Goal: Transaction & Acquisition: Book appointment/travel/reservation

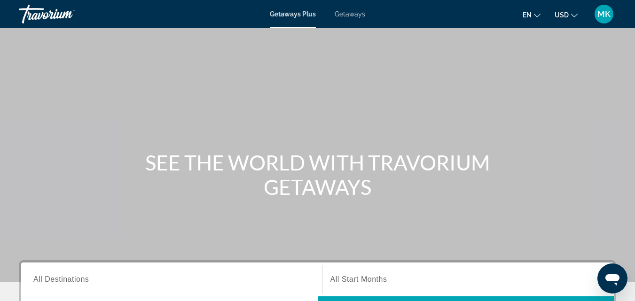
click at [355, 15] on span "Getaways" at bounding box center [350, 14] width 31 height 8
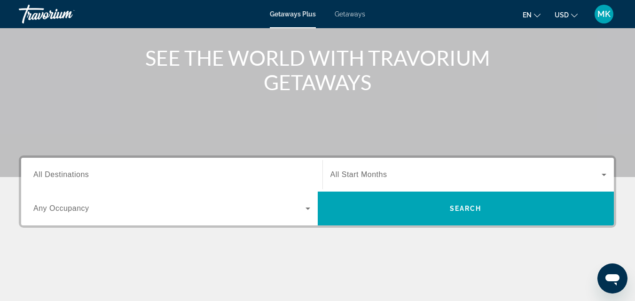
scroll to position [107, 0]
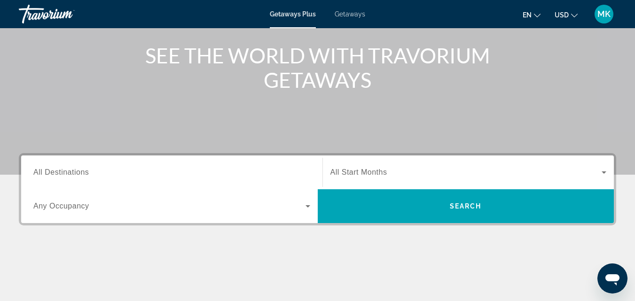
click at [285, 172] on input "Destination All Destinations" at bounding box center [171, 172] width 277 height 11
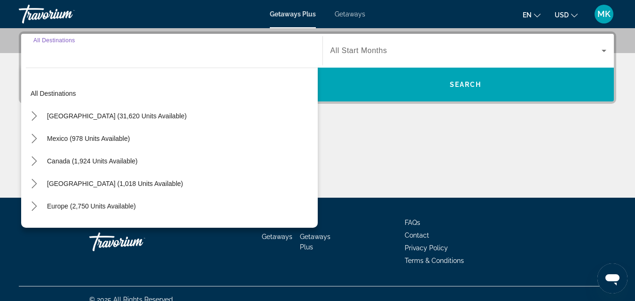
scroll to position [230, 0]
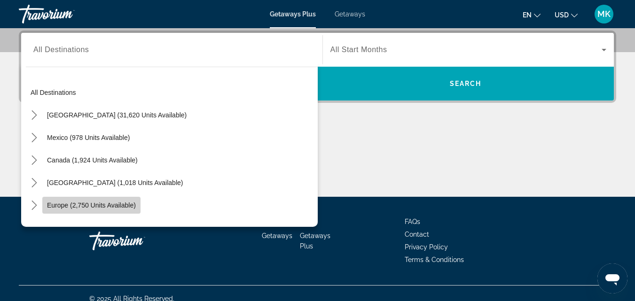
click at [110, 207] on span "Europe (2,750 units available)" at bounding box center [91, 206] width 89 height 8
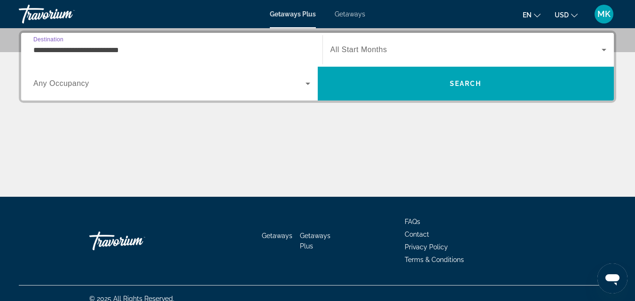
click at [173, 49] on input "**********" at bounding box center [171, 50] width 277 height 11
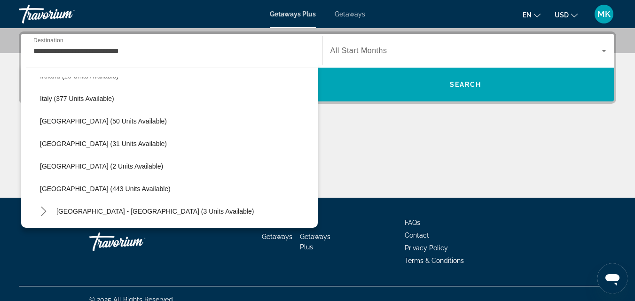
scroll to position [336, 0]
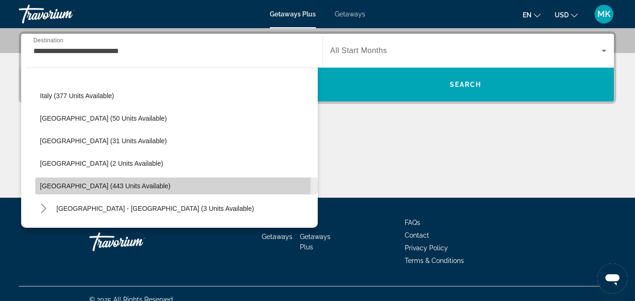
click at [56, 187] on span "Spain (443 units available)" at bounding box center [105, 186] width 131 height 8
type input "**********"
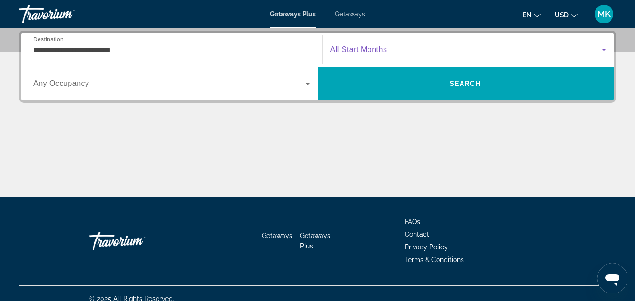
click at [413, 51] on span "Search widget" at bounding box center [466, 49] width 272 height 11
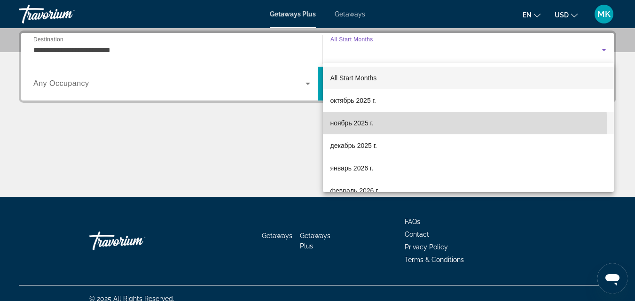
click at [369, 129] on mat-option "ноябрь 2025 г." at bounding box center [468, 123] width 291 height 23
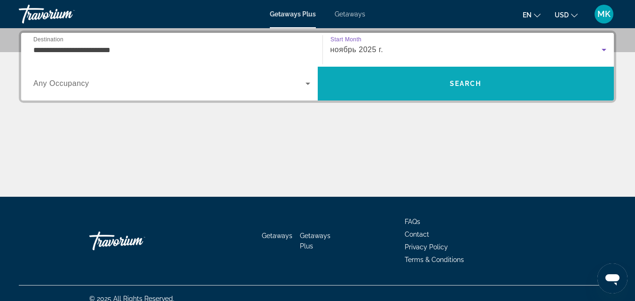
click at [353, 79] on span "Search" at bounding box center [466, 83] width 296 height 23
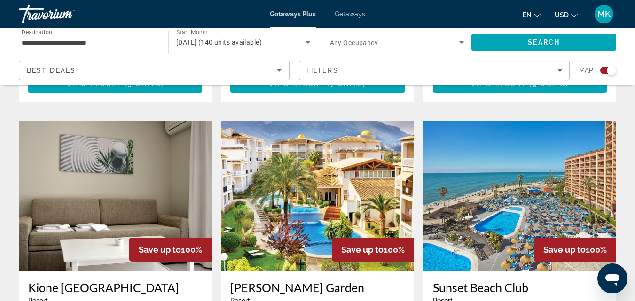
scroll to position [1301, 0]
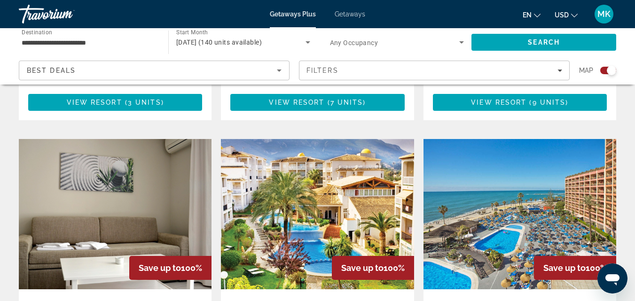
click at [545, 178] on img "Main content" at bounding box center [519, 214] width 193 height 150
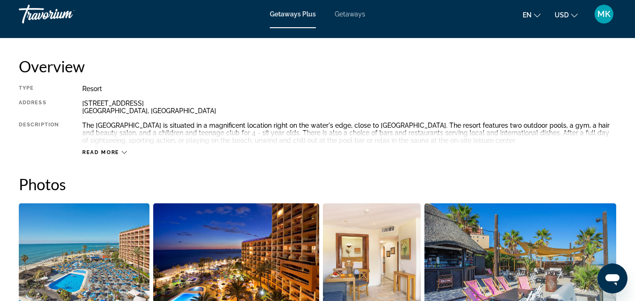
scroll to position [468, 0]
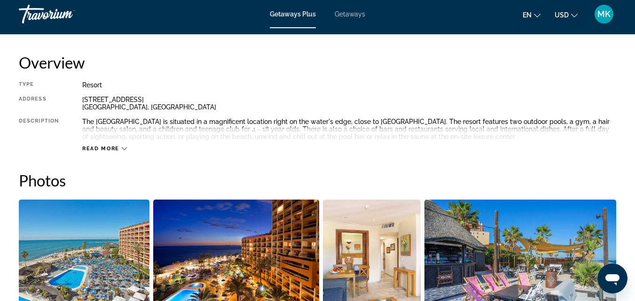
click at [103, 147] on span "Read more" at bounding box center [100, 149] width 37 height 6
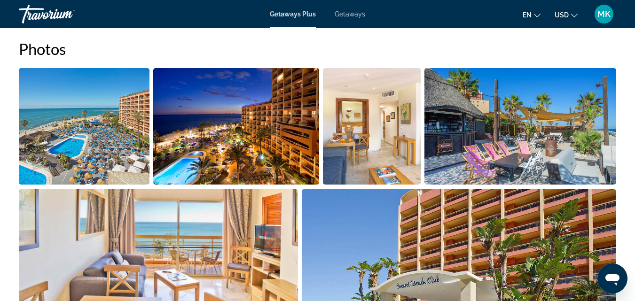
scroll to position [615, 0]
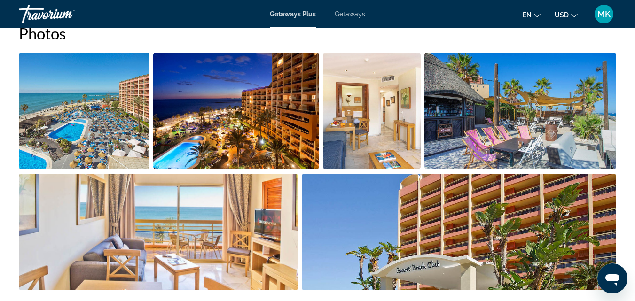
click at [61, 147] on img "Open full-screen image slider" at bounding box center [84, 111] width 131 height 117
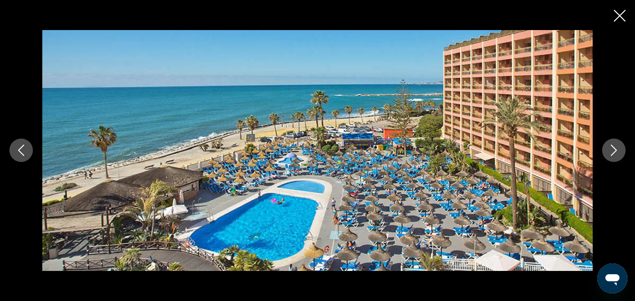
click at [614, 150] on icon "Next image" at bounding box center [613, 150] width 11 height 11
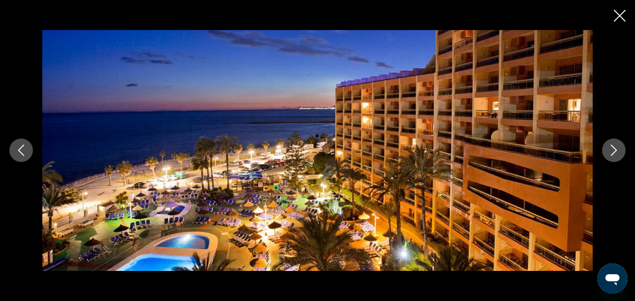
click at [614, 150] on icon "Next image" at bounding box center [613, 150] width 11 height 11
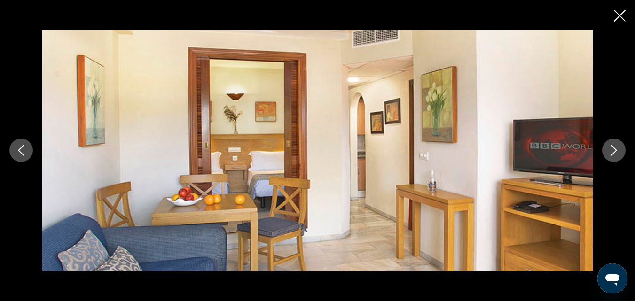
click at [614, 150] on icon "Next image" at bounding box center [613, 150] width 11 height 11
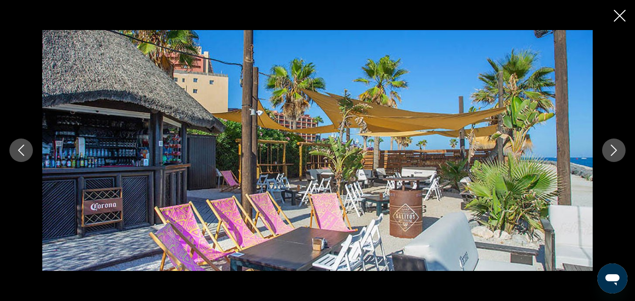
click at [614, 150] on icon "Next image" at bounding box center [613, 150] width 11 height 11
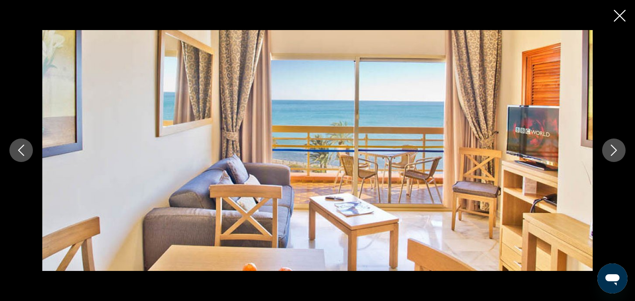
click at [614, 150] on icon "Next image" at bounding box center [613, 150] width 11 height 11
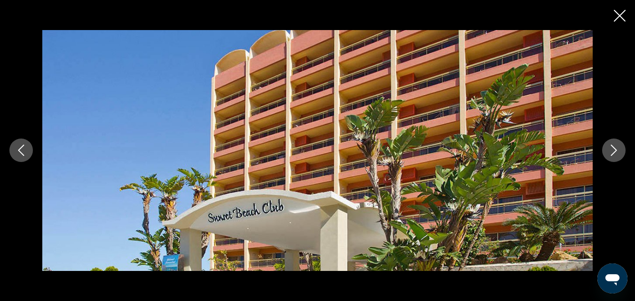
click at [614, 150] on icon "Next image" at bounding box center [613, 150] width 11 height 11
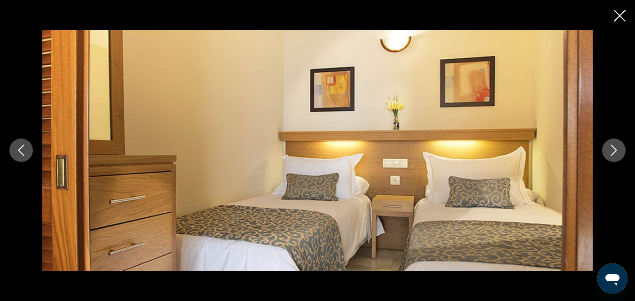
click at [614, 150] on icon "Next image" at bounding box center [613, 150] width 11 height 11
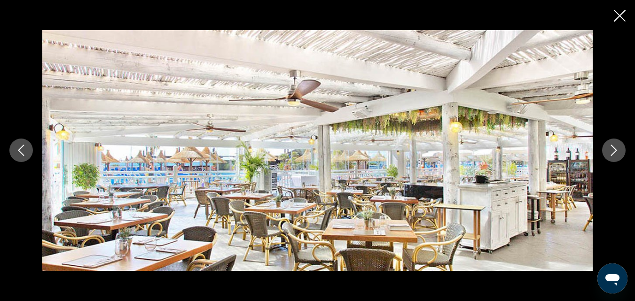
click at [614, 150] on icon "Next image" at bounding box center [613, 150] width 11 height 11
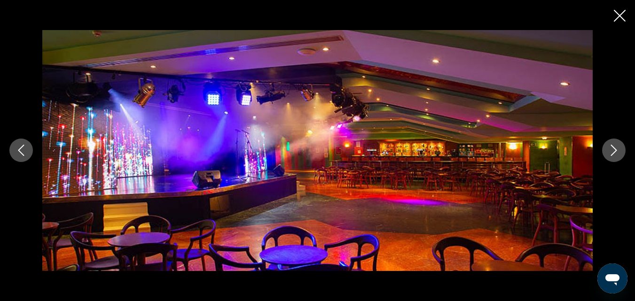
click at [614, 150] on icon "Next image" at bounding box center [613, 150] width 11 height 11
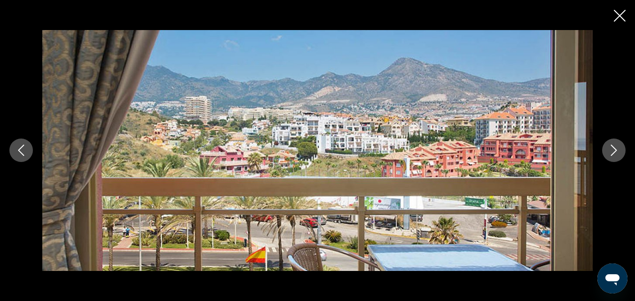
click at [614, 150] on icon "Next image" at bounding box center [613, 150] width 11 height 11
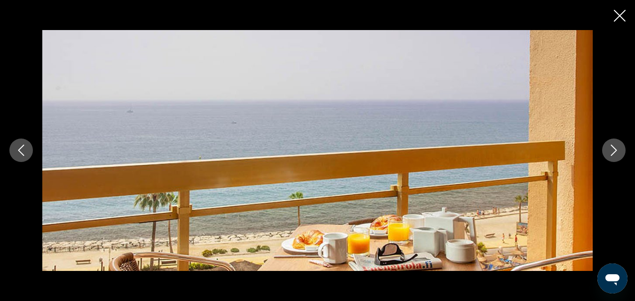
click at [614, 150] on icon "Next image" at bounding box center [613, 150] width 11 height 11
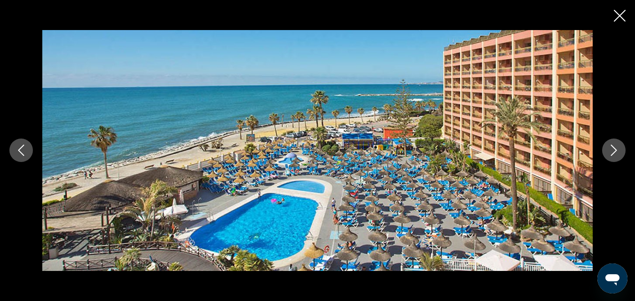
click at [614, 150] on icon "Next image" at bounding box center [613, 150] width 11 height 11
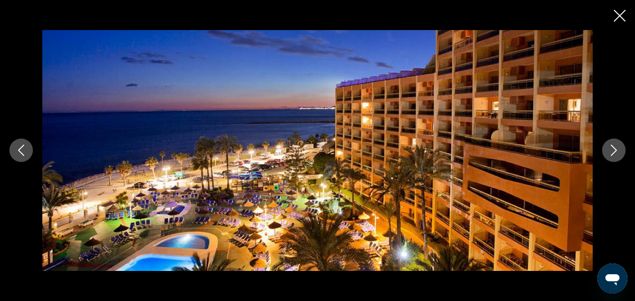
click at [614, 150] on icon "Next image" at bounding box center [613, 150] width 11 height 11
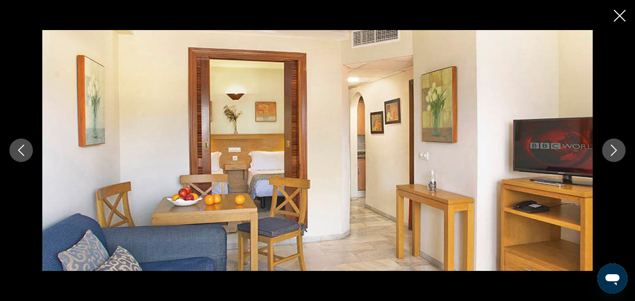
click at [614, 150] on icon "Next image" at bounding box center [613, 150] width 11 height 11
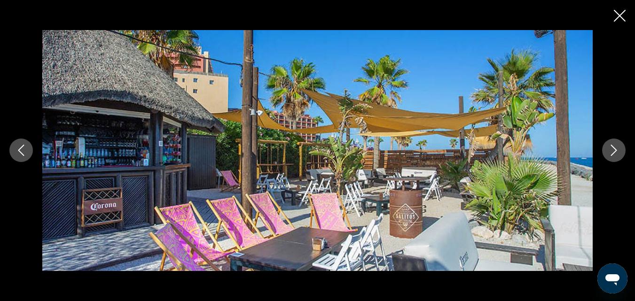
click at [616, 15] on icon "Close slideshow" at bounding box center [620, 16] width 12 height 12
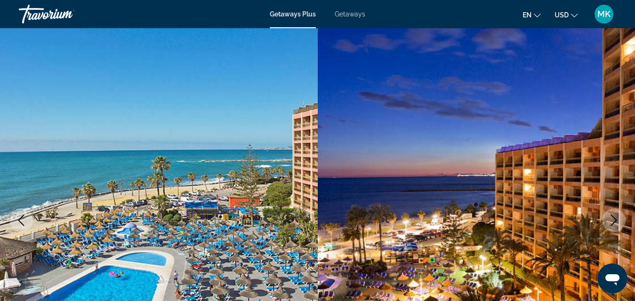
scroll to position [0, 0]
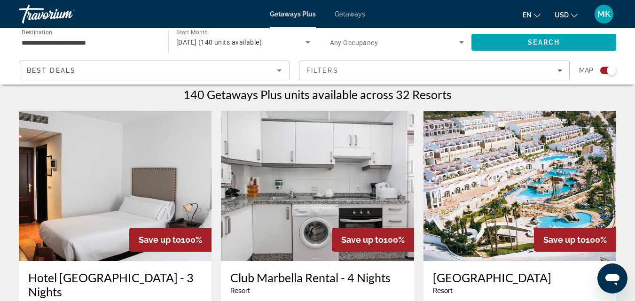
scroll to position [295, 0]
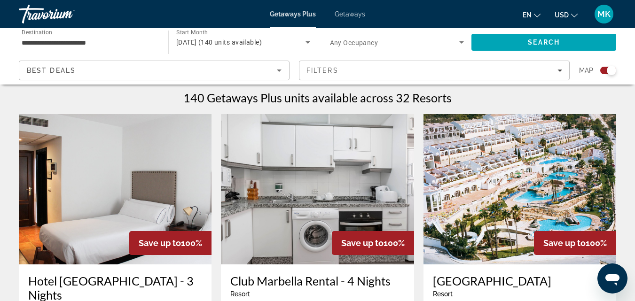
click at [320, 232] on img "Main content" at bounding box center [317, 189] width 193 height 150
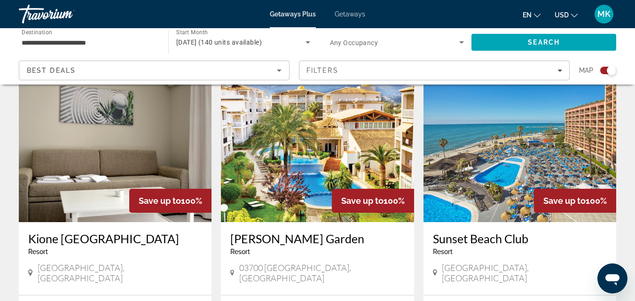
scroll to position [1362, 0]
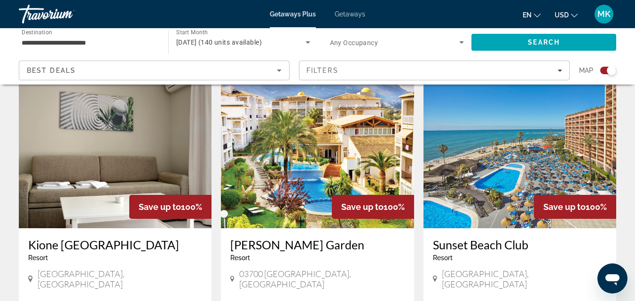
click at [494, 135] on img "Main content" at bounding box center [519, 153] width 193 height 150
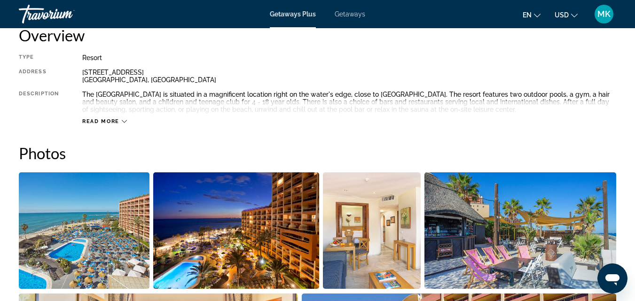
scroll to position [515, 0]
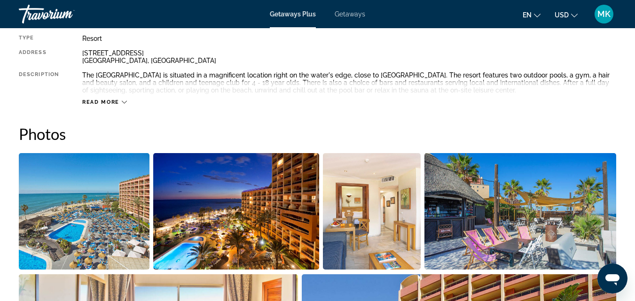
click at [109, 104] on span "Read more" at bounding box center [100, 102] width 37 height 6
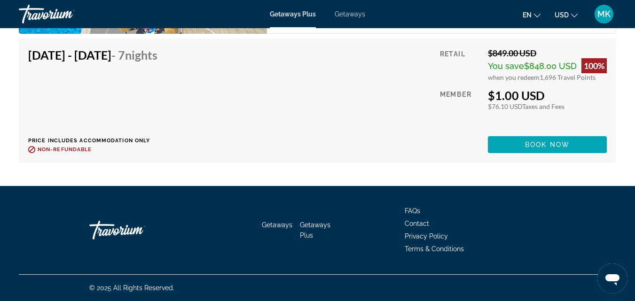
scroll to position [0, 0]
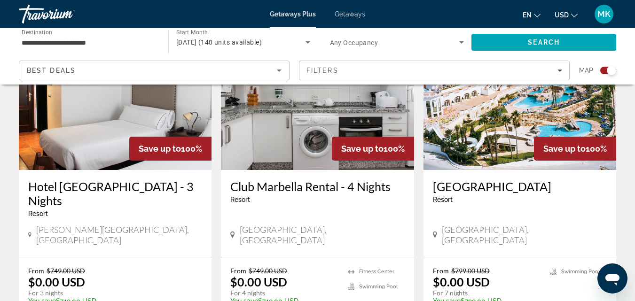
scroll to position [398, 0]
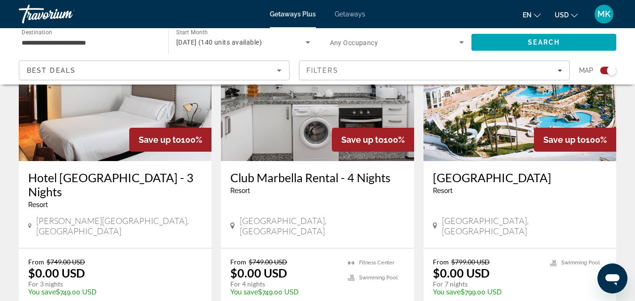
click at [486, 127] on img "Main content" at bounding box center [519, 86] width 193 height 150
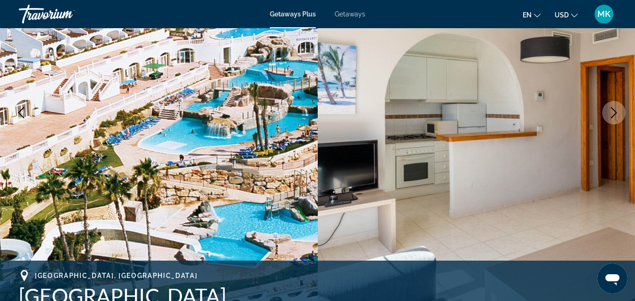
scroll to position [142, 0]
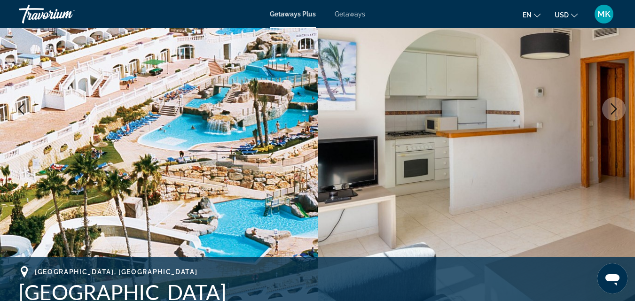
click at [611, 111] on icon "Next image" at bounding box center [613, 108] width 11 height 11
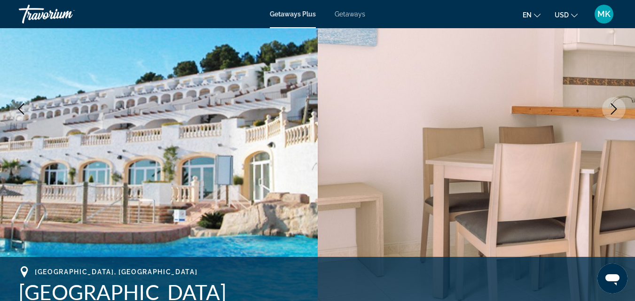
click at [611, 111] on icon "Next image" at bounding box center [613, 108] width 11 height 11
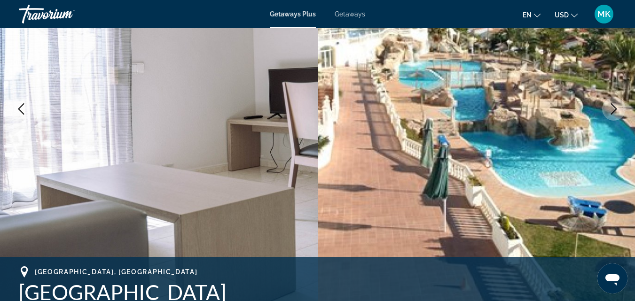
click at [611, 111] on icon "Next image" at bounding box center [613, 108] width 11 height 11
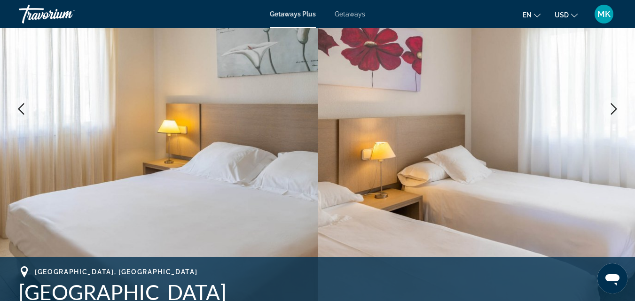
click at [611, 111] on icon "Next image" at bounding box center [613, 108] width 11 height 11
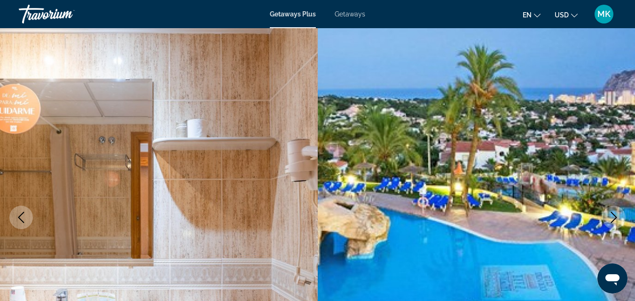
scroll to position [0, 0]
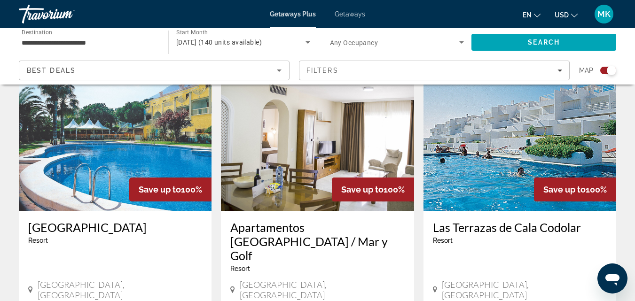
scroll to position [719, 0]
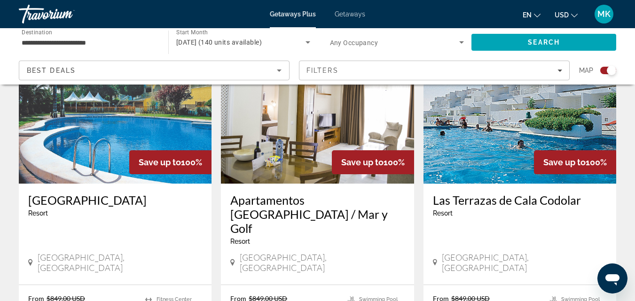
click at [131, 98] on img "Main content" at bounding box center [115, 108] width 193 height 150
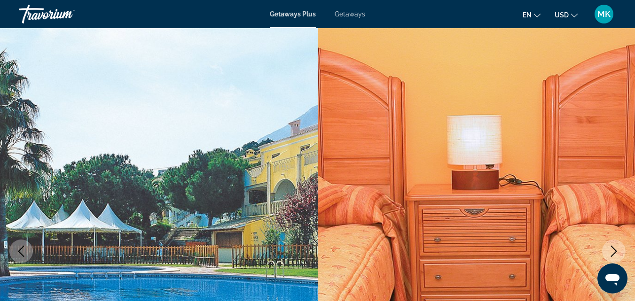
click at [615, 249] on icon "Next image" at bounding box center [613, 251] width 11 height 11
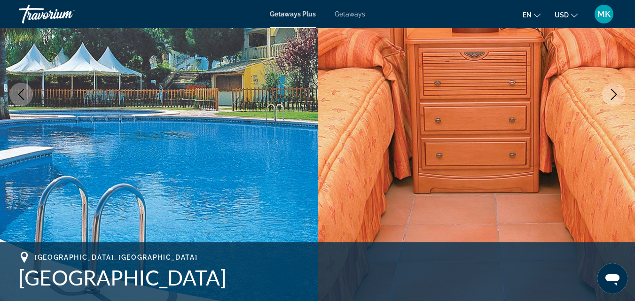
scroll to position [139, 0]
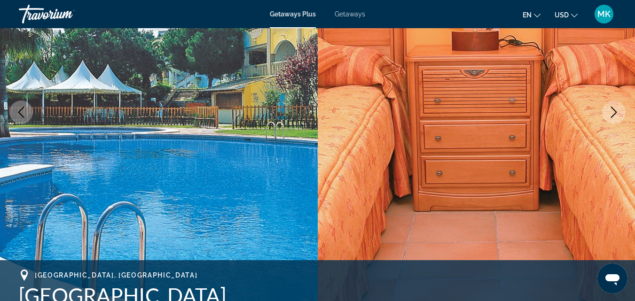
click at [612, 115] on icon "Next image" at bounding box center [613, 112] width 11 height 11
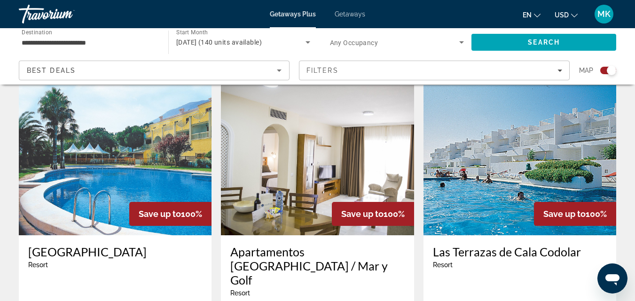
scroll to position [662, 0]
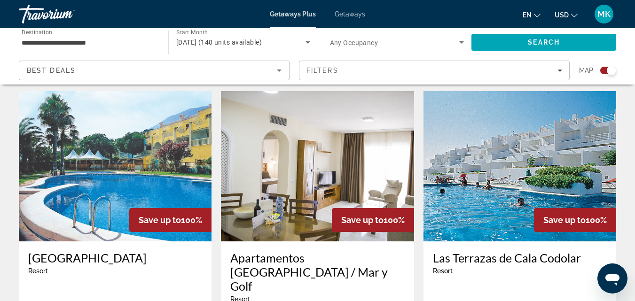
click at [496, 177] on img "Main content" at bounding box center [519, 166] width 193 height 150
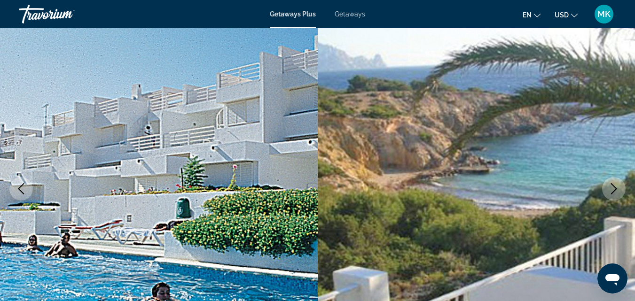
scroll to position [71, 0]
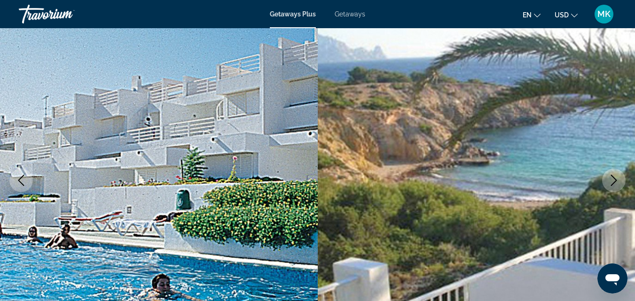
click at [614, 177] on icon "Next image" at bounding box center [613, 180] width 11 height 11
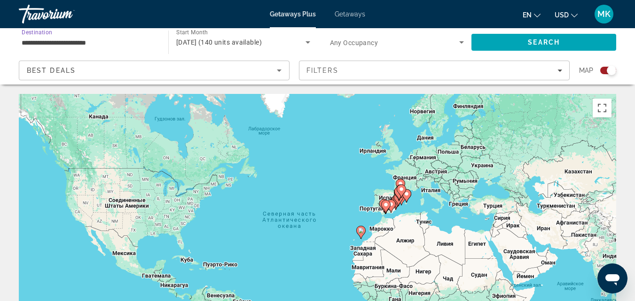
click at [76, 40] on input "**********" at bounding box center [89, 42] width 134 height 11
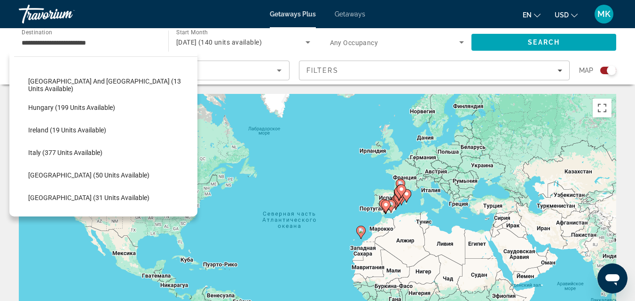
scroll to position [265, 0]
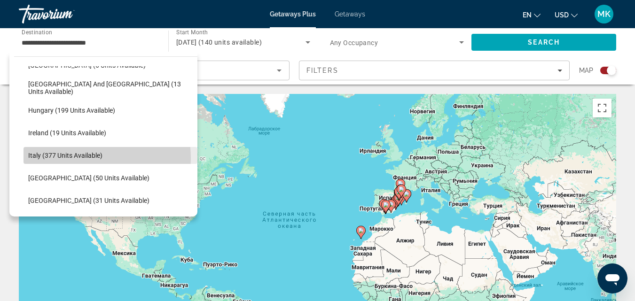
click at [81, 158] on span "Italy (377 units available)" at bounding box center [65, 156] width 74 height 8
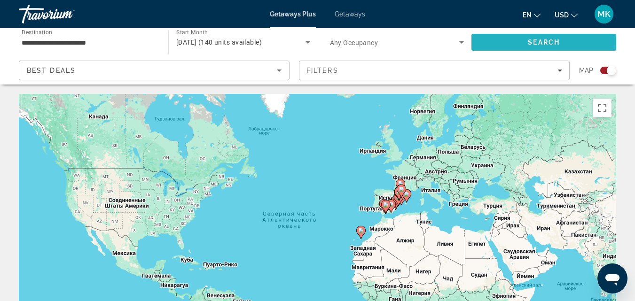
click at [515, 40] on span "Search" at bounding box center [543, 42] width 145 height 23
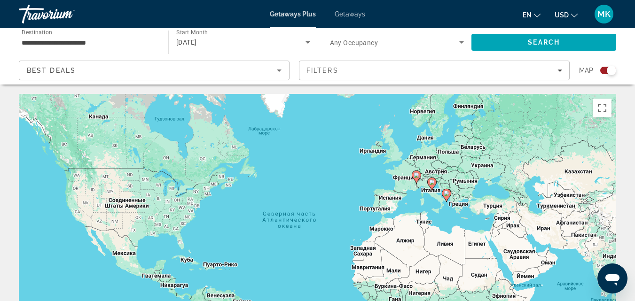
click at [71, 36] on div "**********" at bounding box center [89, 42] width 134 height 27
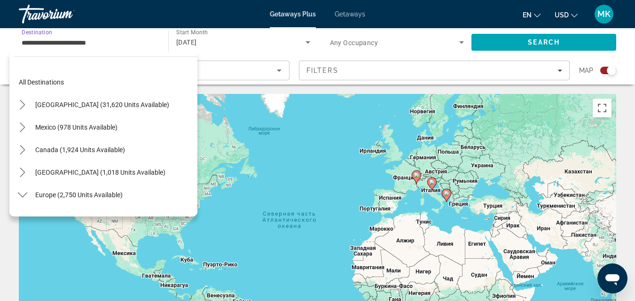
scroll to position [281, 0]
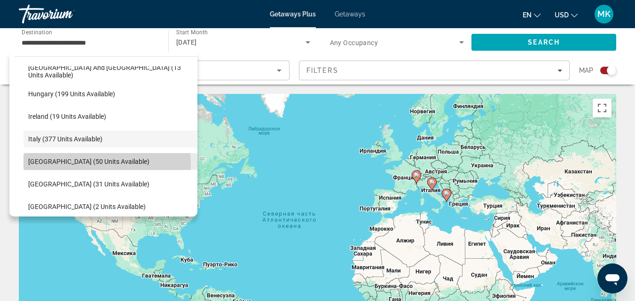
click at [47, 165] on span "Select destination: Portugal (50 units available)" at bounding box center [110, 161] width 174 height 23
type input "**********"
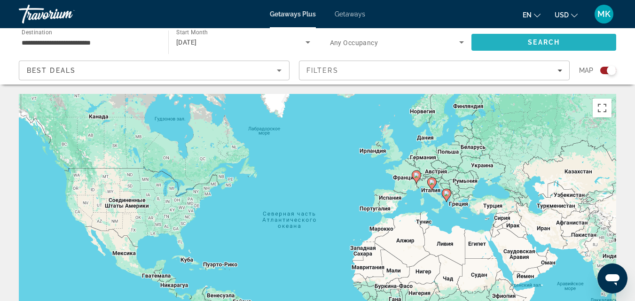
click at [507, 38] on span "Search" at bounding box center [543, 42] width 145 height 23
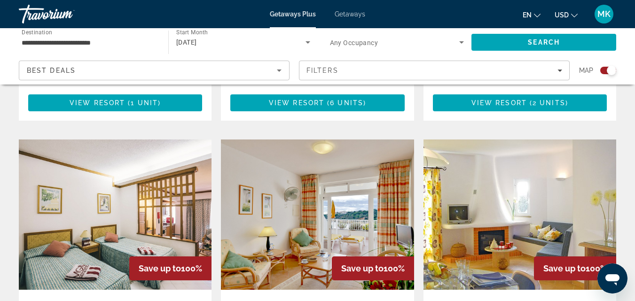
scroll to position [606, 0]
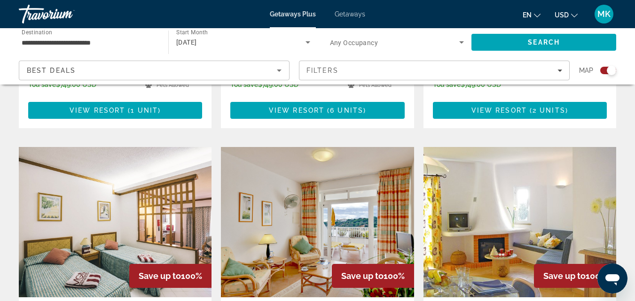
click at [375, 214] on img "Main content" at bounding box center [317, 222] width 193 height 150
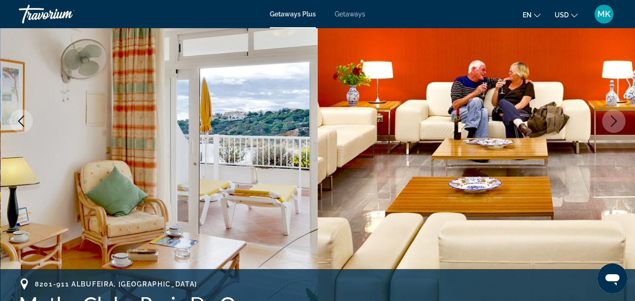
scroll to position [142, 0]
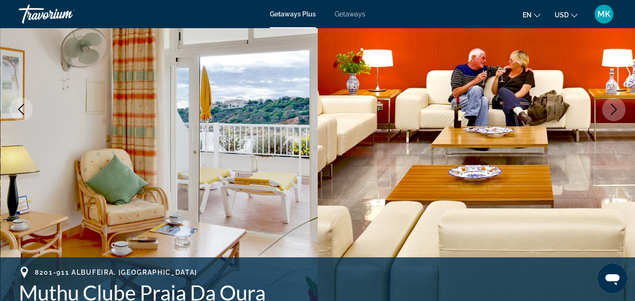
click at [613, 109] on icon "Next image" at bounding box center [613, 109] width 11 height 11
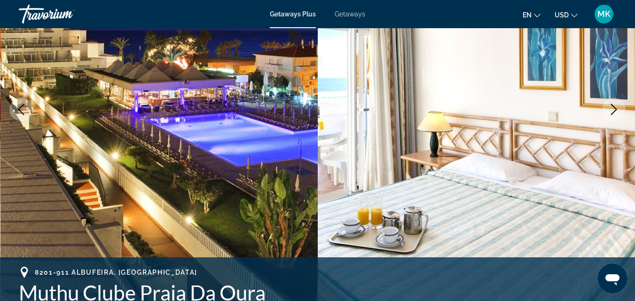
click at [611, 104] on icon "Next image" at bounding box center [613, 109] width 11 height 11
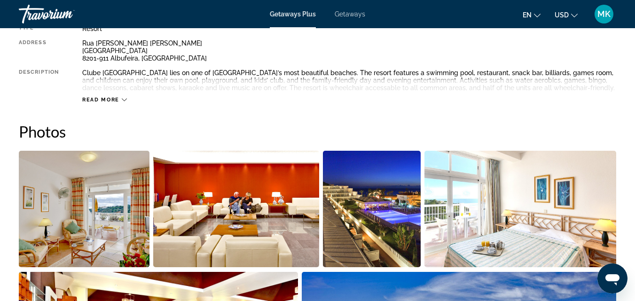
scroll to position [529, 0]
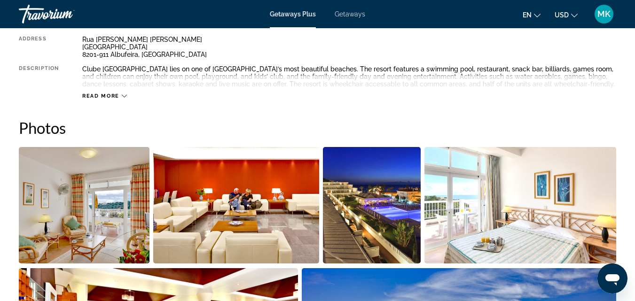
click at [97, 92] on div "Read more" at bounding box center [349, 87] width 534 height 26
click at [98, 94] on span "Read more" at bounding box center [100, 96] width 37 height 6
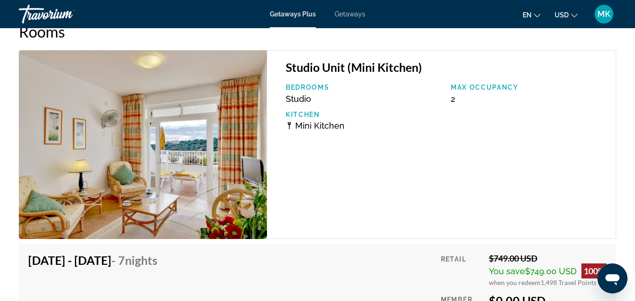
scroll to position [1886, 0]
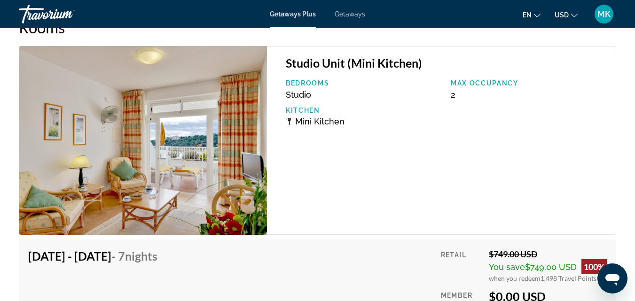
click at [137, 156] on img "Main content" at bounding box center [143, 140] width 248 height 189
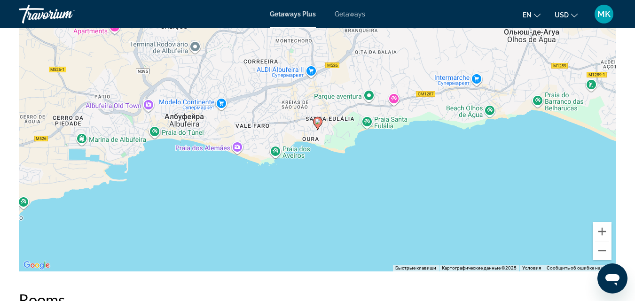
scroll to position [1618, 0]
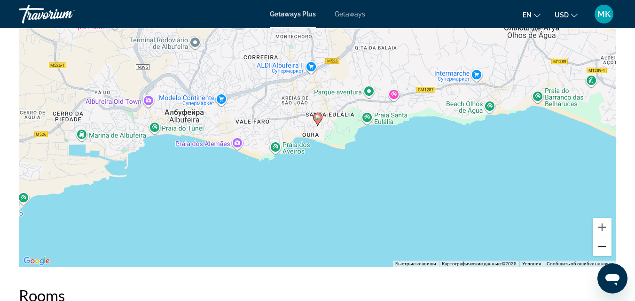
click at [603, 247] on button "Уменьшить" at bounding box center [601, 246] width 19 height 19
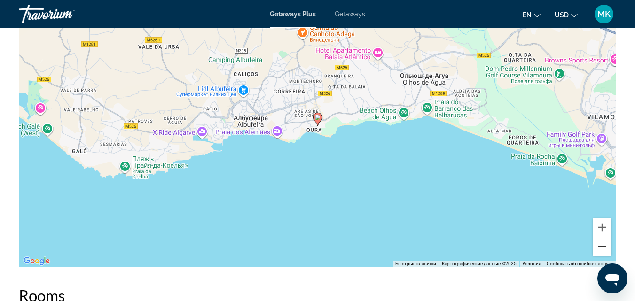
click at [603, 247] on button "Уменьшить" at bounding box center [601, 246] width 19 height 19
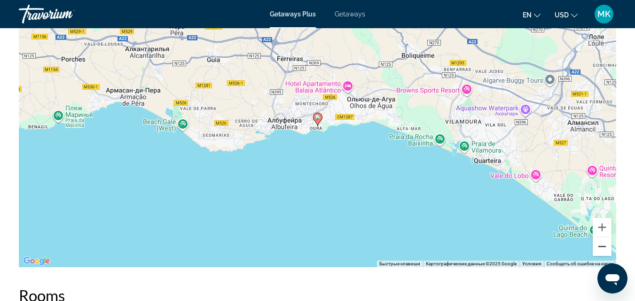
click at [603, 247] on button "Уменьшить" at bounding box center [601, 246] width 19 height 19
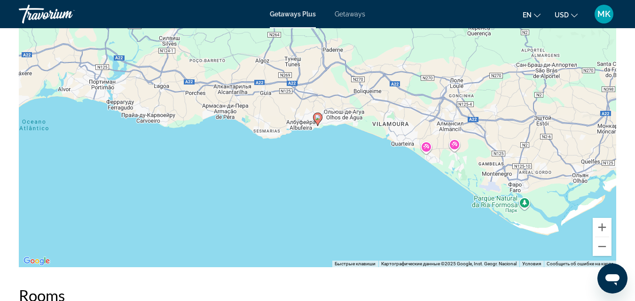
click at [557, 150] on div "Чтобы активировать перетаскивание с помощью клавиатуры, нажмите Alt + Ввод. Пос…" at bounding box center [317, 126] width 597 height 282
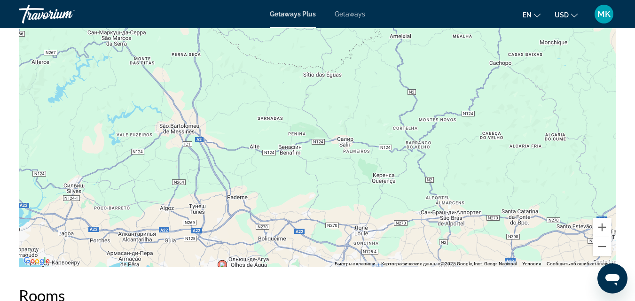
drag, startPoint x: 557, startPoint y: 150, endPoint x: 461, endPoint y: 298, distance: 176.1
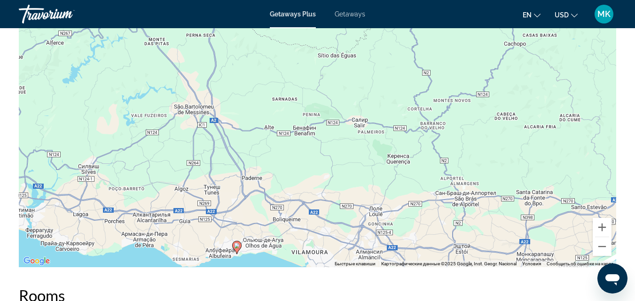
drag, startPoint x: 580, startPoint y: 92, endPoint x: 614, endPoint y: 67, distance: 42.0
click at [614, 67] on div "Чтобы активировать перетаскивание с помощью клавиатуры, нажмите Alt + Ввод. Пос…" at bounding box center [317, 126] width 597 height 282
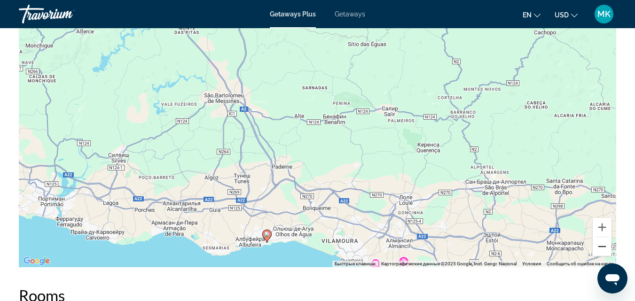
click at [604, 248] on button "Уменьшить" at bounding box center [601, 246] width 19 height 19
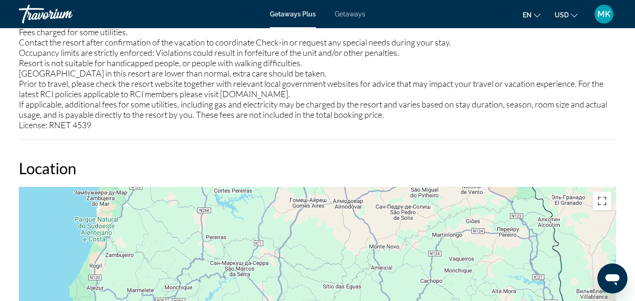
scroll to position [1452, 0]
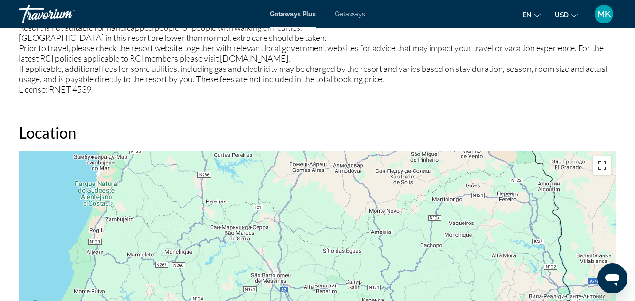
click at [602, 167] on button "Включить полноэкранный режим" at bounding box center [601, 165] width 19 height 19
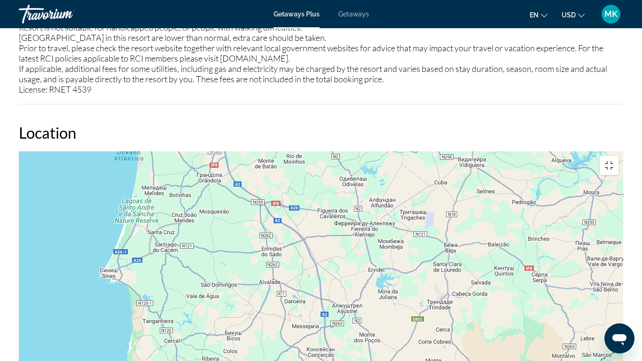
drag, startPoint x: 596, startPoint y: 60, endPoint x: 619, endPoint y: 360, distance: 301.1
click at [619, 301] on div "Чтобы активировать перетаскивание с помощью клавиатуры, нажмите Alt + Ввод. Пос…" at bounding box center [321, 292] width 604 height 282
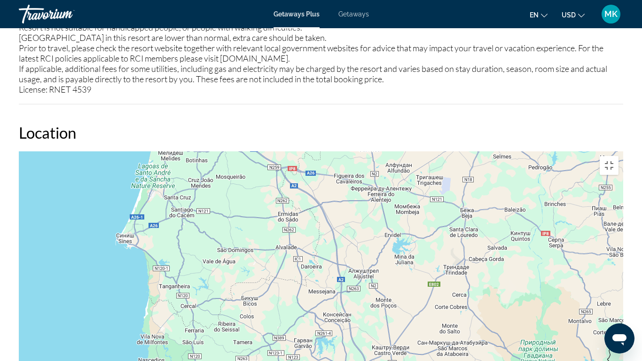
drag, startPoint x: 537, startPoint y: 54, endPoint x: 532, endPoint y: 0, distance: 54.7
click at [532, 151] on div "Main content" at bounding box center [321, 292] width 604 height 282
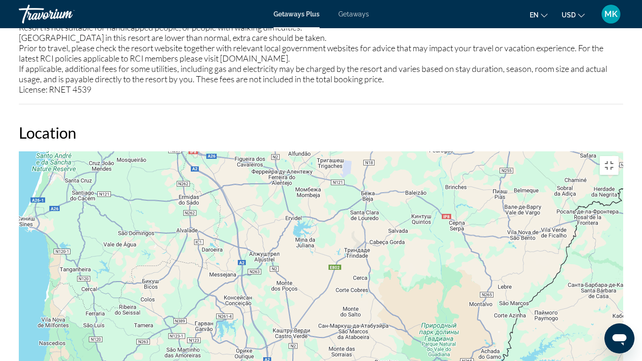
drag, startPoint x: 498, startPoint y: 208, endPoint x: 491, endPoint y: 243, distance: 35.8
click at [491, 243] on div "Чтобы активировать перетаскивание с помощью клавиатуры, нажмите Alt + Ввод. Пос…" at bounding box center [321, 292] width 604 height 282
click at [618, 156] on button "Включить полноэкранный режим" at bounding box center [608, 165] width 19 height 19
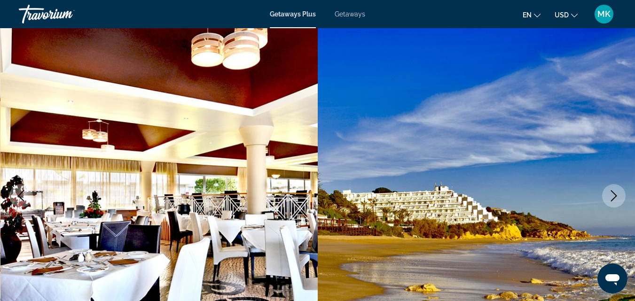
scroll to position [0, 0]
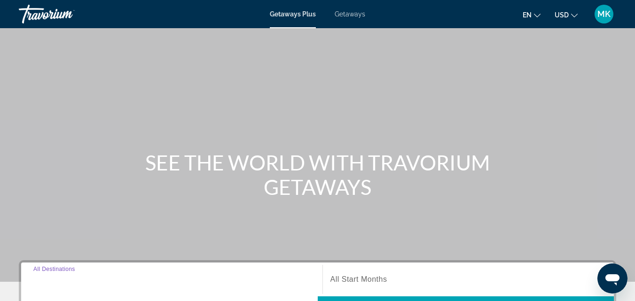
click at [145, 278] on input "Destination All Destinations" at bounding box center [171, 279] width 277 height 11
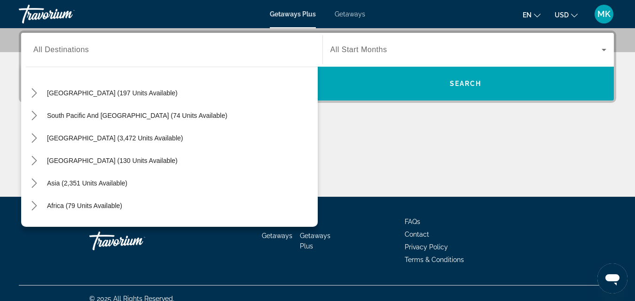
scroll to position [152, 0]
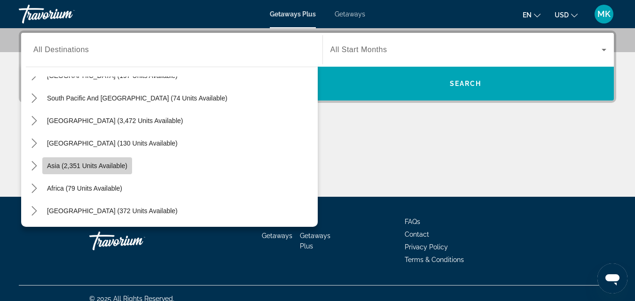
click at [94, 170] on span "Select destination: Asia (2,351 units available)" at bounding box center [87, 166] width 90 height 23
type input "**********"
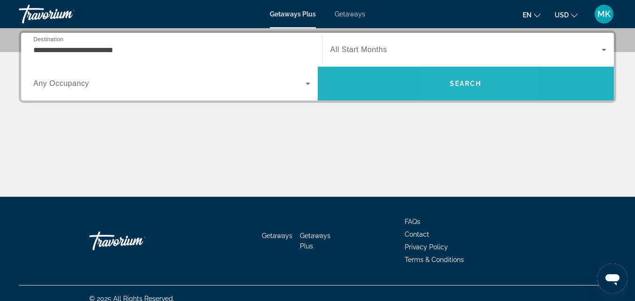
click at [458, 76] on span "Search" at bounding box center [466, 83] width 296 height 23
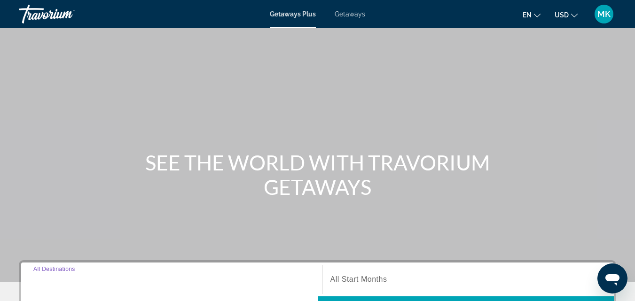
click at [109, 279] on input "Destination All Destinations" at bounding box center [171, 279] width 277 height 11
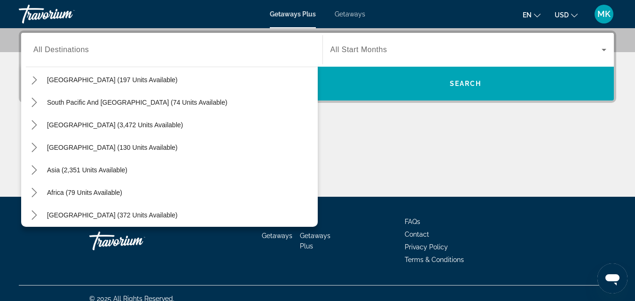
scroll to position [152, 0]
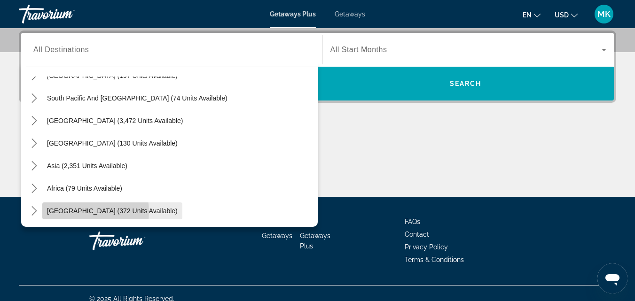
click at [79, 212] on span "Middle East (372 units available)" at bounding box center [112, 211] width 131 height 8
type input "**********"
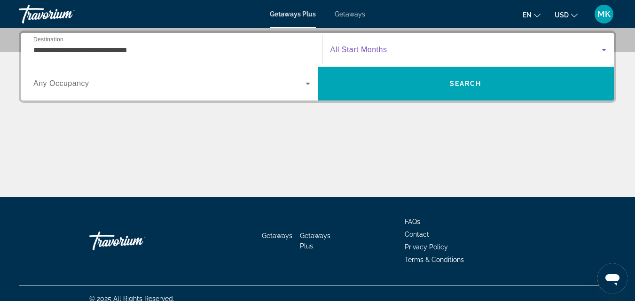
click at [459, 46] on span "Search widget" at bounding box center [466, 49] width 272 height 11
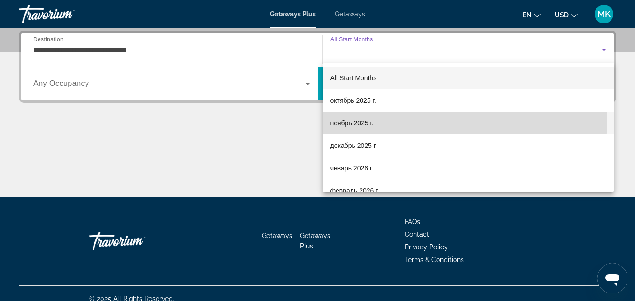
click at [393, 120] on mat-option "ноябрь 2025 г." at bounding box center [468, 123] width 291 height 23
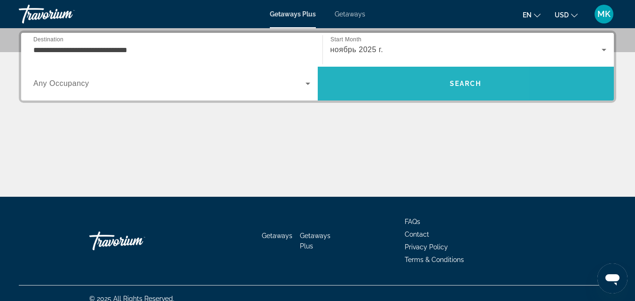
click at [392, 82] on span "Search" at bounding box center [466, 83] width 296 height 23
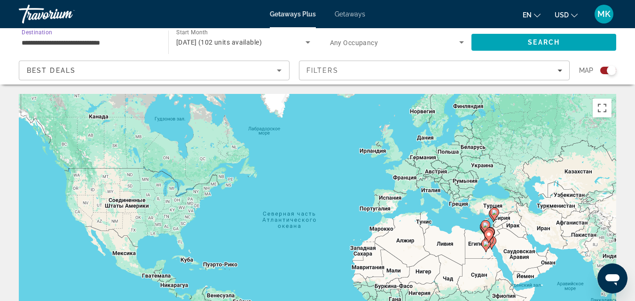
click at [57, 46] on input "**********" at bounding box center [89, 42] width 134 height 11
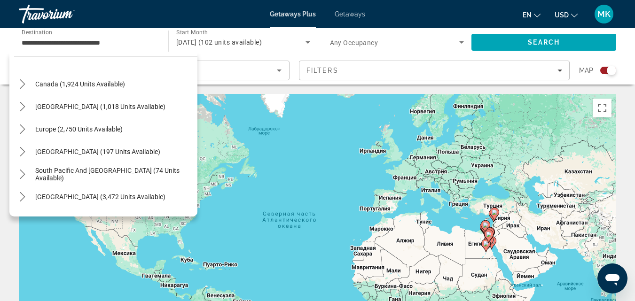
scroll to position [62, 0]
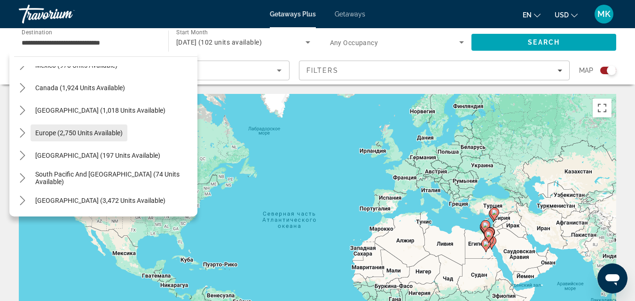
click at [70, 140] on span "Select destination: Europe (2,750 units available)" at bounding box center [79, 133] width 97 height 23
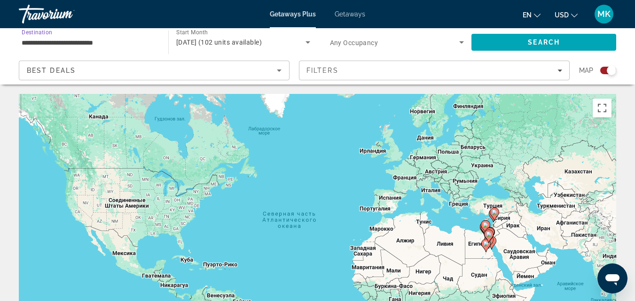
click at [92, 44] on input "**********" at bounding box center [89, 42] width 134 height 11
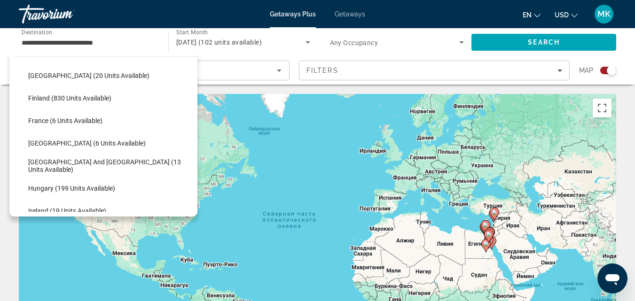
scroll to position [190, 0]
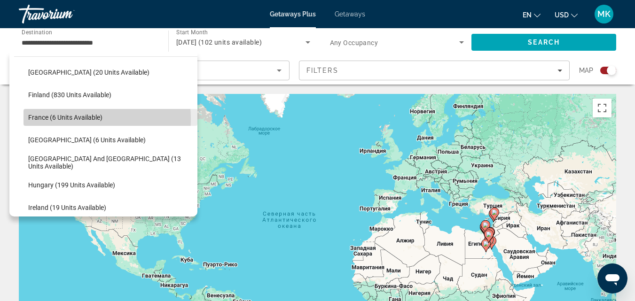
click at [72, 118] on span "France (6 units available)" at bounding box center [65, 118] width 74 height 8
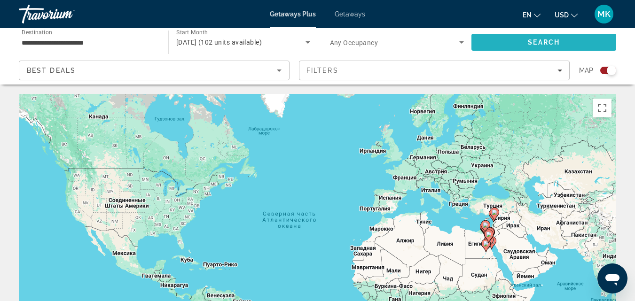
click at [501, 42] on span "Search" at bounding box center [543, 42] width 145 height 23
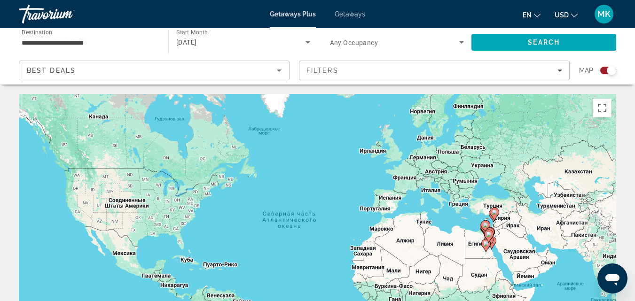
click at [229, 49] on div "November 2025" at bounding box center [243, 42] width 134 height 26
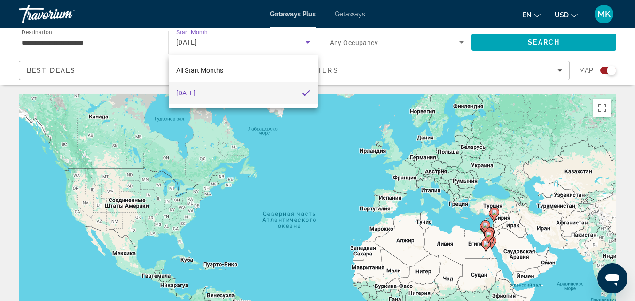
click at [85, 47] on div at bounding box center [317, 150] width 635 height 301
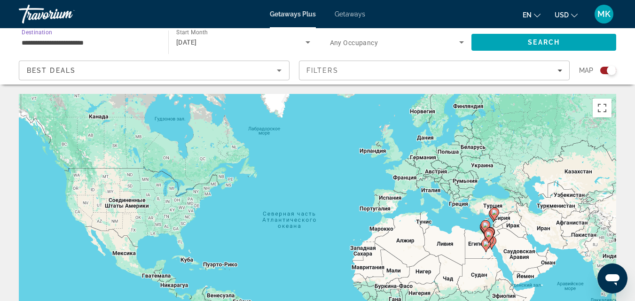
click at [93, 39] on input "**********" at bounding box center [89, 42] width 134 height 11
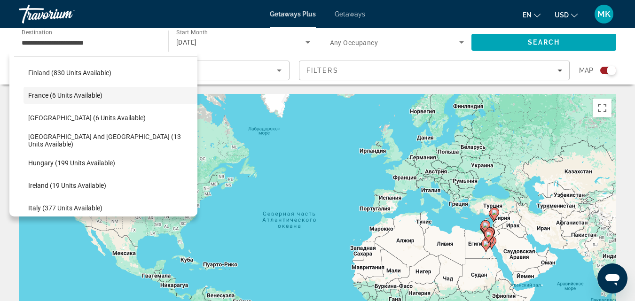
scroll to position [207, 0]
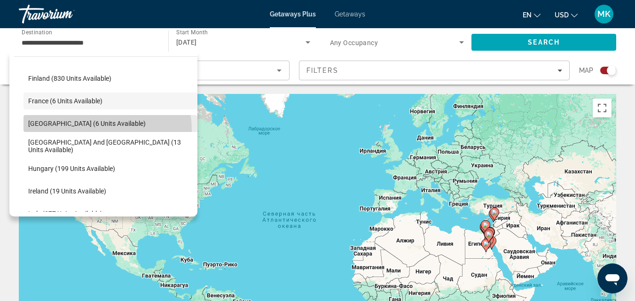
click at [103, 130] on span "Select destination: Germany (6 units available)" at bounding box center [110, 123] width 174 height 23
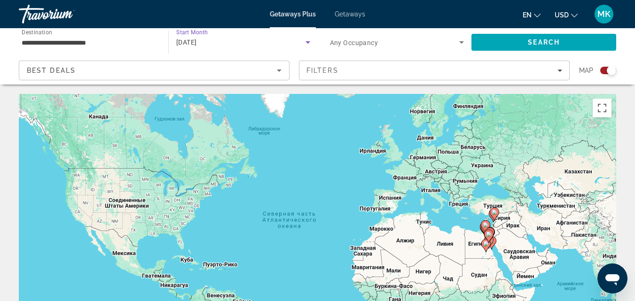
click at [272, 46] on div "November 2025" at bounding box center [240, 42] width 129 height 11
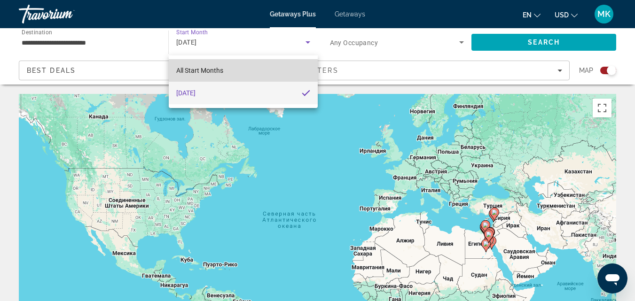
click at [243, 71] on mat-option "All Start Months" at bounding box center [243, 70] width 149 height 23
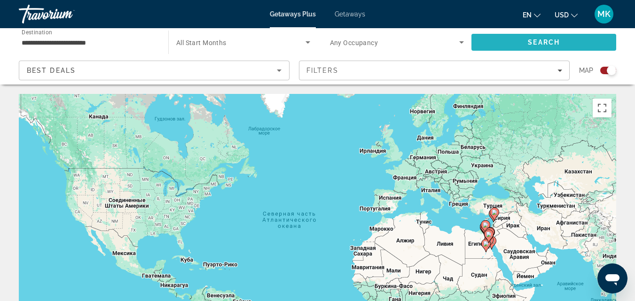
click at [497, 38] on span "Search" at bounding box center [543, 42] width 145 height 23
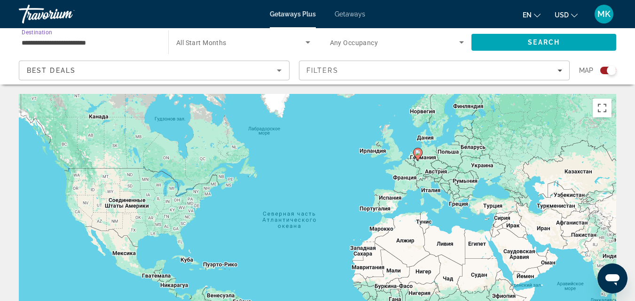
click at [130, 40] on input "**********" at bounding box center [89, 42] width 134 height 11
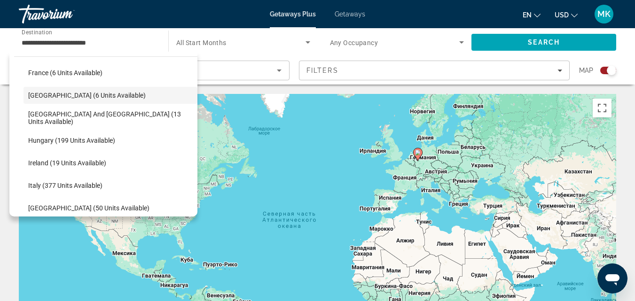
scroll to position [251, 0]
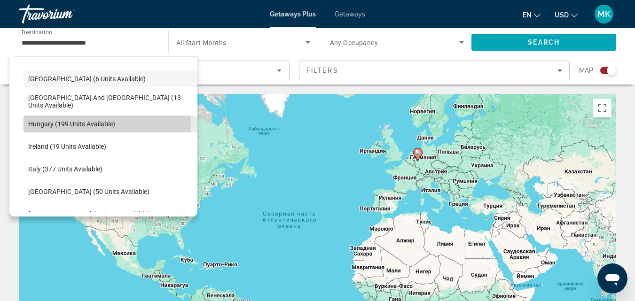
click at [106, 123] on span "Hungary (199 units available)" at bounding box center [71, 124] width 87 height 8
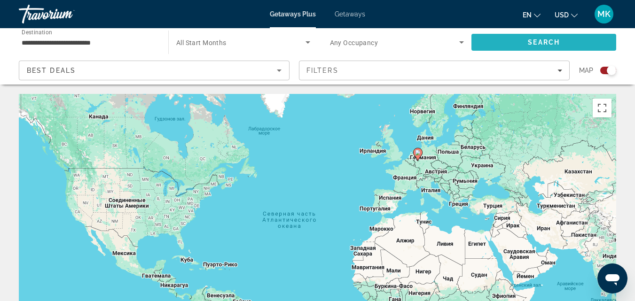
click at [487, 43] on span "Search" at bounding box center [543, 42] width 145 height 23
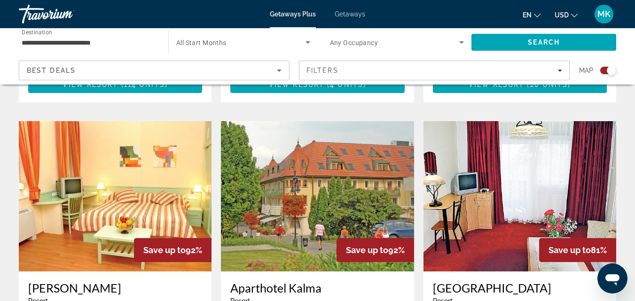
scroll to position [958, 0]
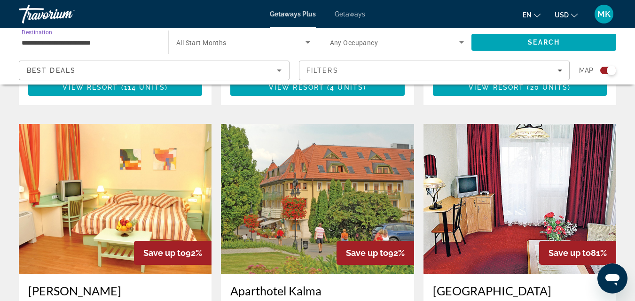
click at [53, 44] on input "**********" at bounding box center [89, 42] width 134 height 11
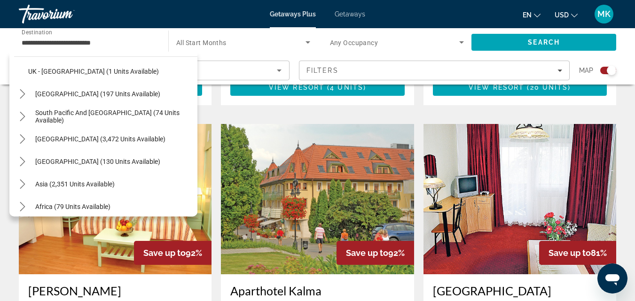
scroll to position [586, 0]
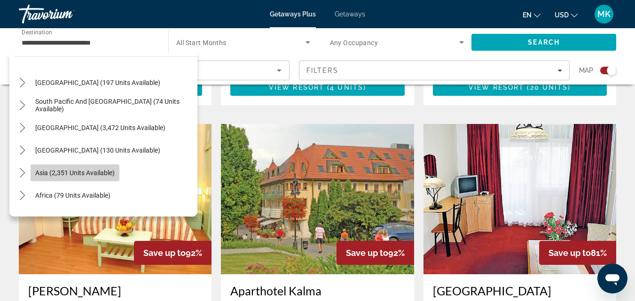
click at [93, 180] on span "Select destination: Asia (2,351 units available)" at bounding box center [75, 173] width 89 height 23
type input "**********"
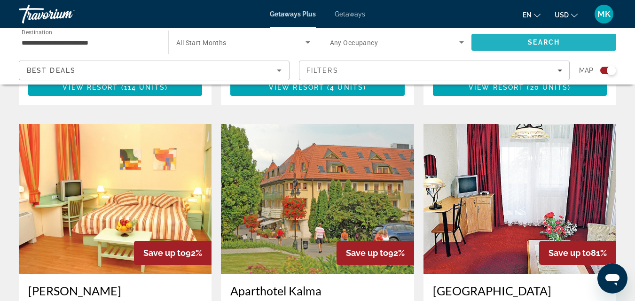
click at [537, 41] on span "Search" at bounding box center [544, 43] width 32 height 8
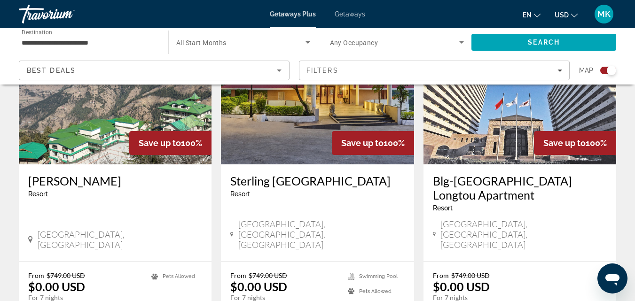
scroll to position [1435, 0]
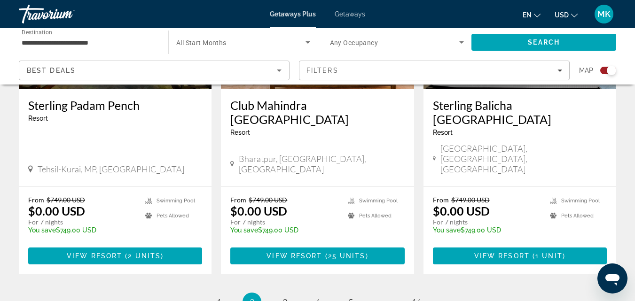
scroll to position [1552, 0]
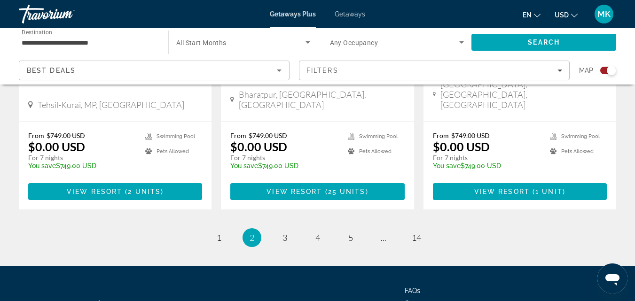
click at [282, 228] on li "page 3" at bounding box center [284, 237] width 19 height 19
click at [284, 233] on span "3" at bounding box center [284, 238] width 5 height 10
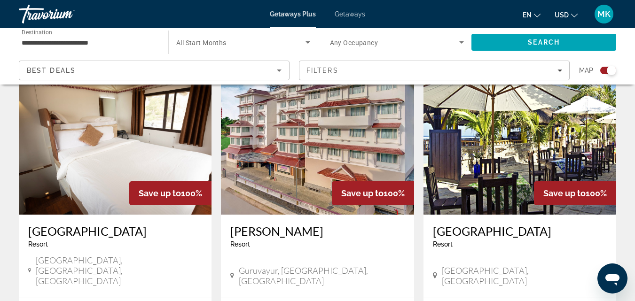
scroll to position [338, 0]
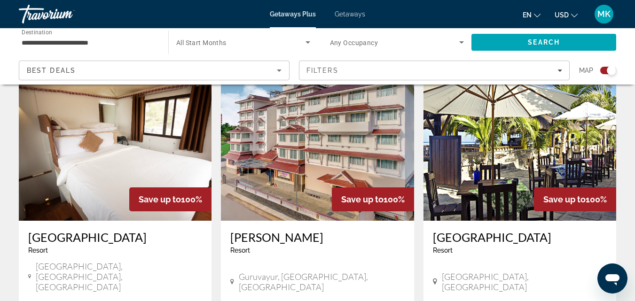
click at [516, 130] on img "Main content" at bounding box center [519, 145] width 193 height 150
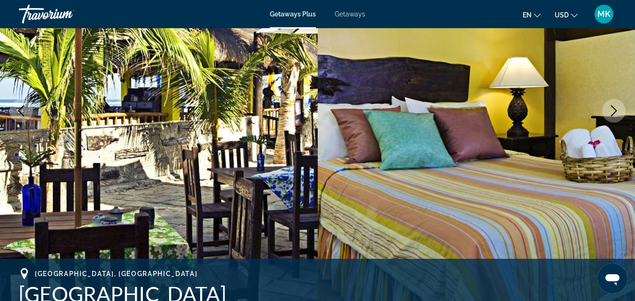
scroll to position [143, 0]
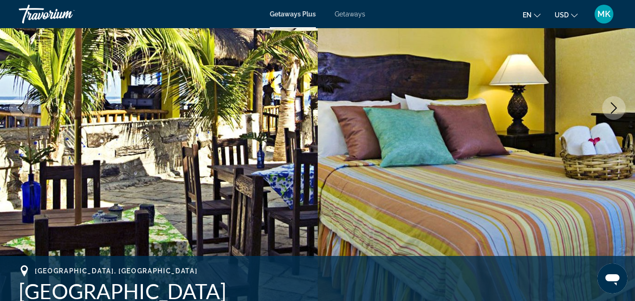
click at [612, 112] on icon "Next image" at bounding box center [614, 107] width 6 height 11
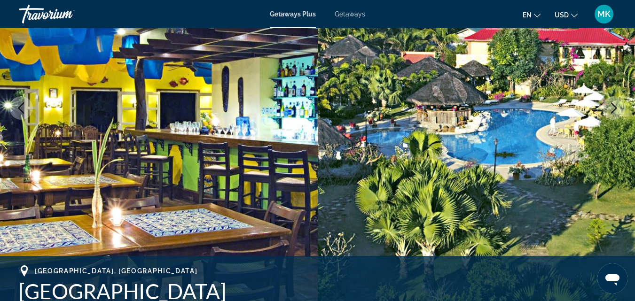
click at [612, 112] on icon "Next image" at bounding box center [614, 107] width 6 height 11
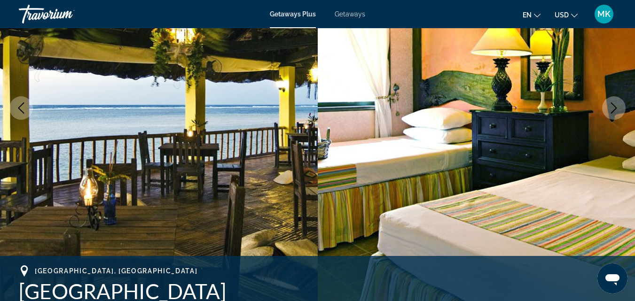
click at [612, 112] on icon "Next image" at bounding box center [614, 107] width 6 height 11
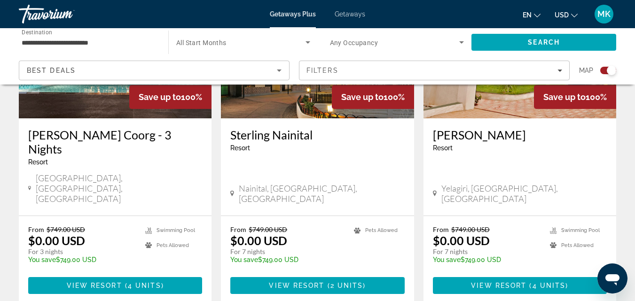
scroll to position [1595, 0]
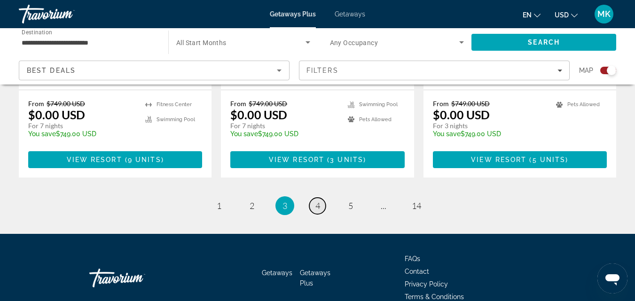
click at [317, 201] on span "4" at bounding box center [317, 206] width 5 height 10
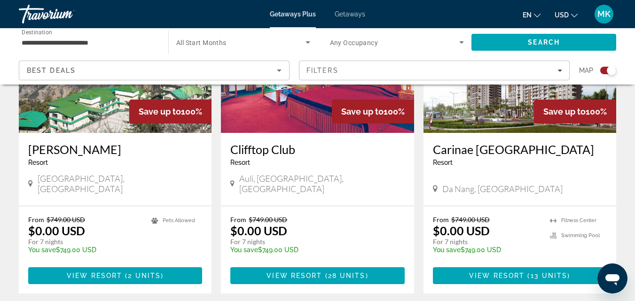
scroll to position [432, 0]
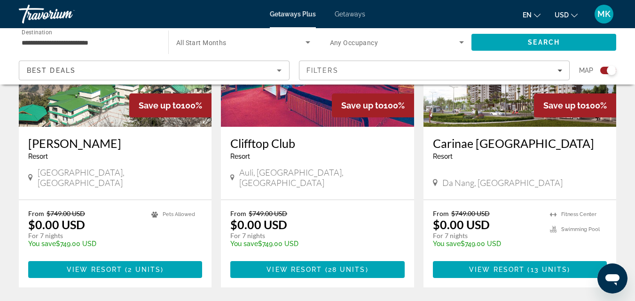
click at [498, 107] on img "Main content" at bounding box center [519, 52] width 193 height 150
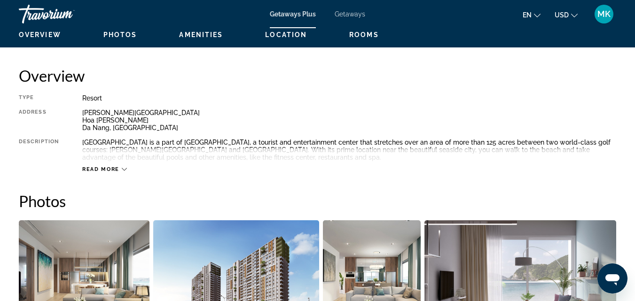
scroll to position [452, 0]
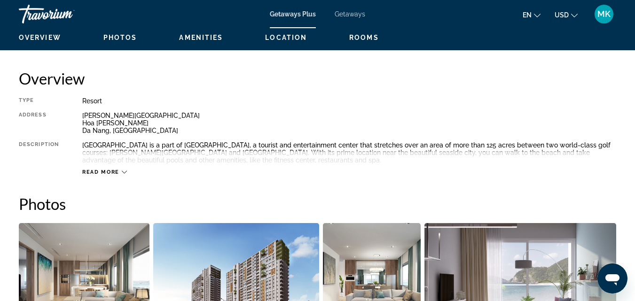
click at [113, 172] on span "Read more" at bounding box center [100, 172] width 37 height 6
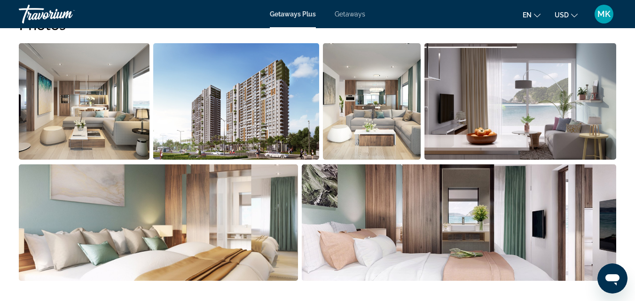
scroll to position [643, 0]
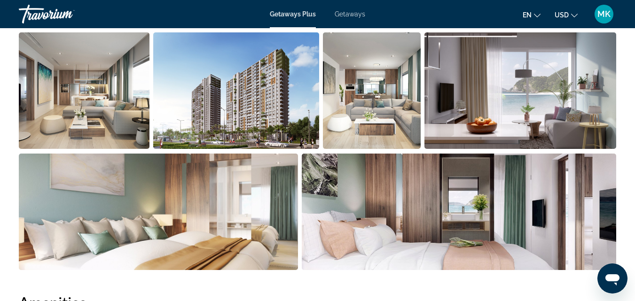
click at [109, 129] on img "Open full-screen image slider" at bounding box center [84, 90] width 131 height 117
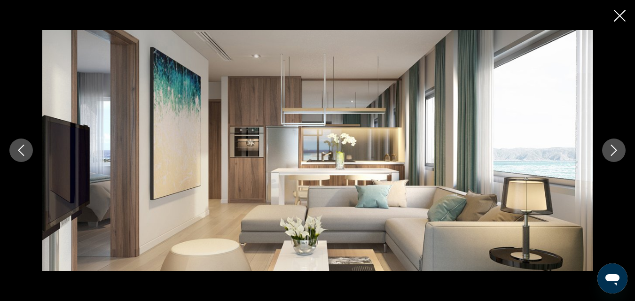
click at [607, 149] on button "Next image" at bounding box center [613, 150] width 23 height 23
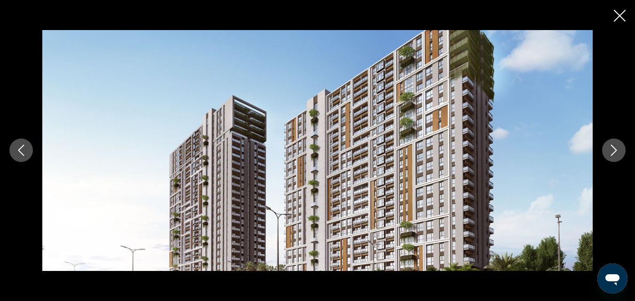
click at [607, 149] on button "Next image" at bounding box center [613, 150] width 23 height 23
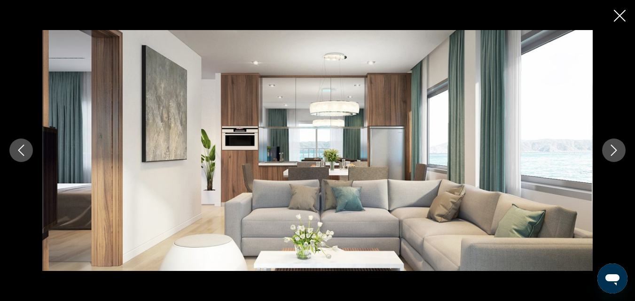
click at [607, 149] on button "Next image" at bounding box center [613, 150] width 23 height 23
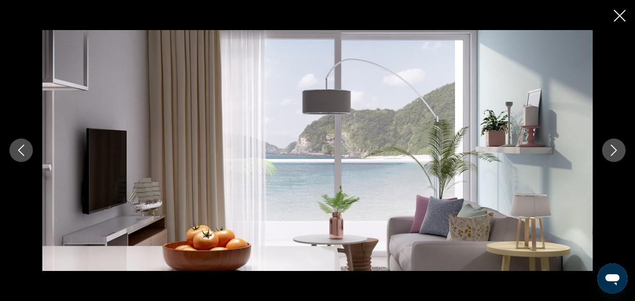
click at [607, 149] on button "Next image" at bounding box center [613, 150] width 23 height 23
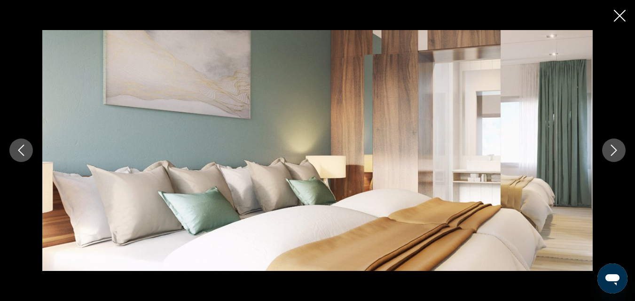
click at [607, 149] on button "Next image" at bounding box center [613, 150] width 23 height 23
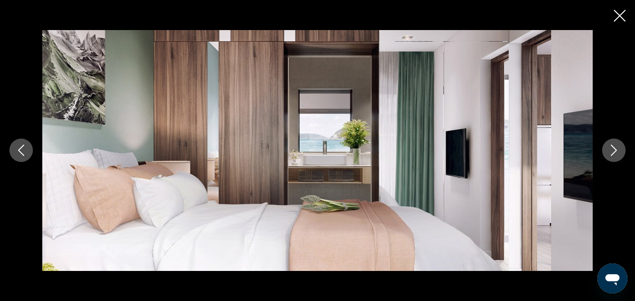
click at [607, 149] on button "Next image" at bounding box center [613, 150] width 23 height 23
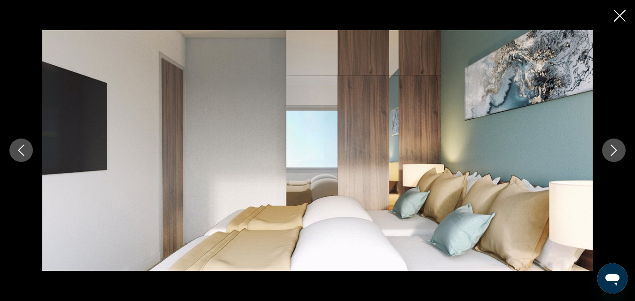
click at [607, 149] on button "Next image" at bounding box center [613, 150] width 23 height 23
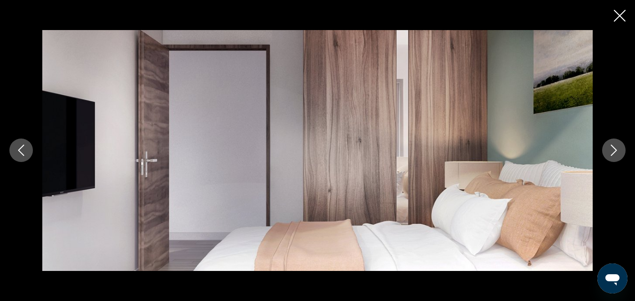
click at [607, 149] on button "Next image" at bounding box center [613, 150] width 23 height 23
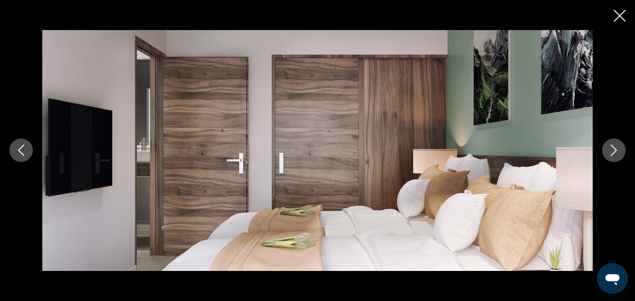
click at [615, 15] on icon "Close slideshow" at bounding box center [620, 16] width 12 height 12
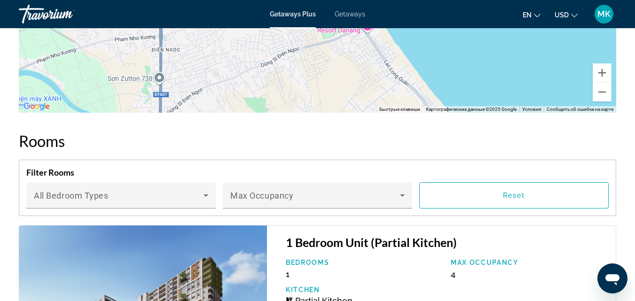
scroll to position [0, 0]
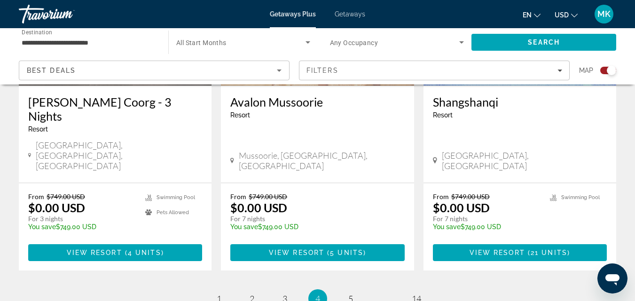
scroll to position [1478, 0]
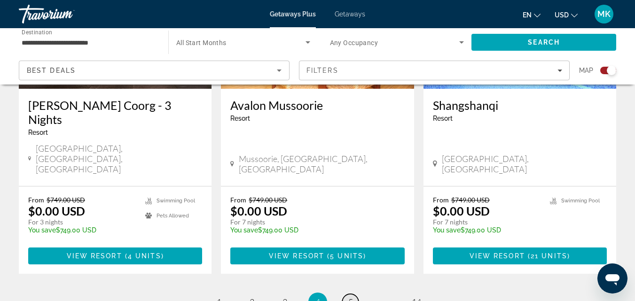
click at [349, 297] on span "5" at bounding box center [350, 302] width 5 height 10
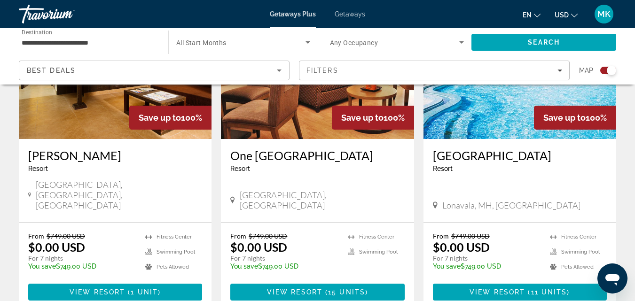
scroll to position [1473, 0]
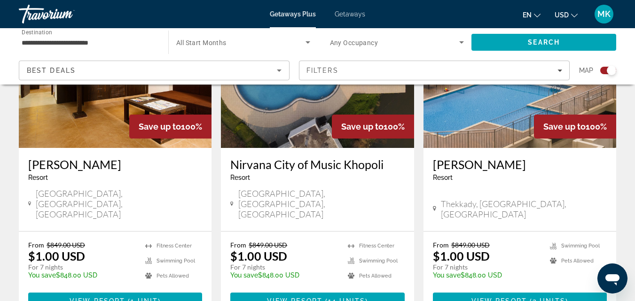
scroll to position [1436, 0]
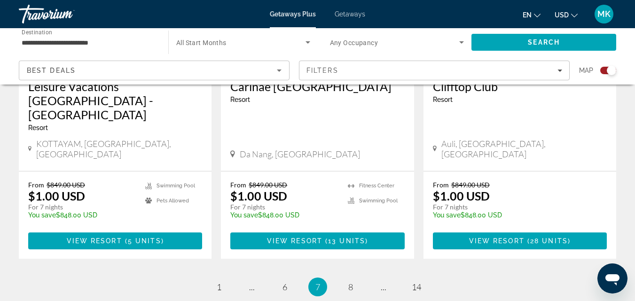
scroll to position [1580, 0]
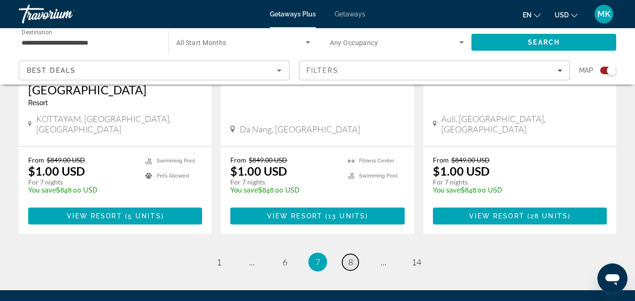
click at [350, 257] on span "8" at bounding box center [350, 262] width 5 height 10
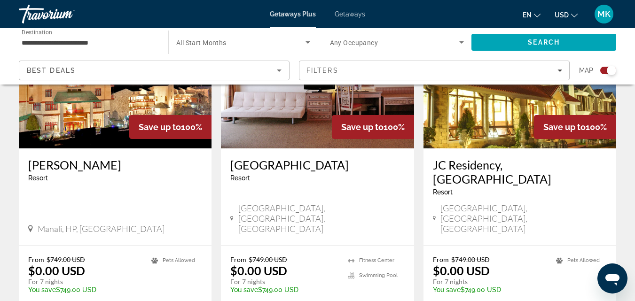
scroll to position [1446, 0]
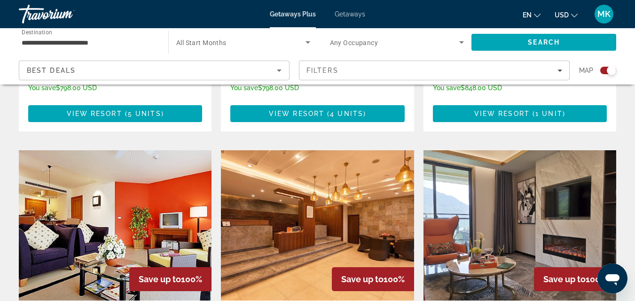
scroll to position [933, 0]
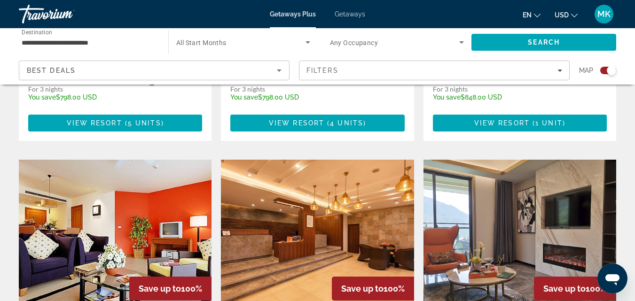
click at [107, 176] on img "Main content" at bounding box center [115, 235] width 193 height 150
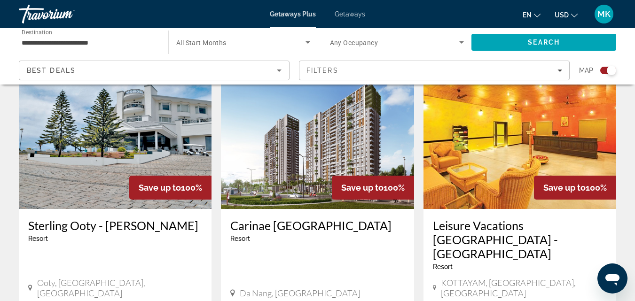
scroll to position [1566, 0]
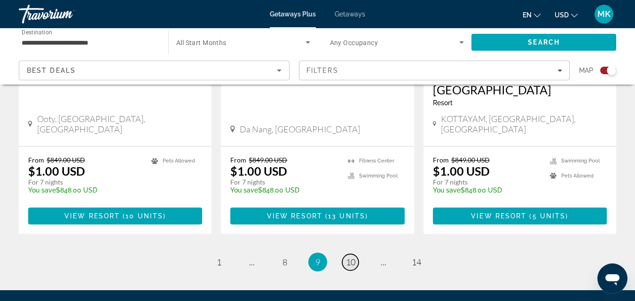
click at [349, 257] on span "10" at bounding box center [350, 262] width 9 height 10
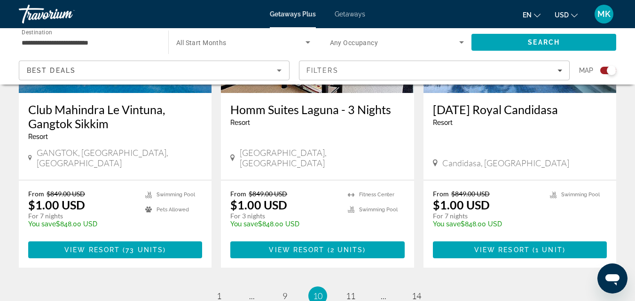
scroll to position [1495, 0]
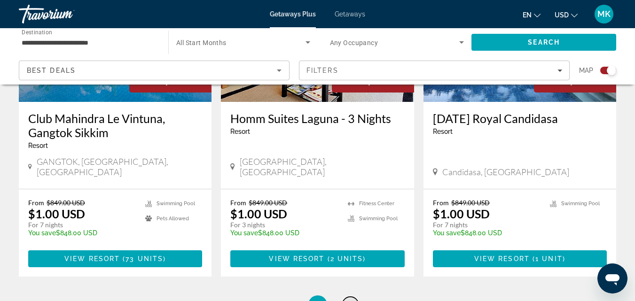
click at [353, 300] on span "11" at bounding box center [350, 305] width 9 height 10
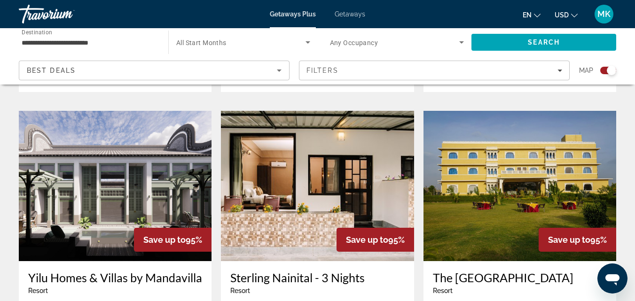
scroll to position [634, 0]
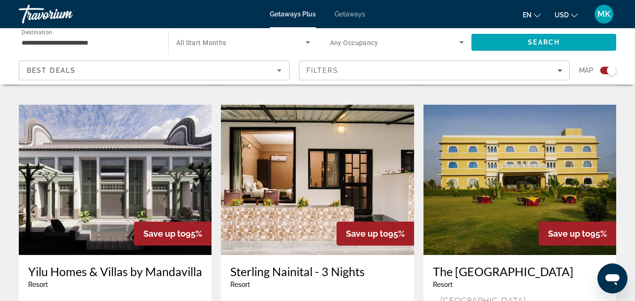
click at [171, 181] on img "Main content" at bounding box center [115, 180] width 193 height 150
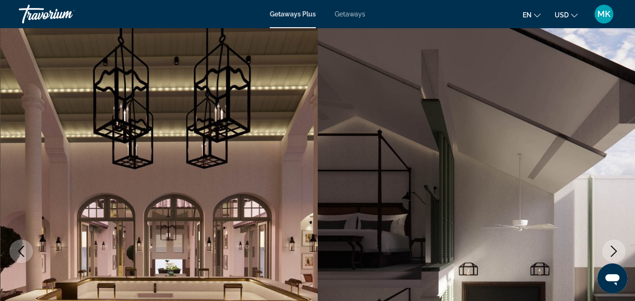
click at [618, 252] on icon "Next image" at bounding box center [613, 251] width 11 height 11
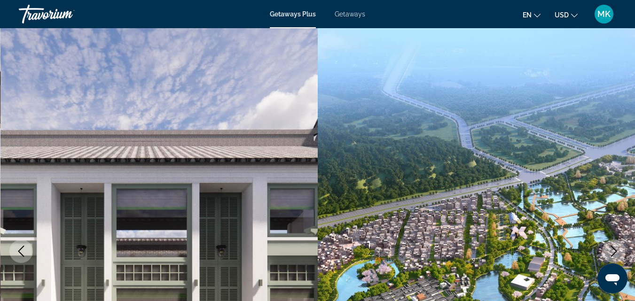
click at [618, 252] on icon "Next image" at bounding box center [613, 251] width 11 height 11
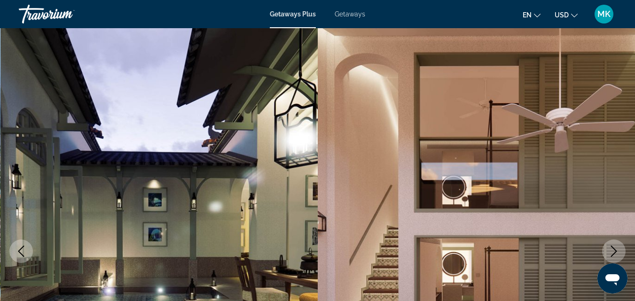
click at [618, 252] on icon "Next image" at bounding box center [613, 251] width 11 height 11
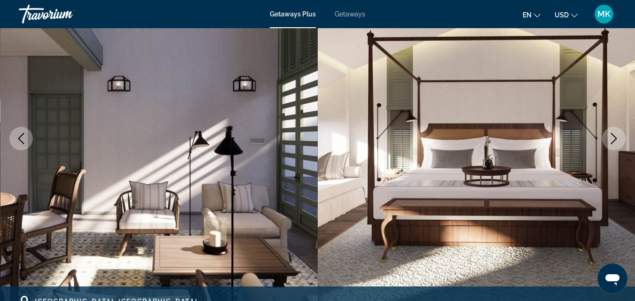
scroll to position [92, 0]
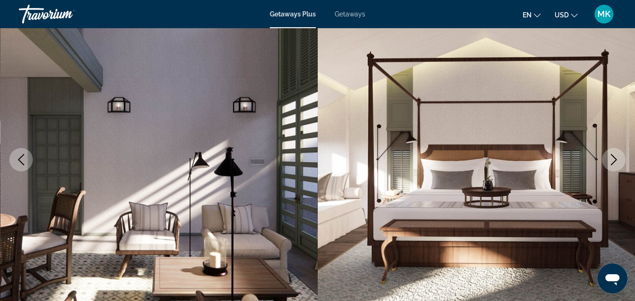
click at [615, 160] on icon "Next image" at bounding box center [613, 159] width 11 height 11
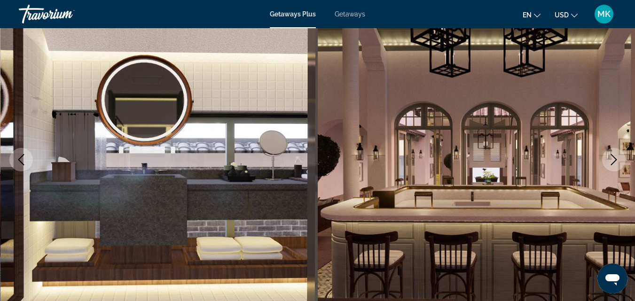
click at [615, 160] on icon "Next image" at bounding box center [613, 159] width 11 height 11
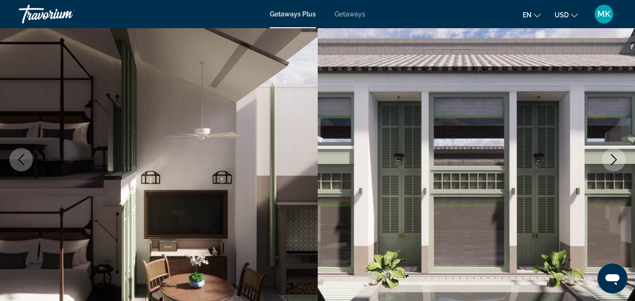
click at [615, 160] on icon "Next image" at bounding box center [613, 159] width 11 height 11
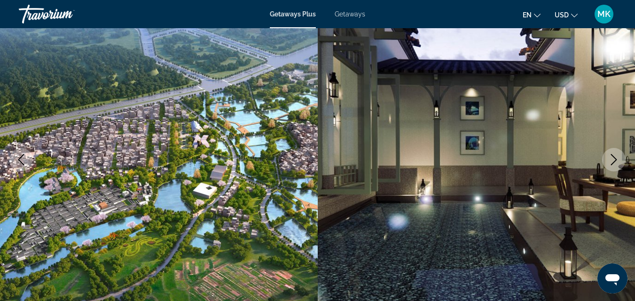
click at [615, 160] on icon "Next image" at bounding box center [613, 159] width 11 height 11
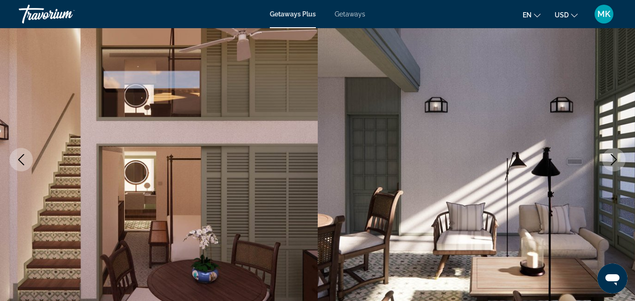
click at [615, 160] on icon "Next image" at bounding box center [613, 159] width 11 height 11
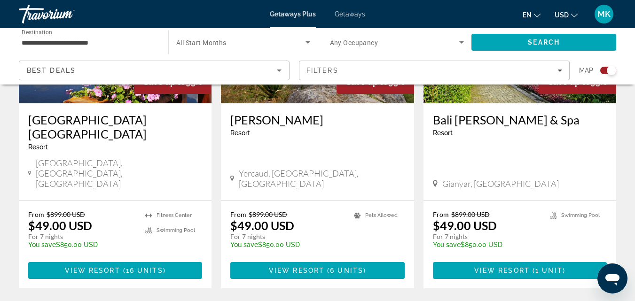
scroll to position [1451, 0]
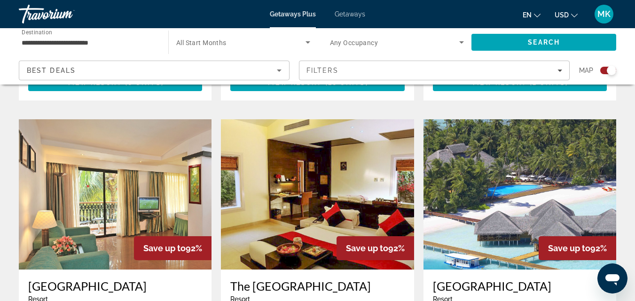
scroll to position [630, 0]
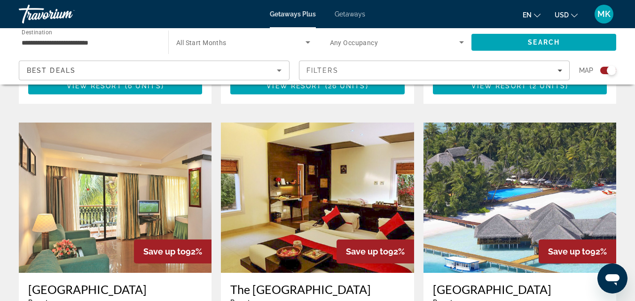
click at [513, 194] on img "Main content" at bounding box center [519, 198] width 193 height 150
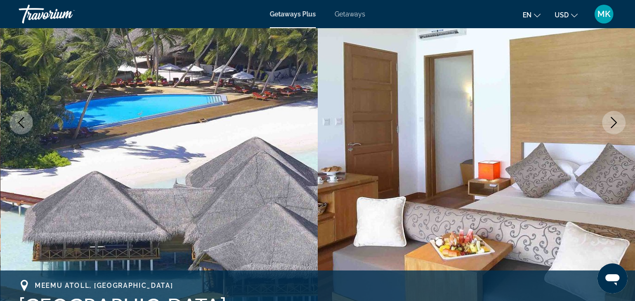
scroll to position [168, 0]
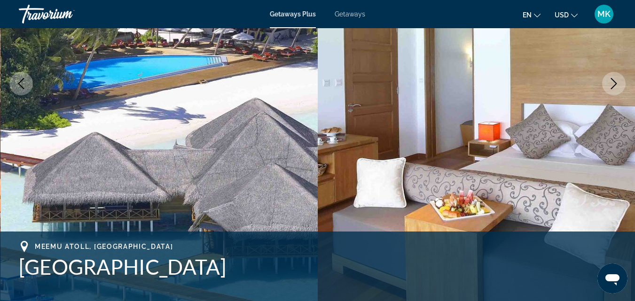
click at [615, 81] on icon "Next image" at bounding box center [613, 83] width 11 height 11
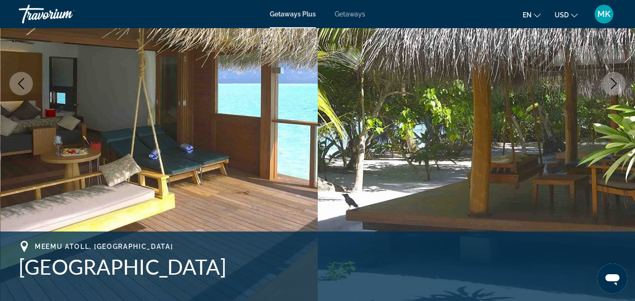
click at [615, 81] on icon "Next image" at bounding box center [613, 83] width 11 height 11
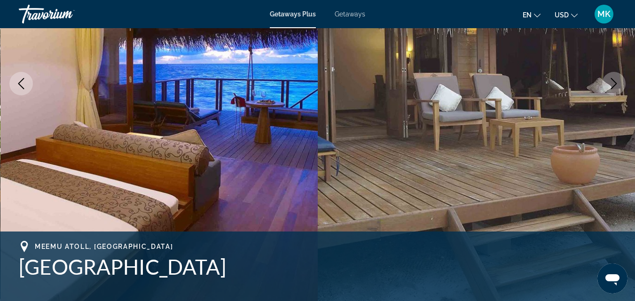
click at [615, 81] on icon "Next image" at bounding box center [613, 83] width 11 height 11
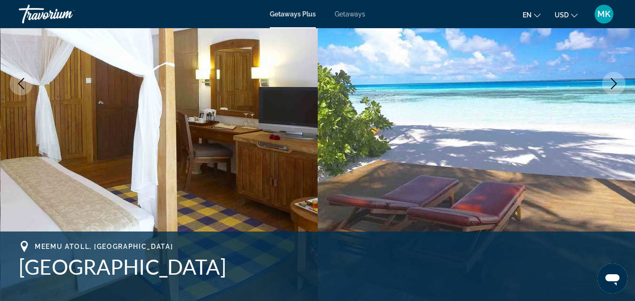
click at [615, 81] on icon "Next image" at bounding box center [613, 83] width 11 height 11
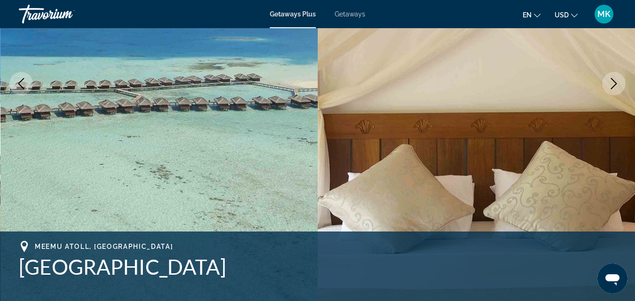
click at [615, 81] on icon "Next image" at bounding box center [613, 83] width 11 height 11
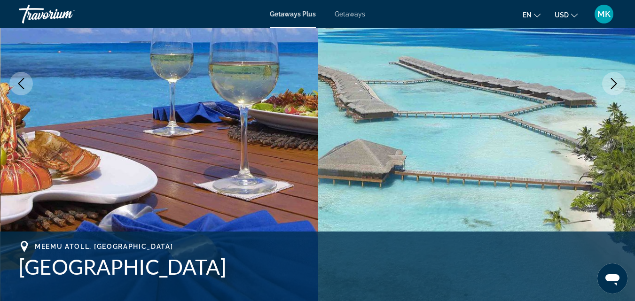
click at [615, 81] on icon "Next image" at bounding box center [613, 83] width 11 height 11
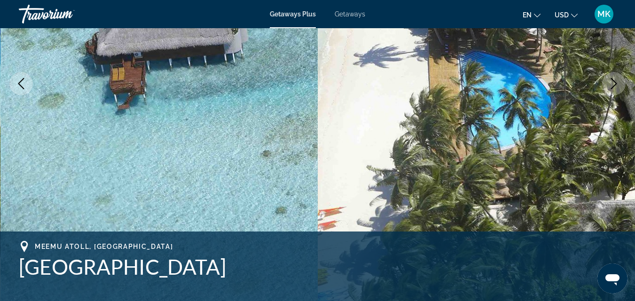
click at [615, 81] on icon "Next image" at bounding box center [613, 83] width 11 height 11
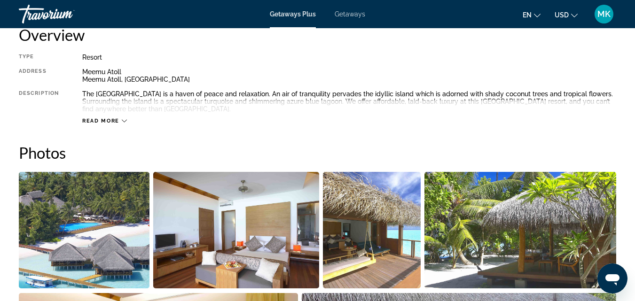
scroll to position [506, 0]
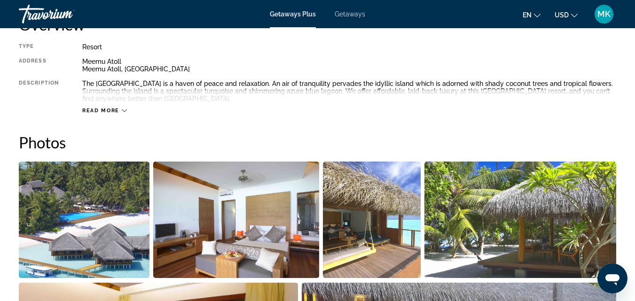
click at [108, 112] on span "Read more" at bounding box center [100, 111] width 37 height 6
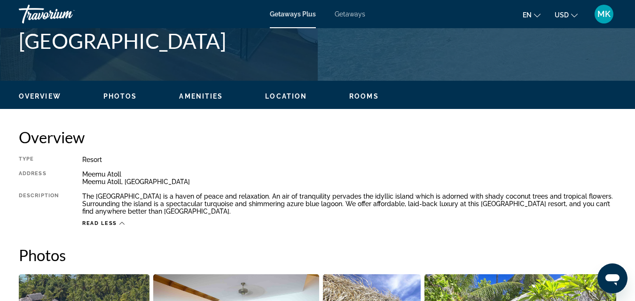
scroll to position [0, 0]
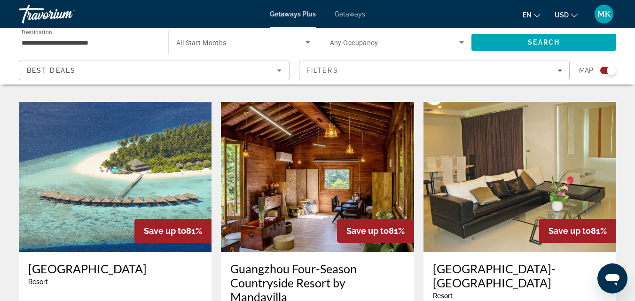
scroll to position [1329, 0]
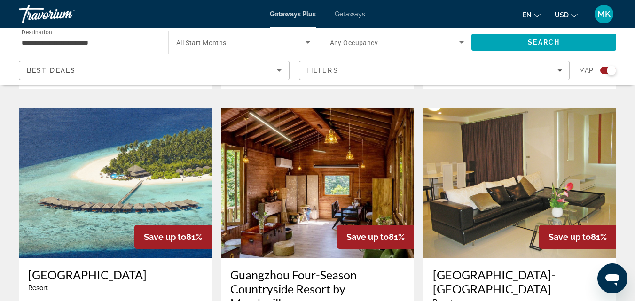
click at [302, 156] on img "Main content" at bounding box center [317, 183] width 193 height 150
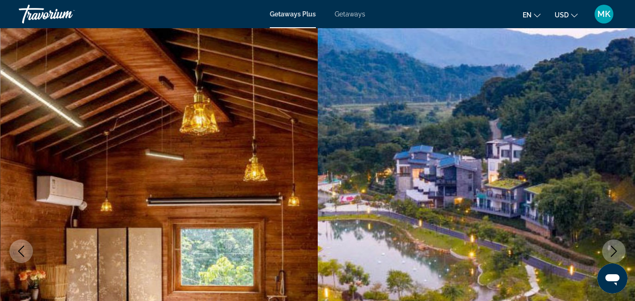
click at [613, 248] on icon "Next image" at bounding box center [614, 251] width 6 height 11
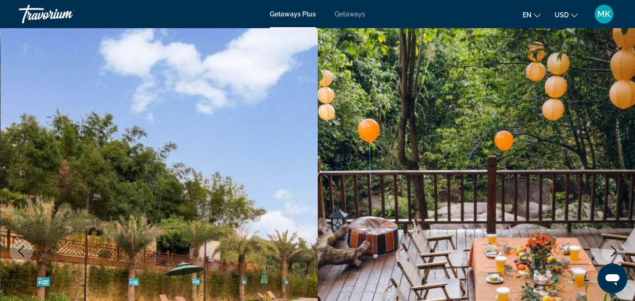
click at [613, 248] on icon "Next image" at bounding box center [614, 251] width 6 height 11
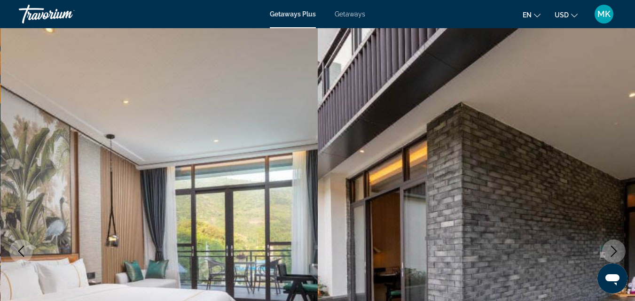
click at [613, 248] on icon "Next image" at bounding box center [614, 251] width 6 height 11
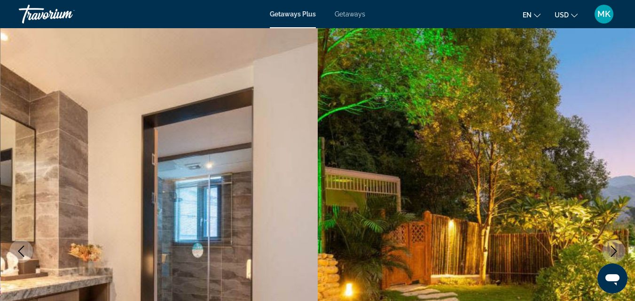
click at [613, 248] on icon "Next image" at bounding box center [614, 251] width 6 height 11
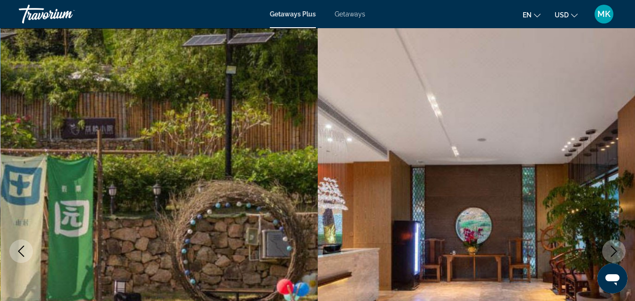
click at [613, 248] on icon "Next image" at bounding box center [614, 251] width 6 height 11
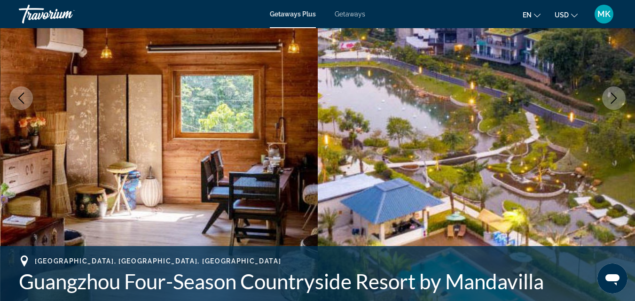
scroll to position [157, 0]
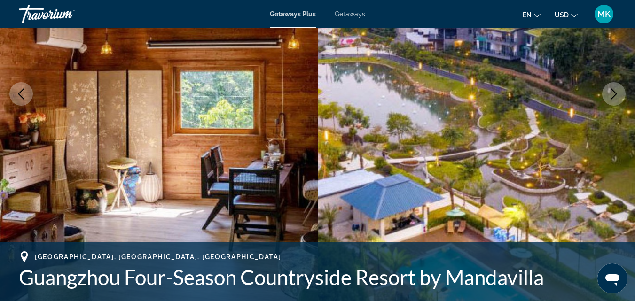
click at [613, 90] on icon "Next image" at bounding box center [614, 93] width 6 height 11
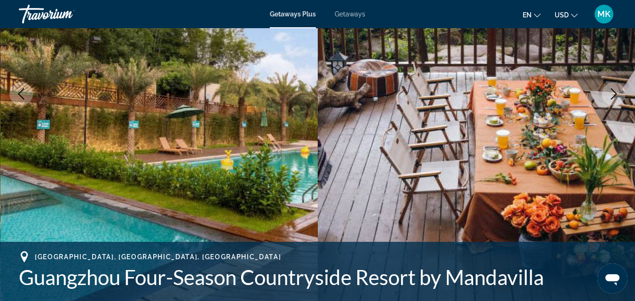
click at [613, 90] on icon "Next image" at bounding box center [614, 93] width 6 height 11
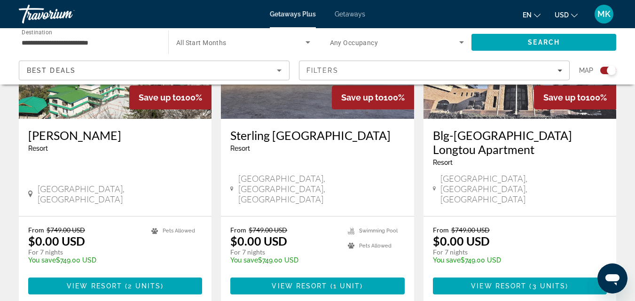
scroll to position [1456, 0]
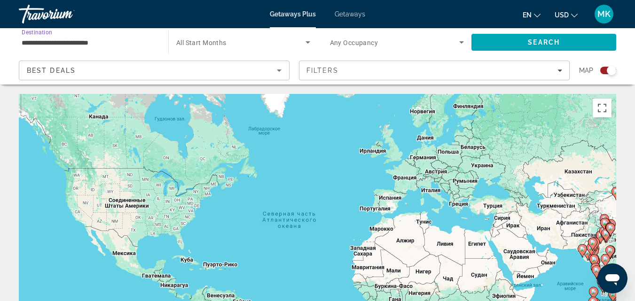
click at [99, 41] on input "**********" at bounding box center [89, 42] width 134 height 11
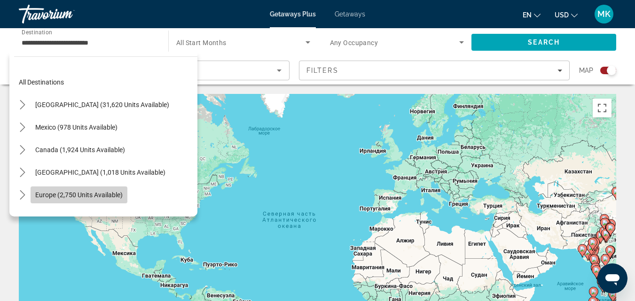
click at [54, 192] on span "Europe (2,750 units available)" at bounding box center [78, 195] width 87 height 8
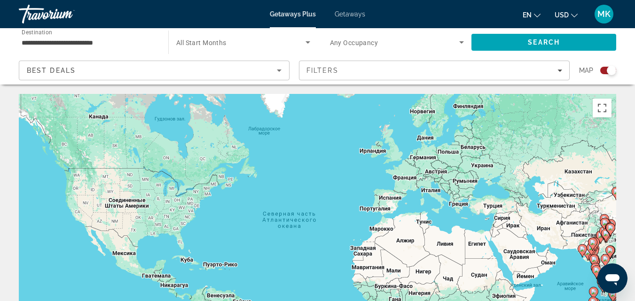
click at [112, 36] on div "**********" at bounding box center [89, 42] width 134 height 27
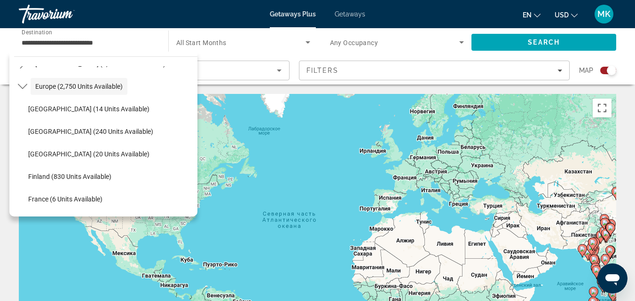
scroll to position [112, 0]
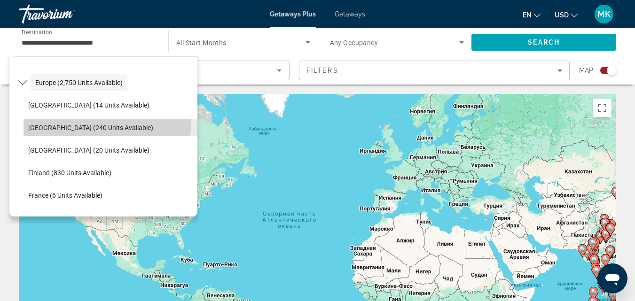
click at [83, 125] on span "Austria (240 units available)" at bounding box center [90, 128] width 125 height 8
type input "**********"
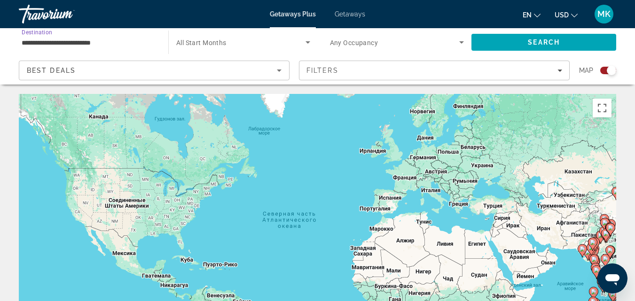
click at [231, 47] on span "Search widget" at bounding box center [240, 42] width 129 height 11
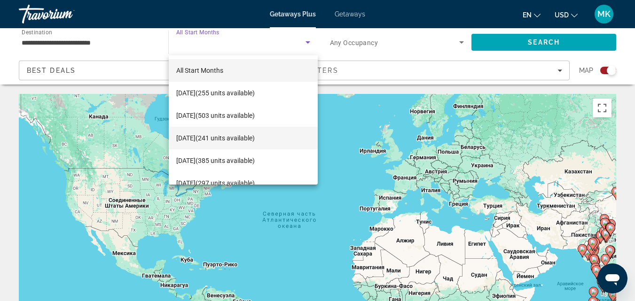
click at [247, 138] on span "December 2025 (241 units available)" at bounding box center [215, 137] width 78 height 11
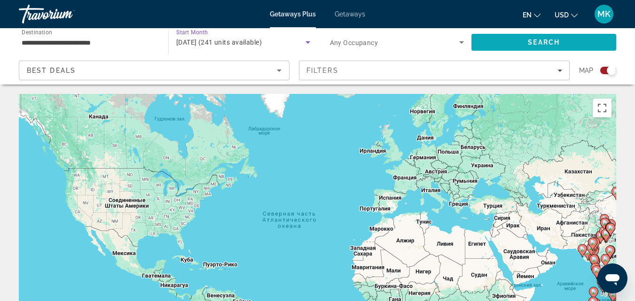
click at [522, 39] on span "Search" at bounding box center [543, 42] width 145 height 23
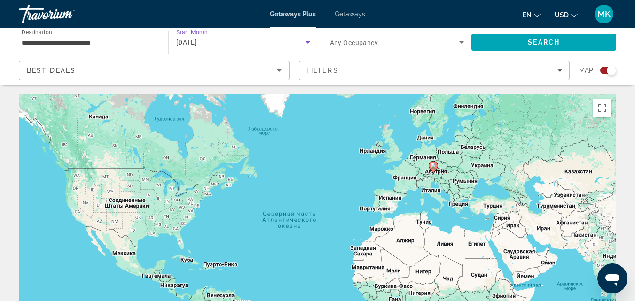
click at [277, 40] on div "December 2025" at bounding box center [240, 42] width 129 height 11
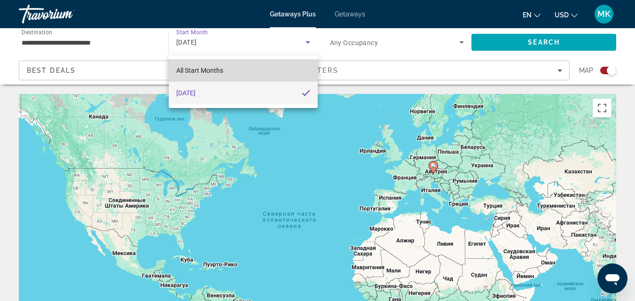
click at [252, 67] on mat-option "All Start Months" at bounding box center [243, 70] width 149 height 23
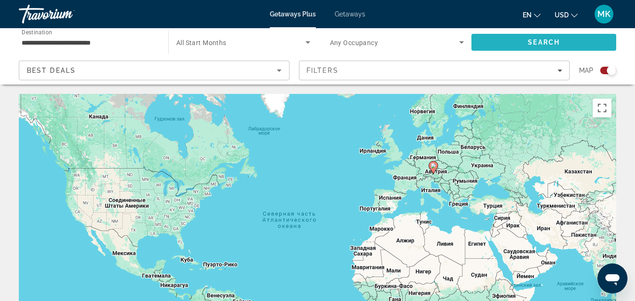
click at [498, 37] on span "Search" at bounding box center [543, 42] width 145 height 23
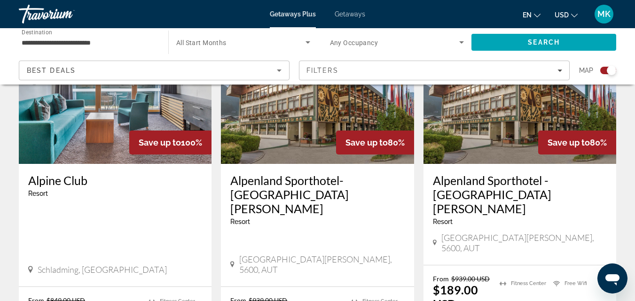
scroll to position [727, 0]
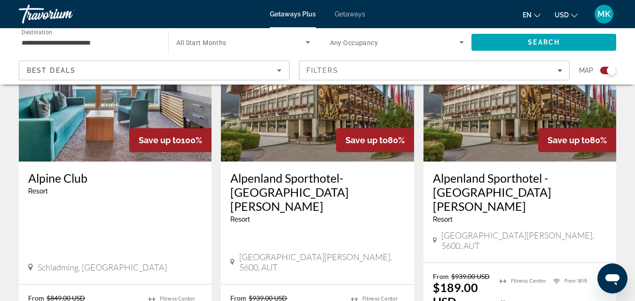
click at [96, 131] on img "Main content" at bounding box center [115, 86] width 193 height 150
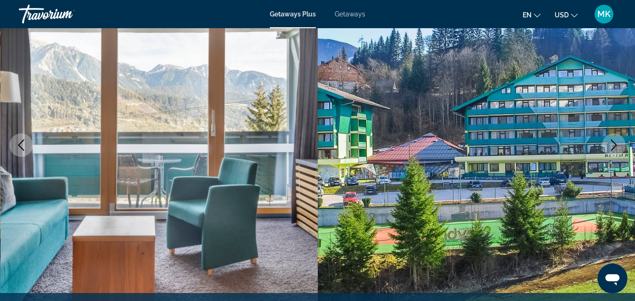
scroll to position [117, 0]
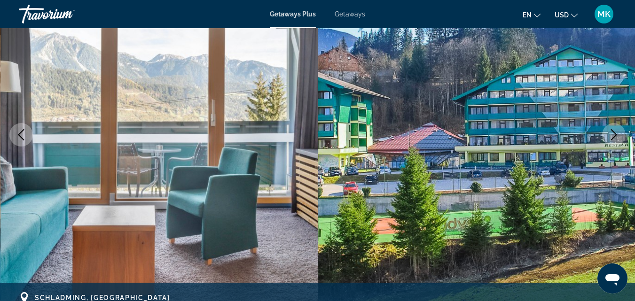
click at [614, 138] on icon "Next image" at bounding box center [614, 134] width 6 height 11
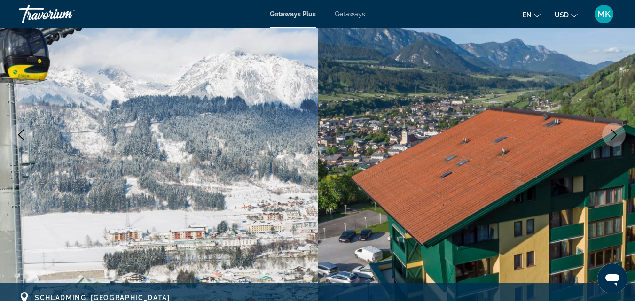
click at [614, 138] on icon "Next image" at bounding box center [614, 134] width 6 height 11
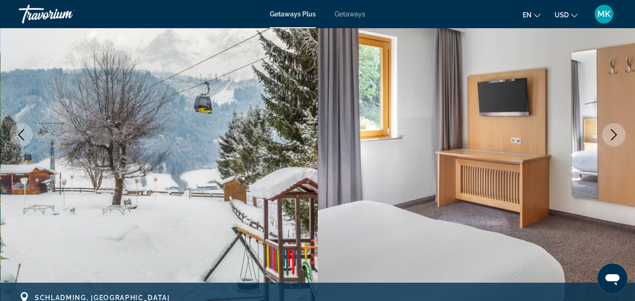
click at [614, 138] on icon "Next image" at bounding box center [614, 134] width 6 height 11
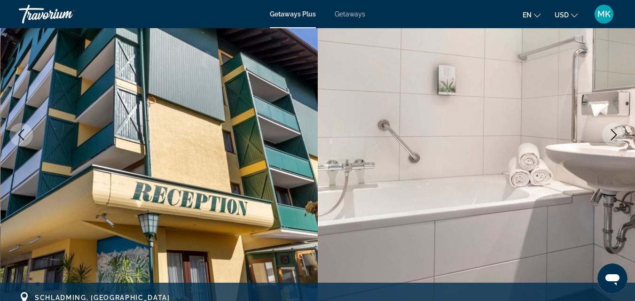
click at [614, 138] on icon "Next image" at bounding box center [614, 134] width 6 height 11
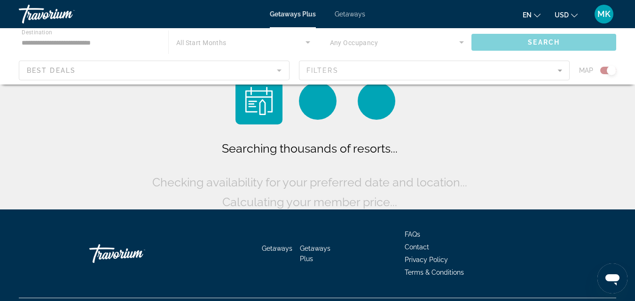
click at [122, 35] on div "Main content" at bounding box center [317, 56] width 635 height 56
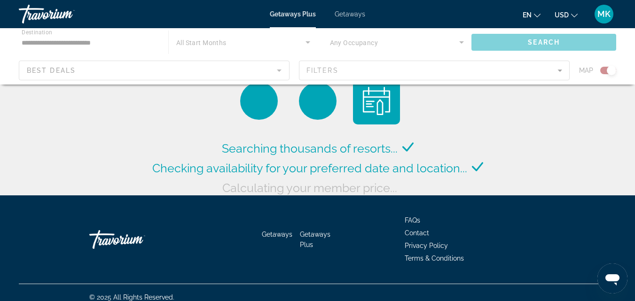
click at [104, 42] on div "Main content" at bounding box center [317, 56] width 635 height 56
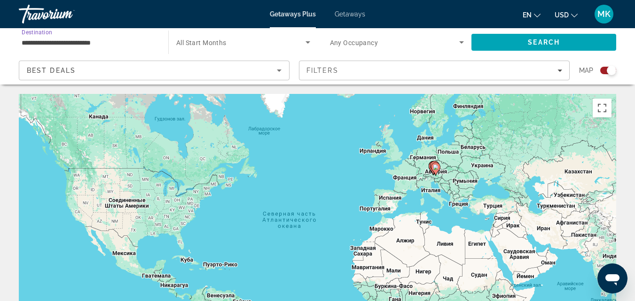
click at [104, 42] on input "**********" at bounding box center [89, 42] width 134 height 11
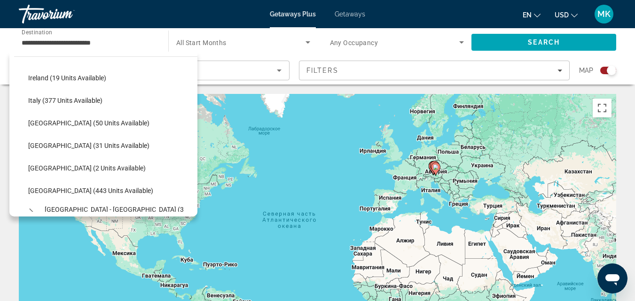
scroll to position [327, 0]
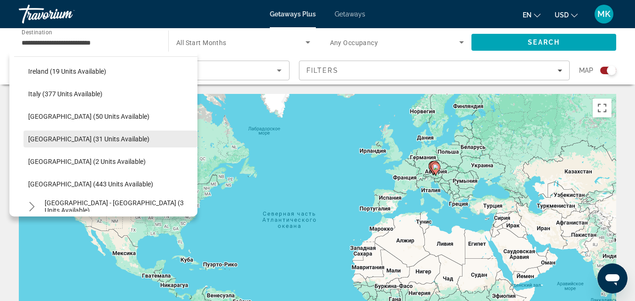
click at [71, 140] on span "Serbia (31 units available)" at bounding box center [88, 139] width 121 height 8
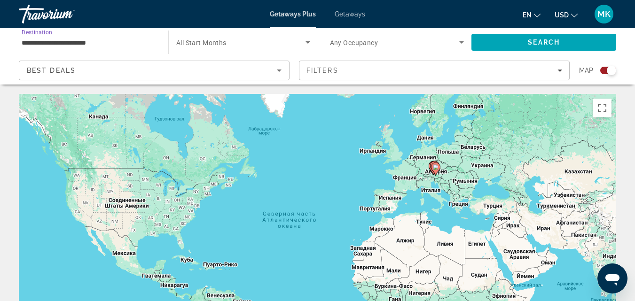
click at [108, 40] on input "**********" at bounding box center [89, 42] width 134 height 11
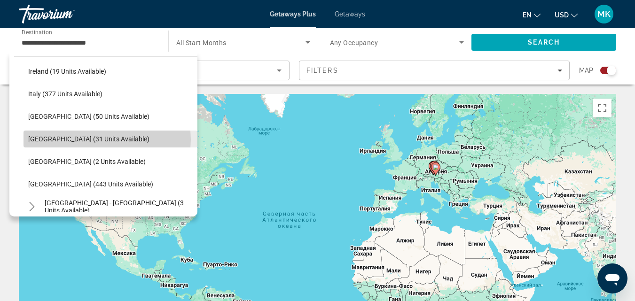
click at [105, 140] on span "Select destination: Serbia (31 units available)" at bounding box center [110, 139] width 174 height 23
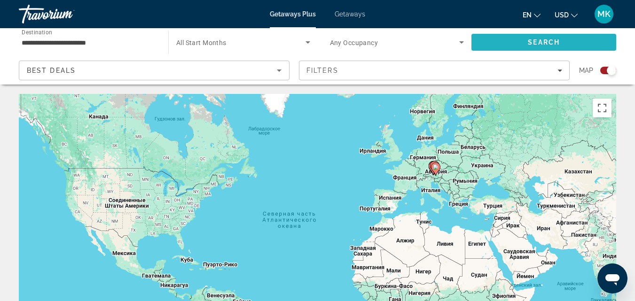
click at [495, 39] on span "Search" at bounding box center [543, 42] width 145 height 23
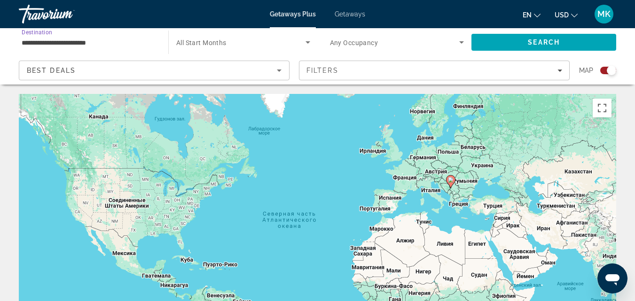
click at [51, 39] on input "**********" at bounding box center [89, 42] width 134 height 11
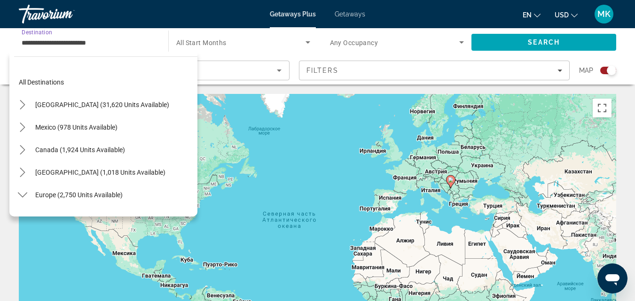
scroll to position [327, 0]
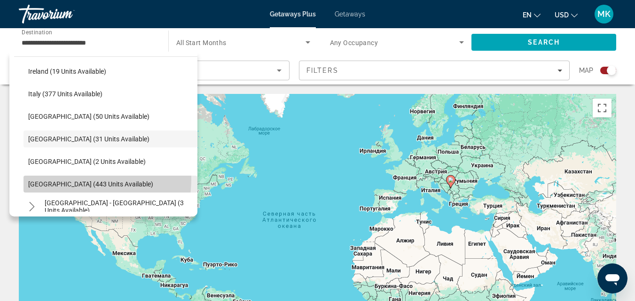
click at [68, 179] on span "Select destination: Spain (443 units available)" at bounding box center [110, 184] width 174 height 23
type input "**********"
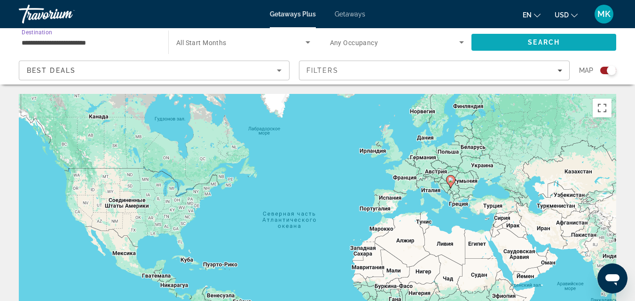
click at [491, 43] on span "Search" at bounding box center [543, 42] width 145 height 23
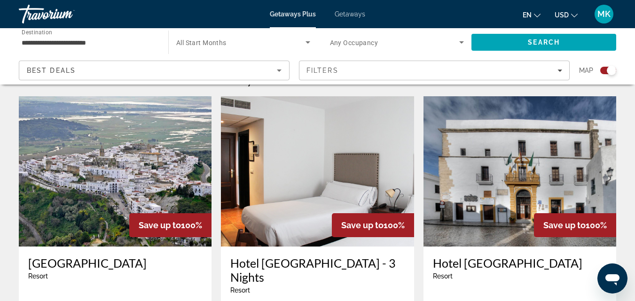
scroll to position [309, 0]
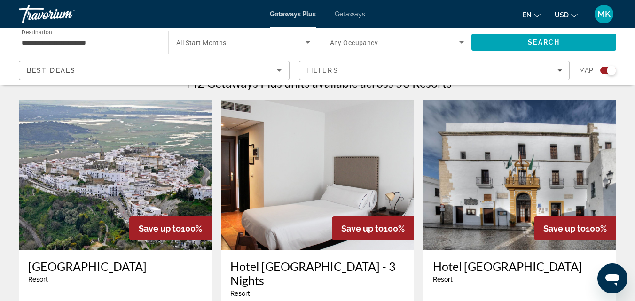
click at [171, 180] on img "Main content" at bounding box center [115, 175] width 193 height 150
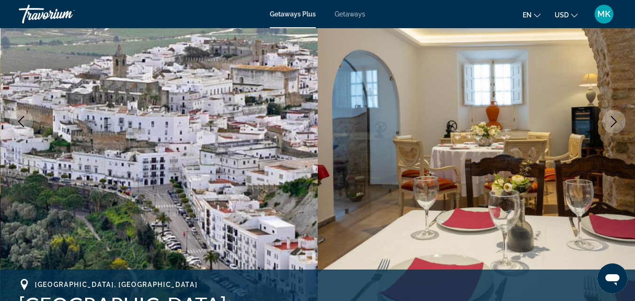
scroll to position [137, 0]
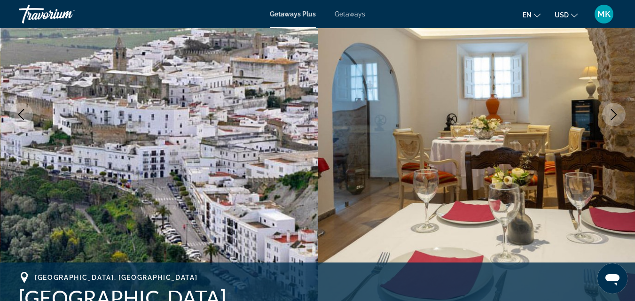
click at [611, 117] on icon "Next image" at bounding box center [613, 114] width 11 height 11
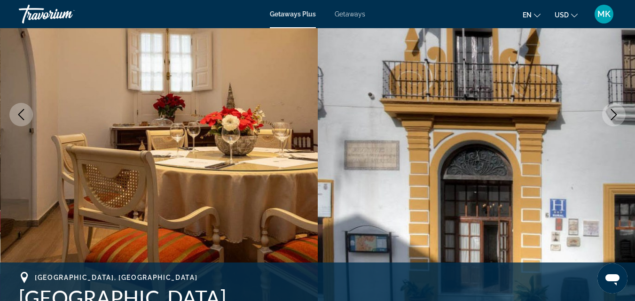
click at [611, 117] on icon "Next image" at bounding box center [613, 114] width 11 height 11
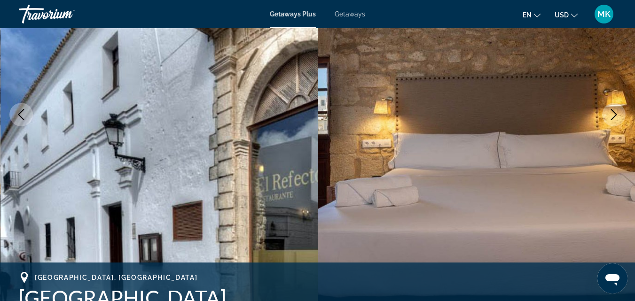
click at [611, 117] on icon "Next image" at bounding box center [613, 114] width 11 height 11
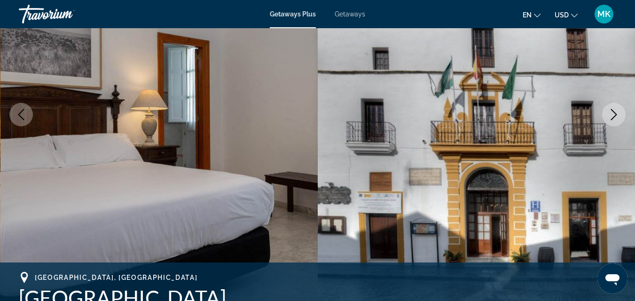
click at [611, 117] on icon "Next image" at bounding box center [613, 114] width 11 height 11
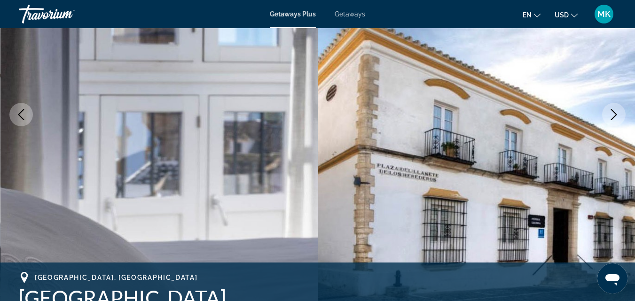
click at [611, 117] on icon "Next image" at bounding box center [613, 114] width 11 height 11
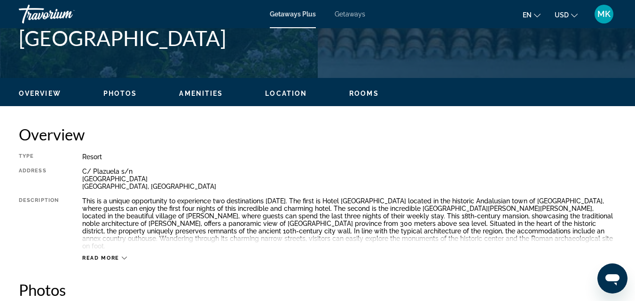
scroll to position [400, 0]
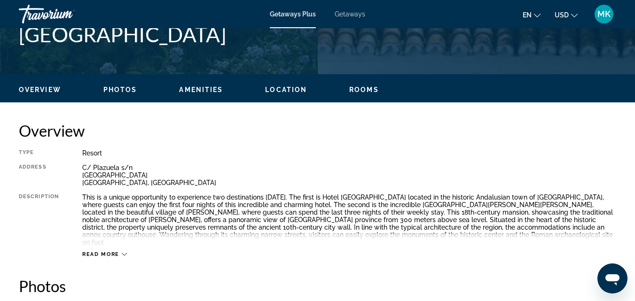
click at [286, 92] on span "Location" at bounding box center [286, 90] width 42 height 8
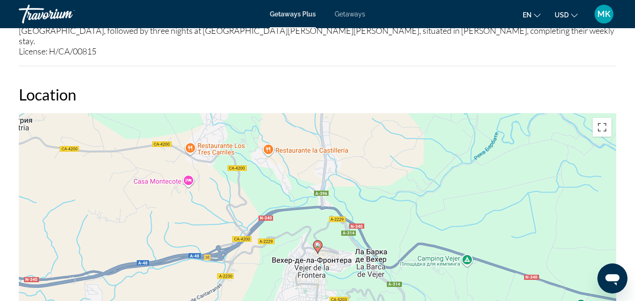
scroll to position [1182, 0]
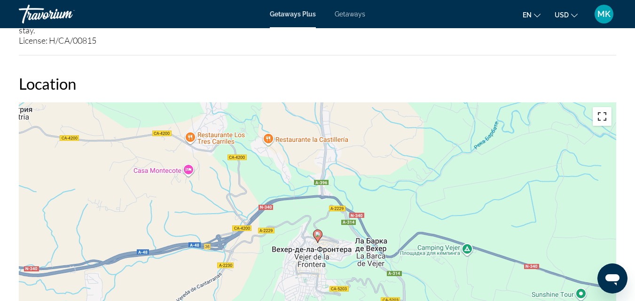
click at [599, 107] on button "Включить полноэкранный режим" at bounding box center [601, 116] width 19 height 19
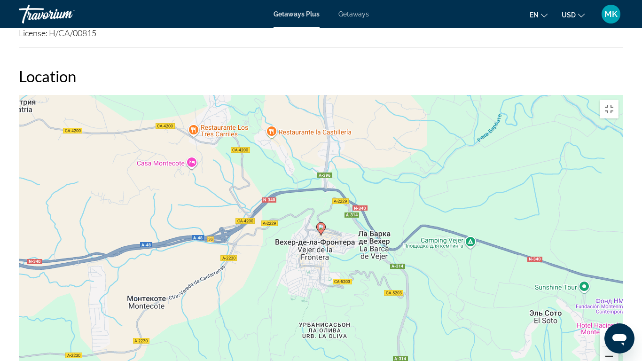
click at [618, 301] on button "Уменьшить" at bounding box center [608, 356] width 19 height 19
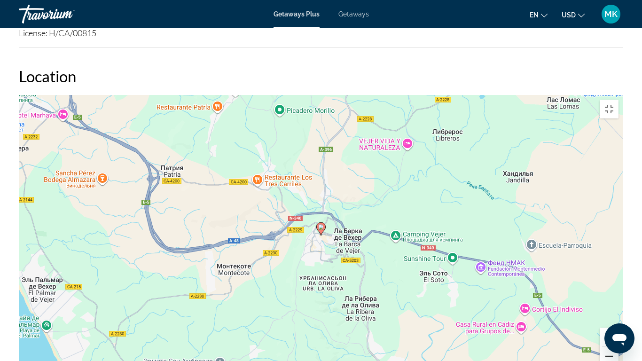
click at [618, 301] on button "Уменьшить" at bounding box center [608, 356] width 19 height 19
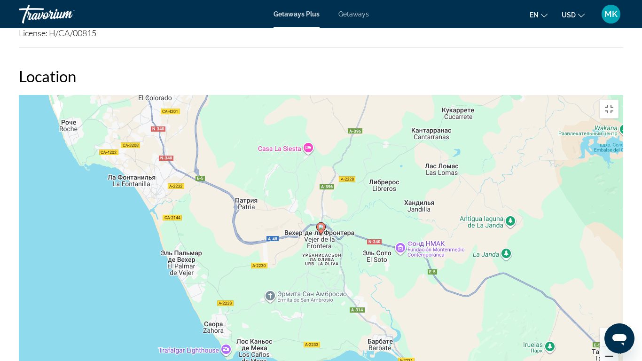
click at [618, 301] on button "Уменьшить" at bounding box center [608, 356] width 19 height 19
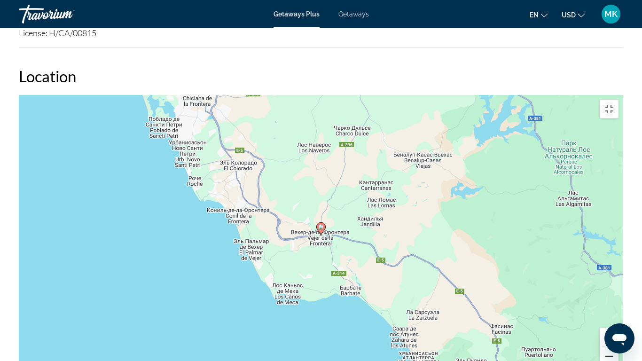
click at [618, 301] on button "Уменьшить" at bounding box center [608, 356] width 19 height 19
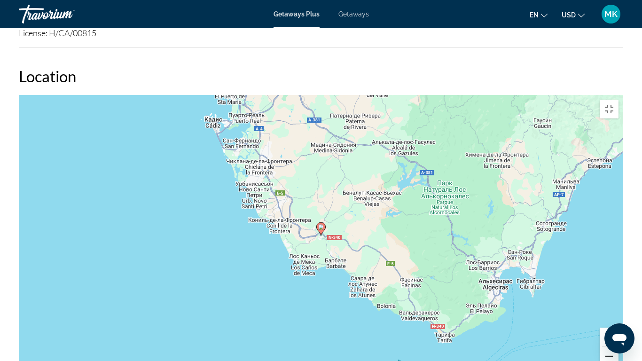
click at [618, 301] on button "Уменьшить" at bounding box center [608, 356] width 19 height 19
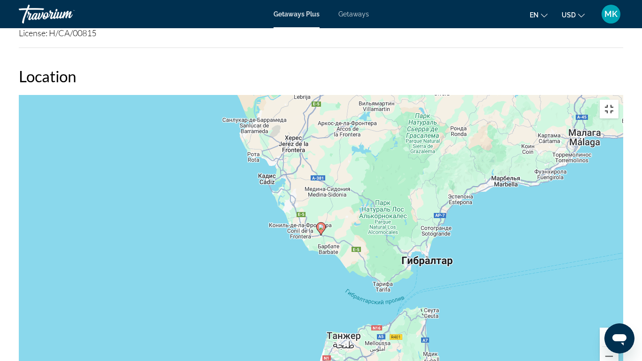
click at [618, 100] on button "Включить полноэкранный режим" at bounding box center [608, 109] width 19 height 19
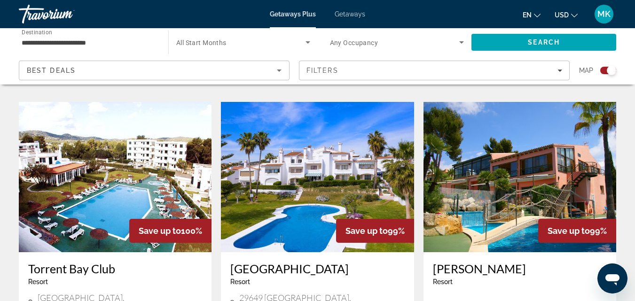
scroll to position [1002, 0]
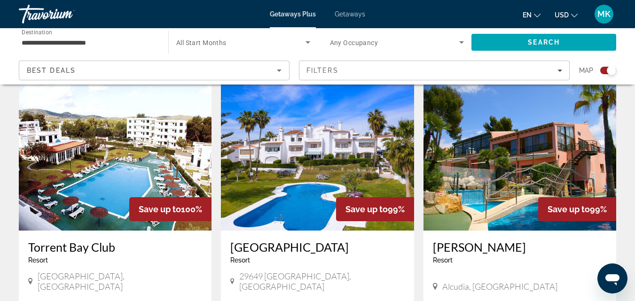
click at [288, 162] on img "Main content" at bounding box center [317, 155] width 193 height 150
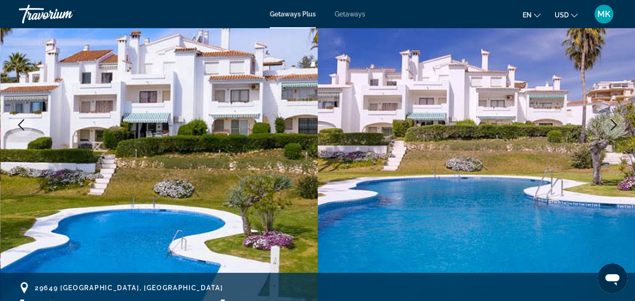
scroll to position [148, 0]
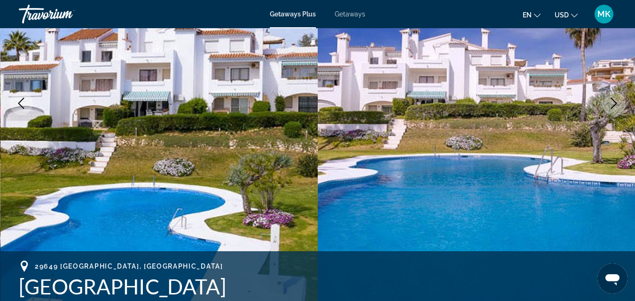
click at [613, 106] on icon "Next image" at bounding box center [613, 103] width 11 height 11
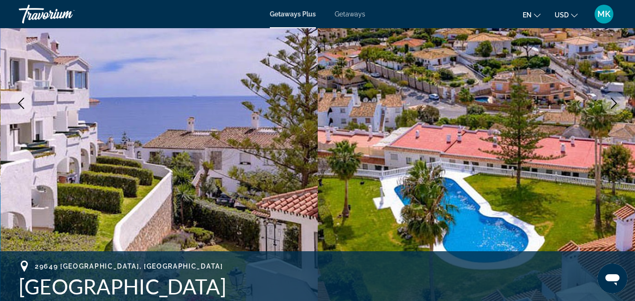
click at [613, 106] on icon "Next image" at bounding box center [613, 103] width 11 height 11
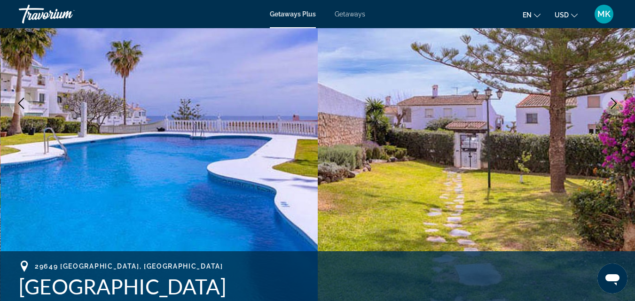
click at [613, 106] on icon "Next image" at bounding box center [613, 103] width 11 height 11
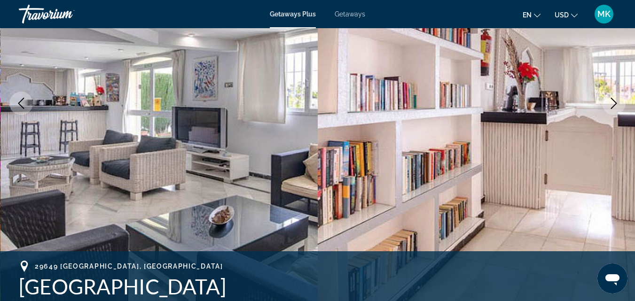
click at [613, 106] on icon "Next image" at bounding box center [613, 103] width 11 height 11
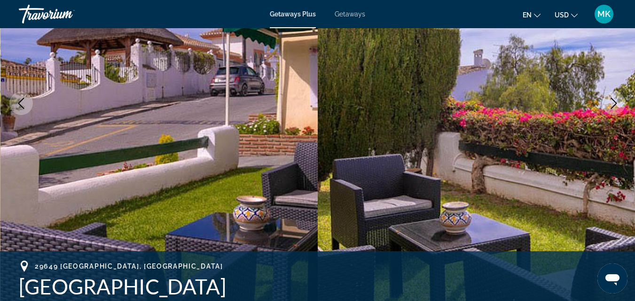
click at [613, 106] on icon "Next image" at bounding box center [613, 103] width 11 height 11
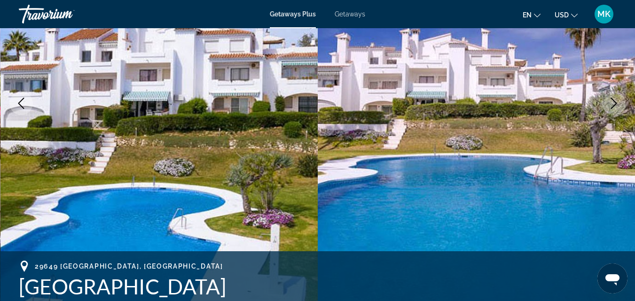
click at [613, 106] on icon "Next image" at bounding box center [613, 103] width 11 height 11
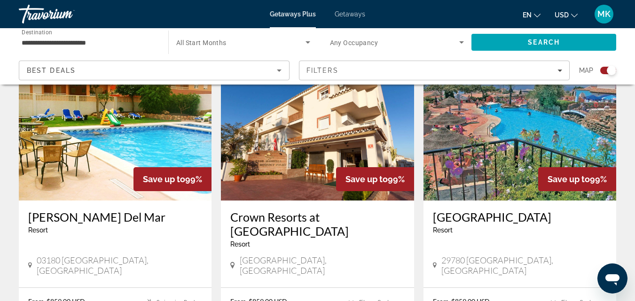
scroll to position [1365, 0]
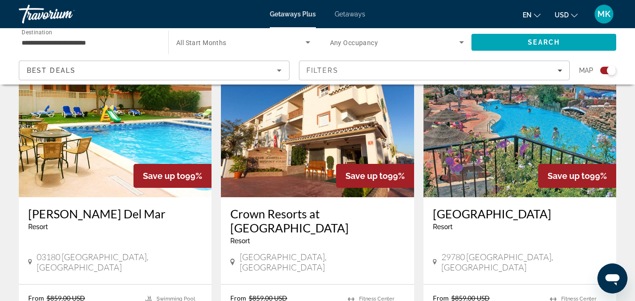
click at [510, 132] on img "Main content" at bounding box center [519, 122] width 193 height 150
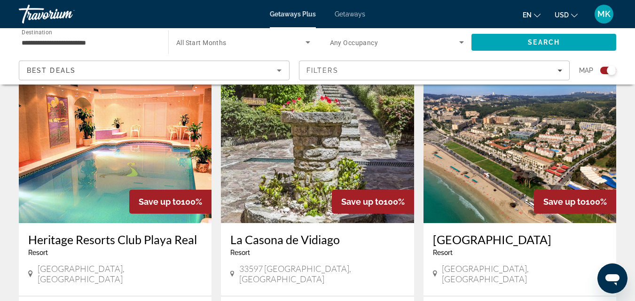
scroll to position [618, 0]
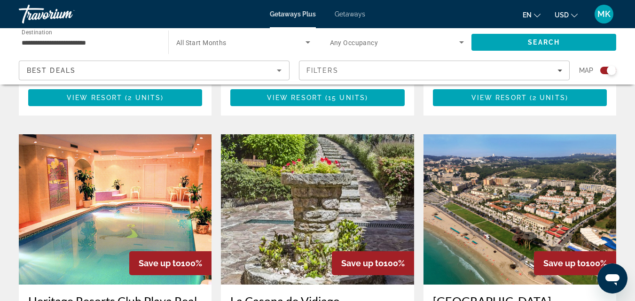
click at [537, 198] on img "Main content" at bounding box center [519, 209] width 193 height 150
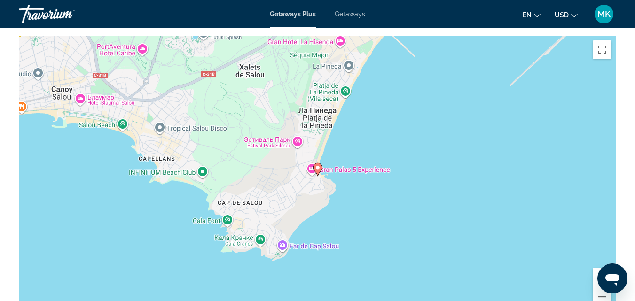
scroll to position [1382, 0]
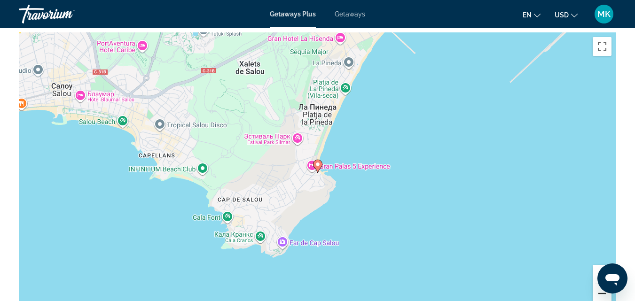
click at [600, 295] on button "Уменьшить" at bounding box center [601, 293] width 19 height 19
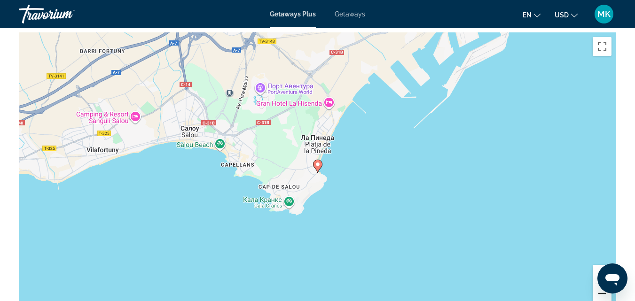
click at [600, 295] on button "Уменьшить" at bounding box center [601, 293] width 19 height 19
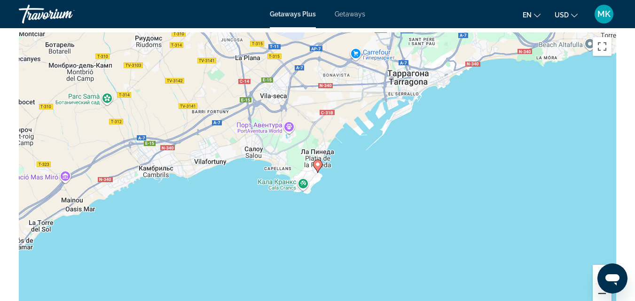
click at [600, 295] on button "Уменьшить" at bounding box center [601, 293] width 19 height 19
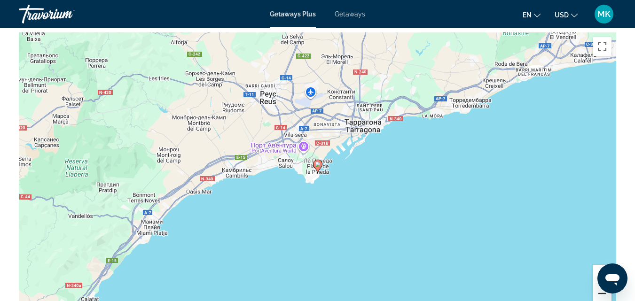
click at [600, 295] on button "Уменьшить" at bounding box center [601, 293] width 19 height 19
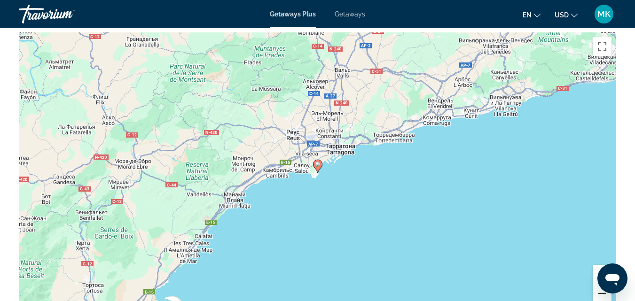
click at [600, 295] on button "Уменьшить" at bounding box center [601, 293] width 19 height 19
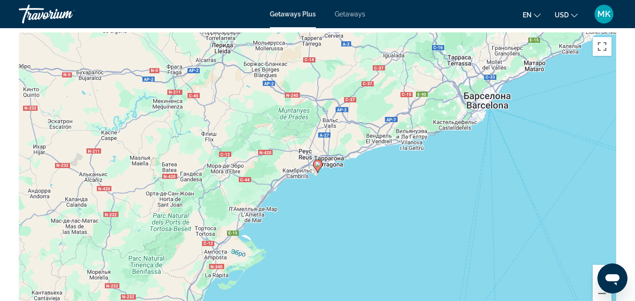
click at [312, 186] on div "Чтобы активировать перетаскивание с помощью клавиатуры, нажмите Alt + Ввод. Пос…" at bounding box center [317, 173] width 597 height 282
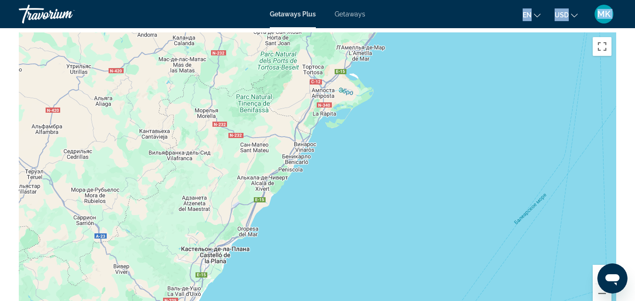
drag, startPoint x: 312, startPoint y: 186, endPoint x: 425, endPoint y: 19, distance: 200.9
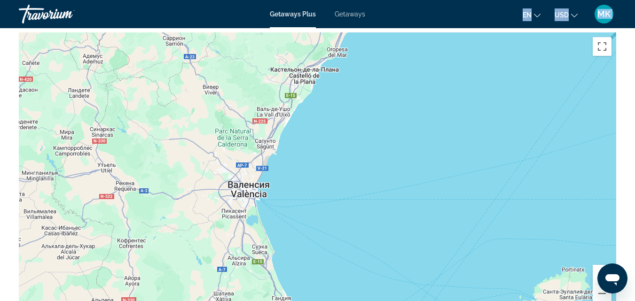
drag, startPoint x: 226, startPoint y: 222, endPoint x: 319, endPoint y: 39, distance: 205.7
click at [319, 39] on div "Чтобы активировать перетаскивание с помощью клавиатуры, нажмите Alt + Ввод. Пос…" at bounding box center [317, 173] width 597 height 282
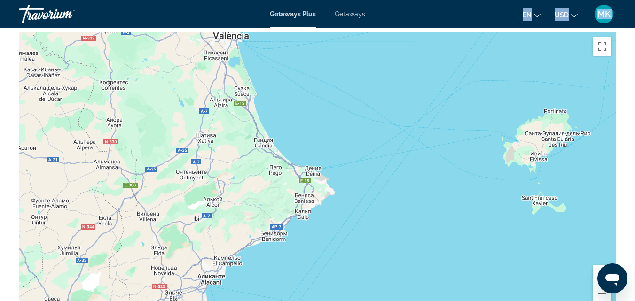
drag, startPoint x: 226, startPoint y: 238, endPoint x: 202, endPoint y: 47, distance: 192.7
click at [202, 47] on div "Main content" at bounding box center [317, 173] width 597 height 282
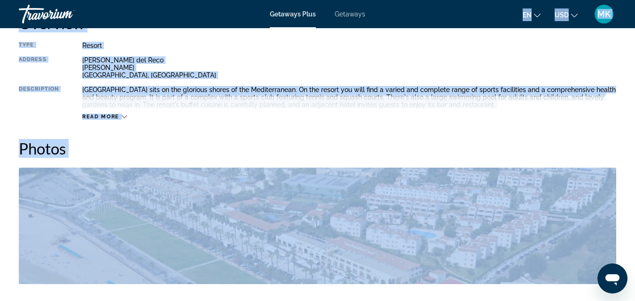
scroll to position [378, 0]
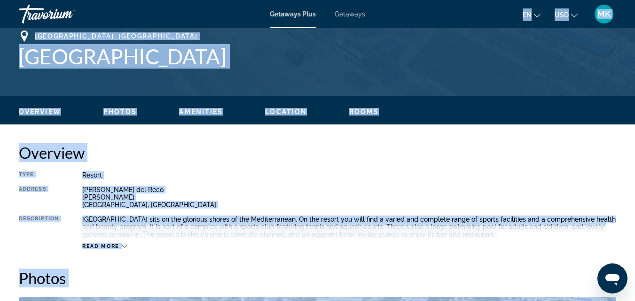
drag, startPoint x: 243, startPoint y: 234, endPoint x: 259, endPoint y: 179, distance: 57.6
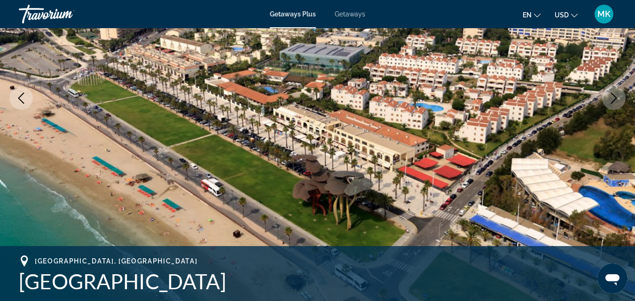
scroll to position [102, 0]
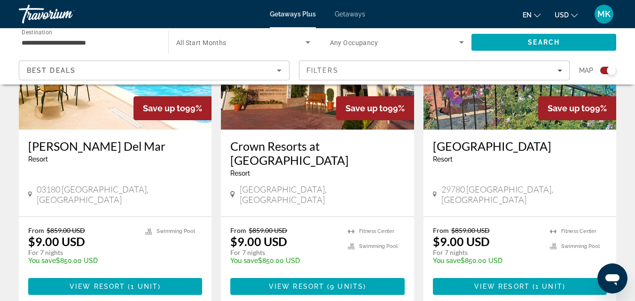
scroll to position [1448, 0]
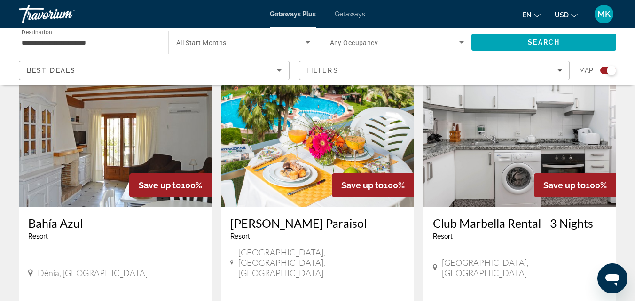
scroll to position [716, 0]
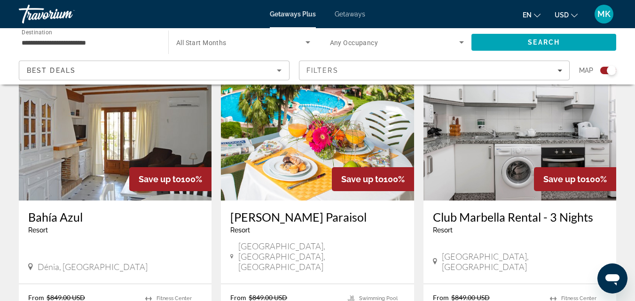
click at [506, 127] on img "Main content" at bounding box center [519, 125] width 193 height 150
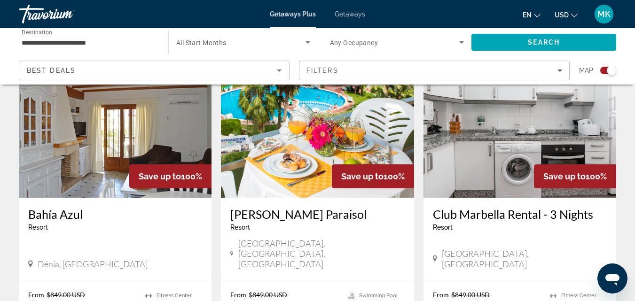
scroll to position [729, 0]
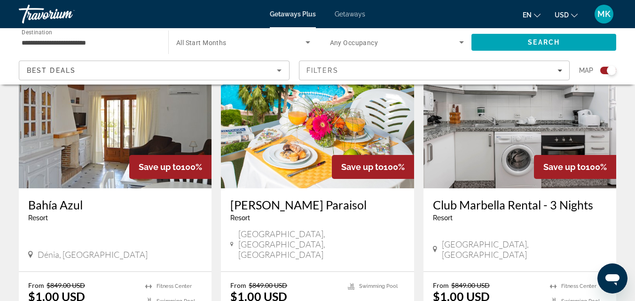
click at [330, 109] on img "Main content" at bounding box center [317, 113] width 193 height 150
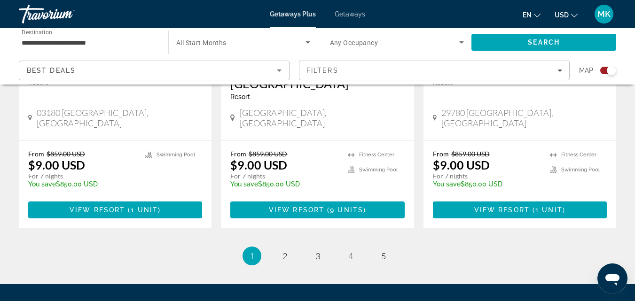
scroll to position [1512, 0]
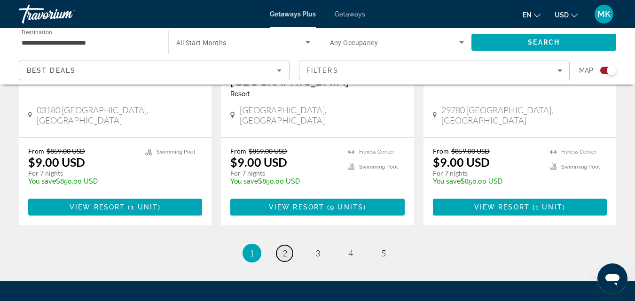
click at [283, 248] on span "2" at bounding box center [284, 253] width 5 height 10
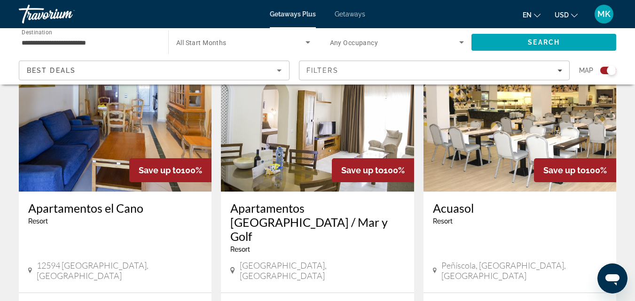
scroll to position [371, 0]
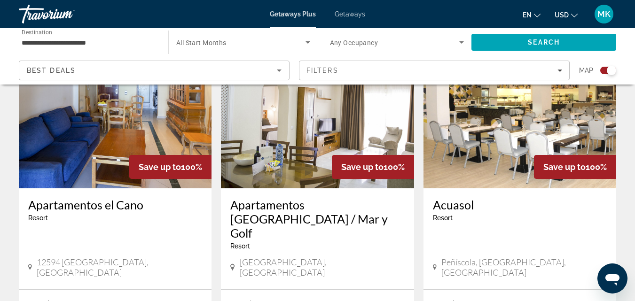
click at [337, 132] on img "Main content" at bounding box center [317, 113] width 193 height 150
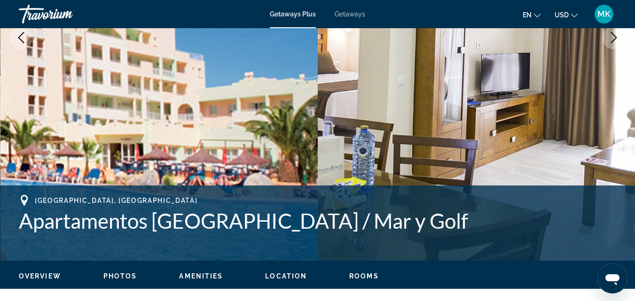
scroll to position [200, 0]
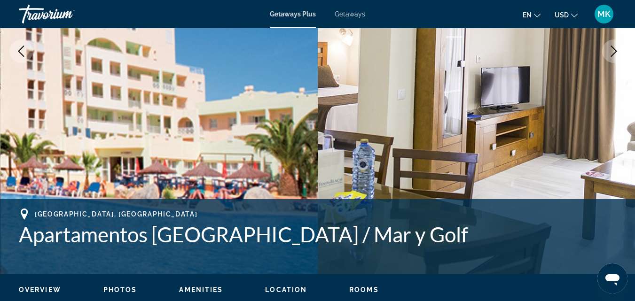
click at [611, 50] on icon "Next image" at bounding box center [613, 51] width 11 height 11
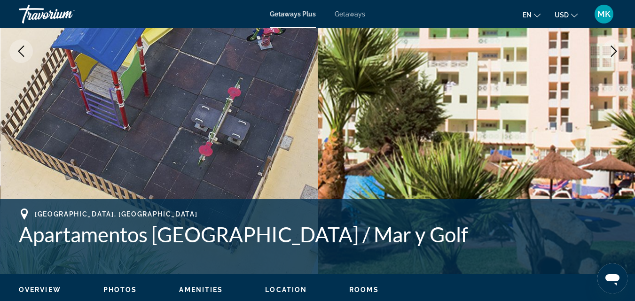
click at [611, 50] on icon "Next image" at bounding box center [613, 51] width 11 height 11
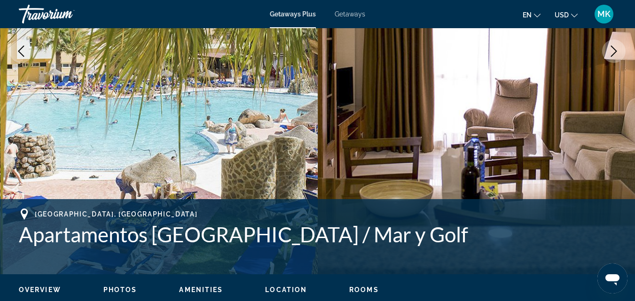
click at [611, 50] on icon "Next image" at bounding box center [613, 51] width 11 height 11
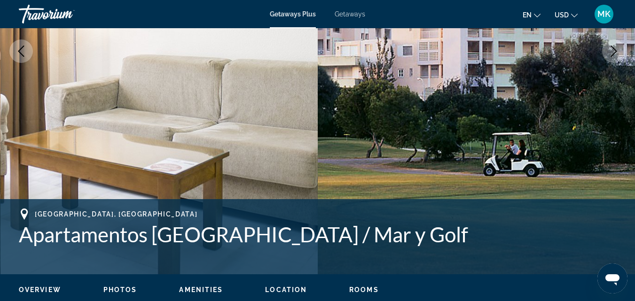
click at [611, 50] on icon "Next image" at bounding box center [613, 51] width 11 height 11
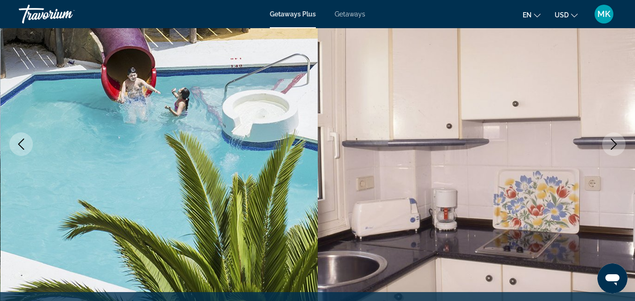
scroll to position [0, 0]
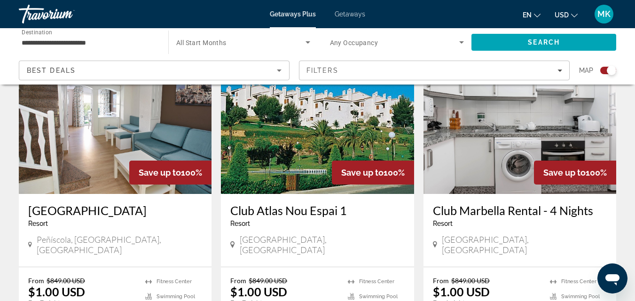
scroll to position [1409, 0]
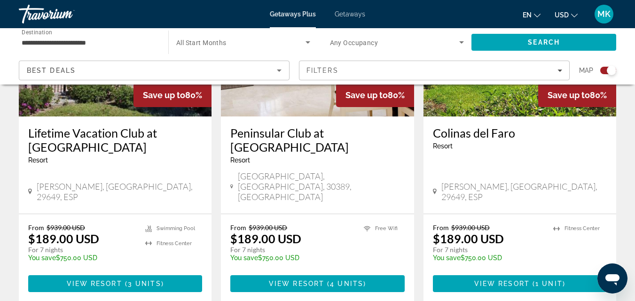
scroll to position [1482, 0]
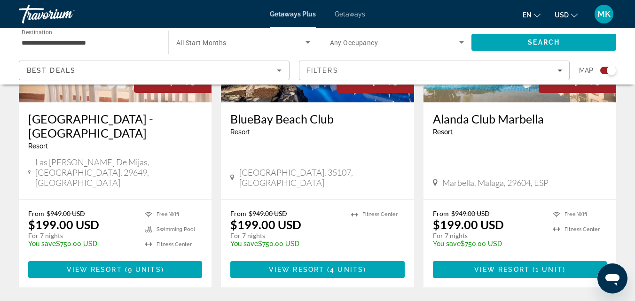
scroll to position [1525, 0]
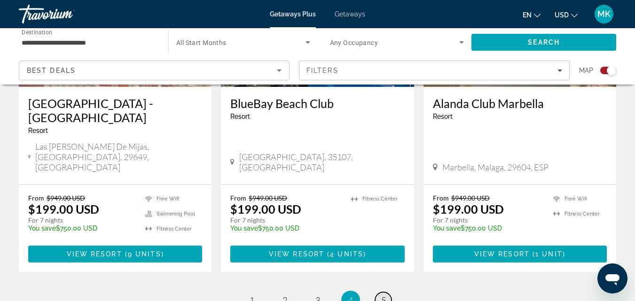
click at [382, 295] on span "5" at bounding box center [383, 300] width 5 height 10
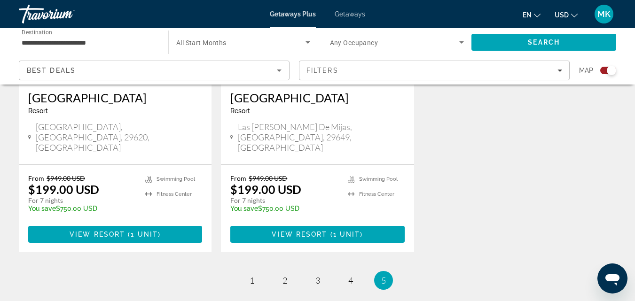
scroll to position [927, 0]
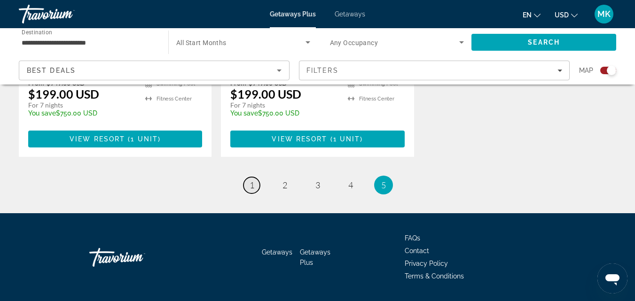
click at [246, 177] on link "page 1" at bounding box center [251, 185] width 16 height 16
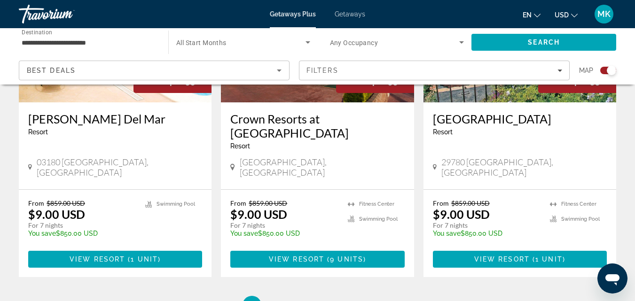
scroll to position [1467, 0]
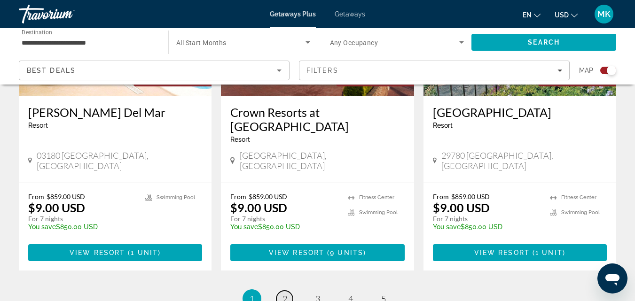
click at [281, 291] on link "page 2" at bounding box center [284, 299] width 16 height 16
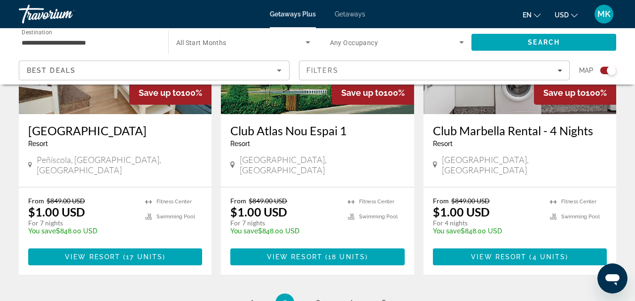
scroll to position [1427, 0]
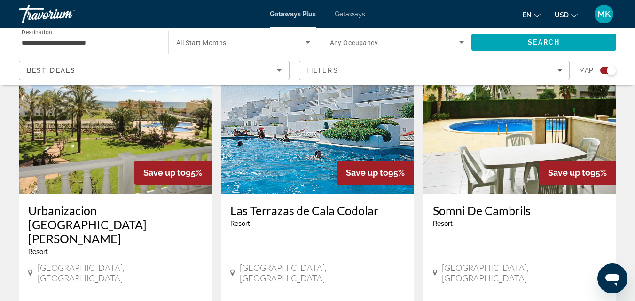
scroll to position [692, 0]
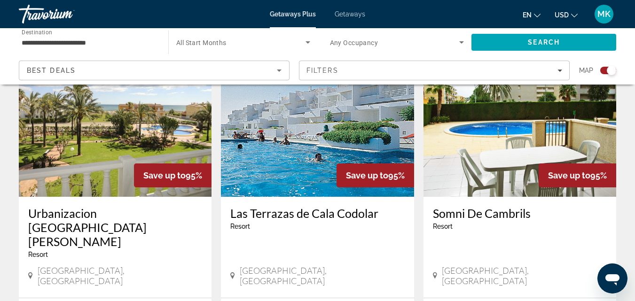
click at [68, 167] on img "Main content" at bounding box center [115, 122] width 193 height 150
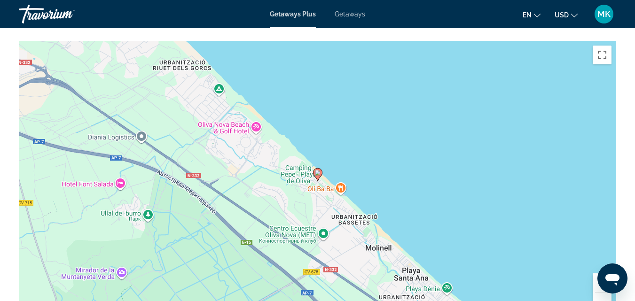
scroll to position [1409, 0]
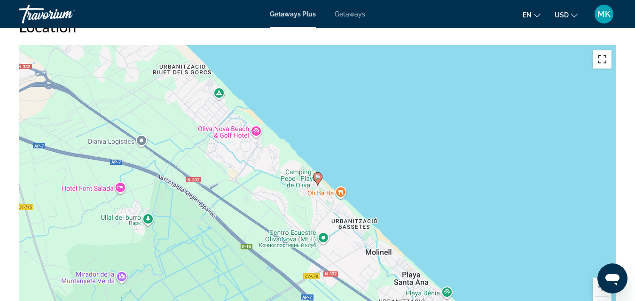
click at [599, 50] on button "Включить полноэкранный режим" at bounding box center [601, 59] width 19 height 19
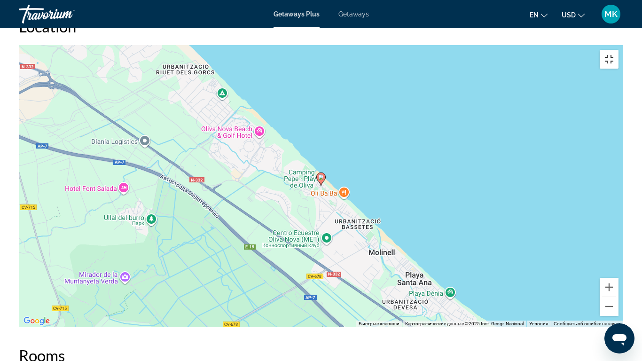
click at [618, 50] on button "Включить полноэкранный режим" at bounding box center [608, 59] width 19 height 19
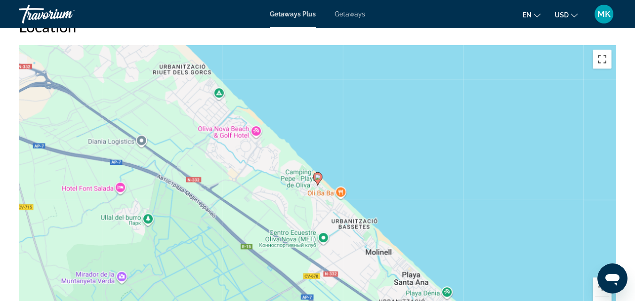
click at [604, 54] on button "Включить полноэкранный режим" at bounding box center [601, 59] width 19 height 19
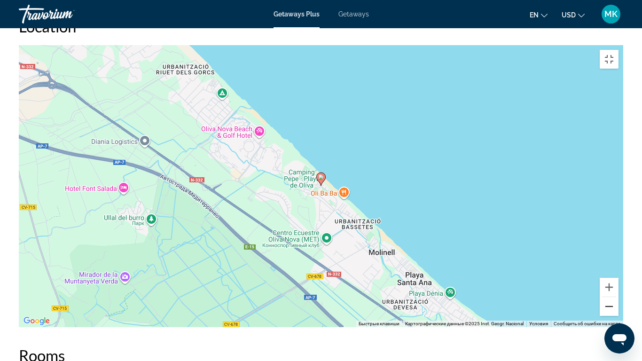
click at [618, 301] on button "Уменьшить" at bounding box center [608, 306] width 19 height 19
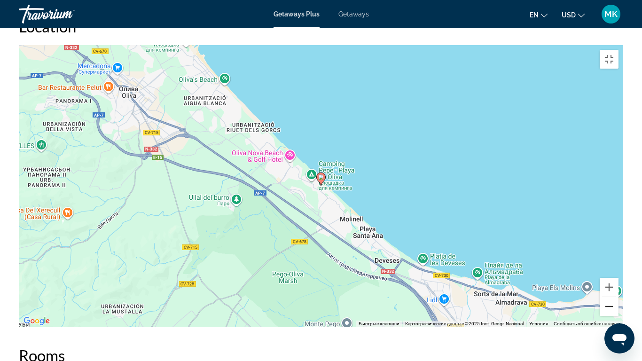
click at [618, 301] on button "Уменьшить" at bounding box center [608, 306] width 19 height 19
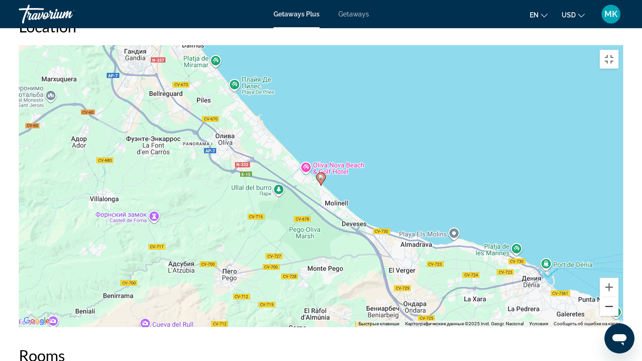
click at [618, 301] on button "Уменьшить" at bounding box center [608, 306] width 19 height 19
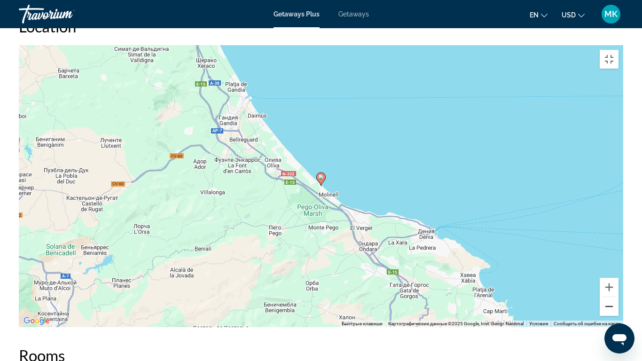
click at [618, 301] on button "Уменьшить" at bounding box center [608, 306] width 19 height 19
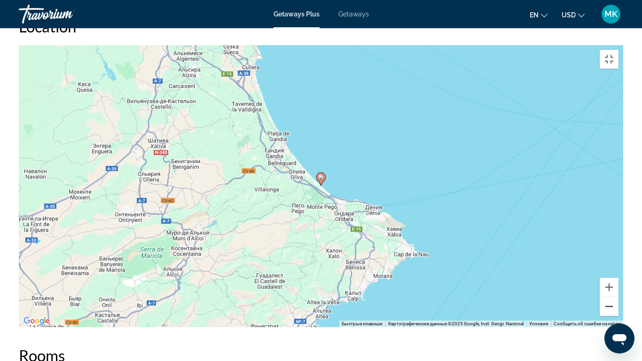
click at [618, 301] on button "Уменьшить" at bounding box center [608, 306] width 19 height 19
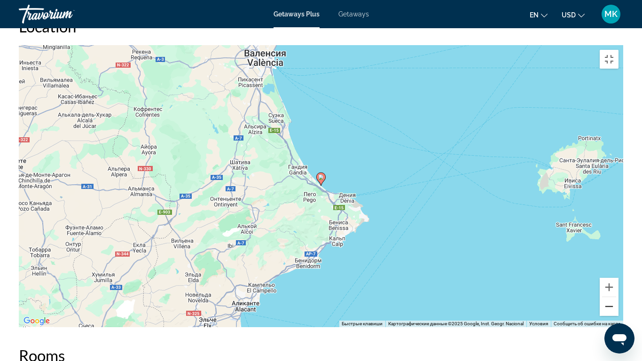
click at [618, 301] on button "Уменьшить" at bounding box center [608, 306] width 19 height 19
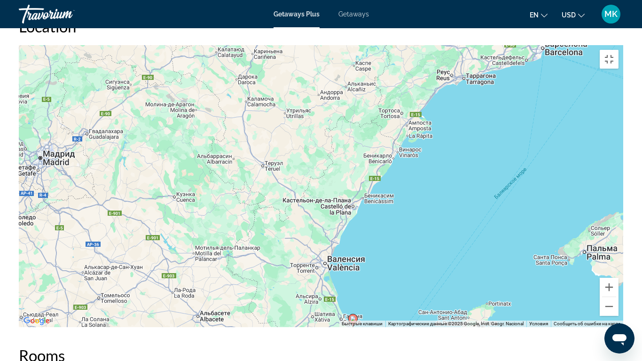
drag, startPoint x: 265, startPoint y: 55, endPoint x: 303, endPoint y: 202, distance: 151.0
click at [303, 202] on div "Чтобы активировать перетаскивание с помощью клавиатуры, нажмите Alt + Ввод. Пос…" at bounding box center [321, 186] width 604 height 282
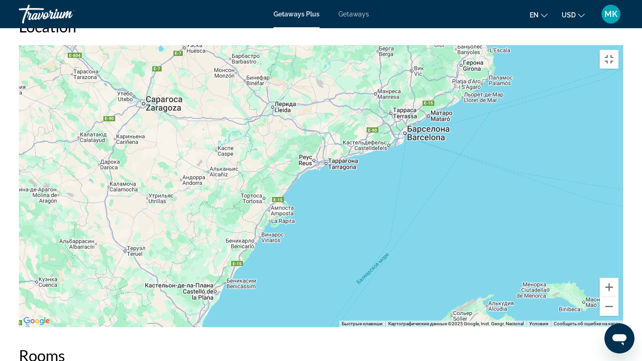
drag, startPoint x: 498, startPoint y: 266, endPoint x: 357, endPoint y: 348, distance: 162.9
click at [357, 301] on div "Чтобы активировать перетаскивание с помощью клавиатуры, нажмите Alt + Ввод. Пос…" at bounding box center [321, 186] width 604 height 282
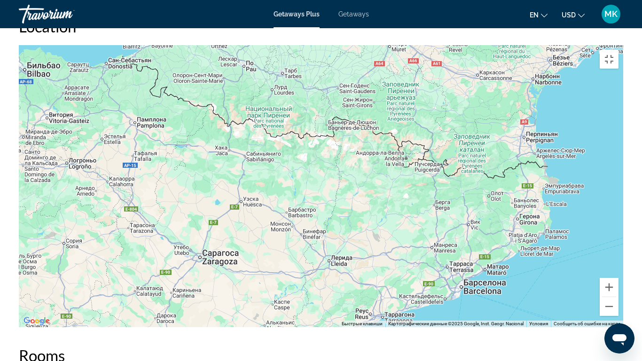
drag, startPoint x: 338, startPoint y: 205, endPoint x: 396, endPoint y: 360, distance: 165.9
click at [396, 301] on div "Чтобы активировать перетаскивание с помощью клавиатуры, нажмите Alt + Ввод. Пос…" at bounding box center [321, 186] width 604 height 282
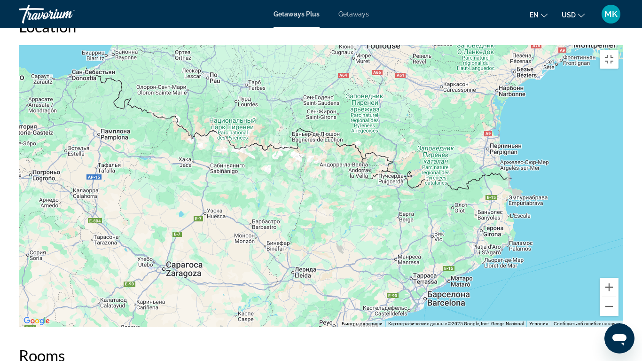
drag, startPoint x: 468, startPoint y: 64, endPoint x: 432, endPoint y: 88, distance: 43.7
click at [432, 88] on div "Main content" at bounding box center [321, 186] width 604 height 282
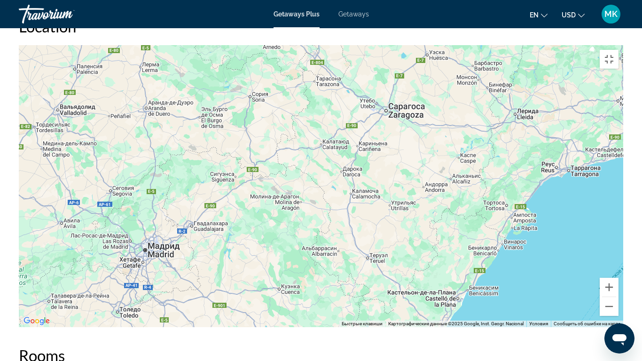
drag, startPoint x: 299, startPoint y: 229, endPoint x: 526, endPoint y: 63, distance: 280.8
click at [526, 63] on div "Main content" at bounding box center [321, 186] width 604 height 282
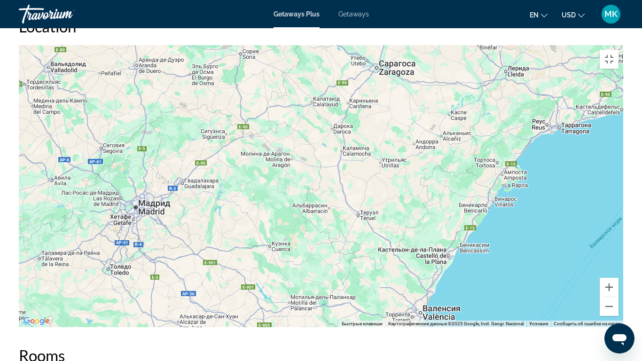
drag, startPoint x: 493, startPoint y: 239, endPoint x: 482, endPoint y: 190, distance: 50.6
click at [482, 190] on div "Чтобы активировать перетаскивание с помощью клавиатуры, нажмите Alt + Ввод. Пос…" at bounding box center [321, 186] width 604 height 282
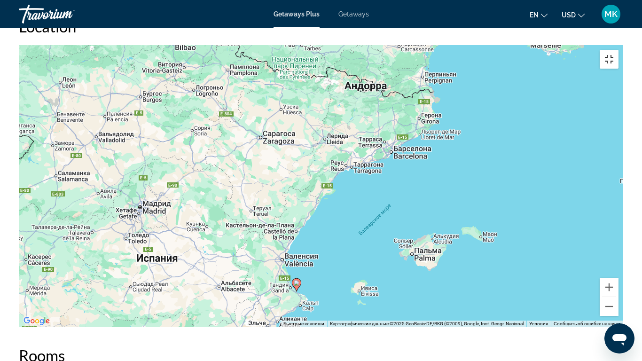
click at [618, 50] on button "Включить полноэкранный режим" at bounding box center [608, 59] width 19 height 19
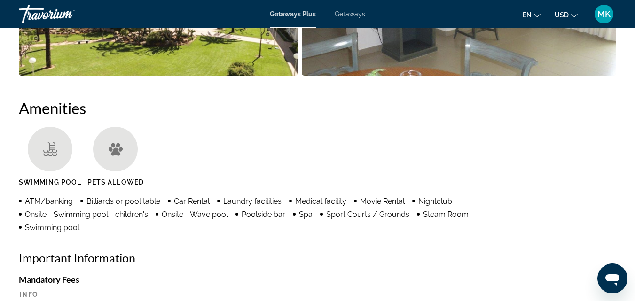
scroll to position [612, 0]
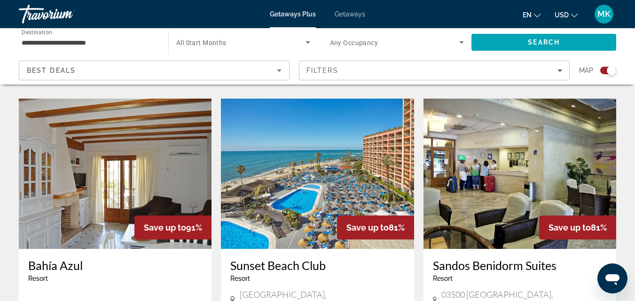
scroll to position [1001, 0]
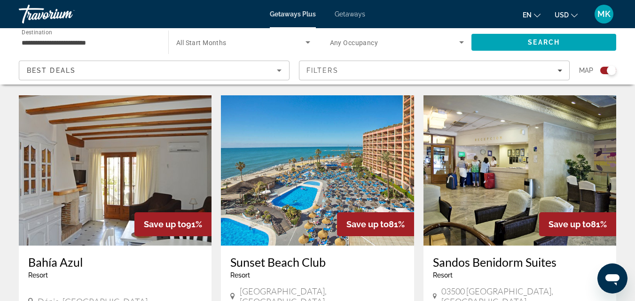
click at [140, 106] on img "Main content" at bounding box center [115, 170] width 193 height 150
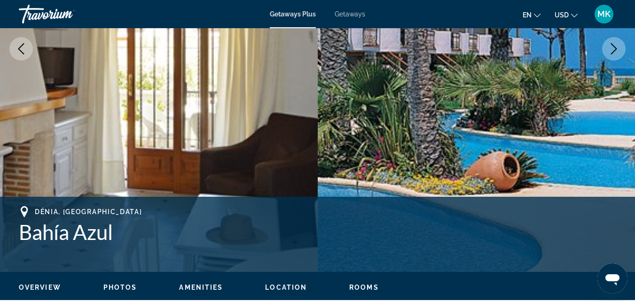
scroll to position [206, 0]
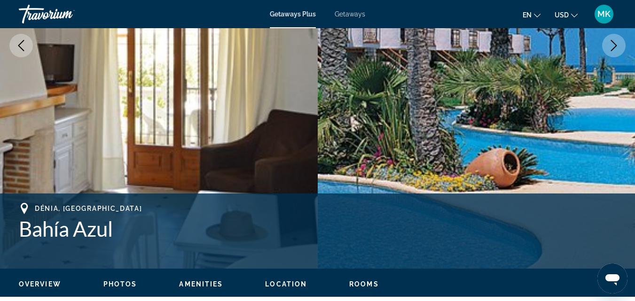
click at [610, 47] on icon "Next image" at bounding box center [613, 45] width 11 height 11
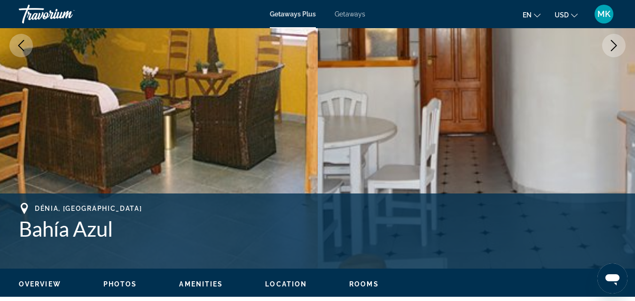
click at [610, 47] on icon "Next image" at bounding box center [613, 45] width 11 height 11
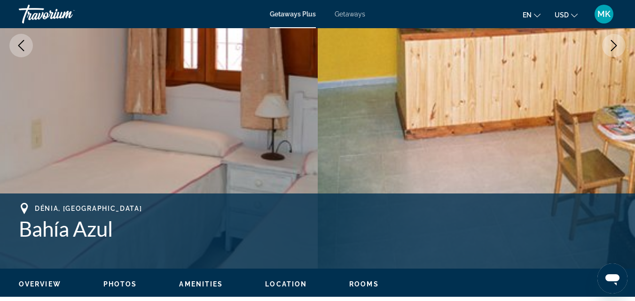
click at [610, 47] on icon "Next image" at bounding box center [613, 45] width 11 height 11
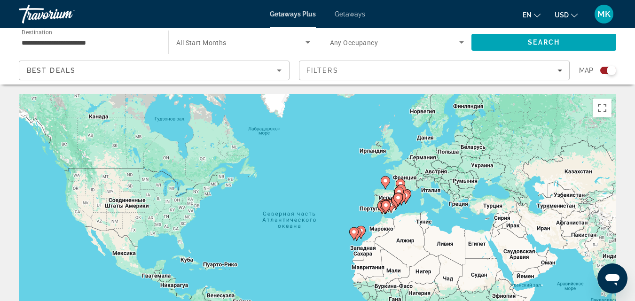
drag, startPoint x: 634, startPoint y: 205, endPoint x: 641, endPoint y: 132, distance: 72.7
click at [635, 132] on html "**********" at bounding box center [317, 150] width 635 height 301
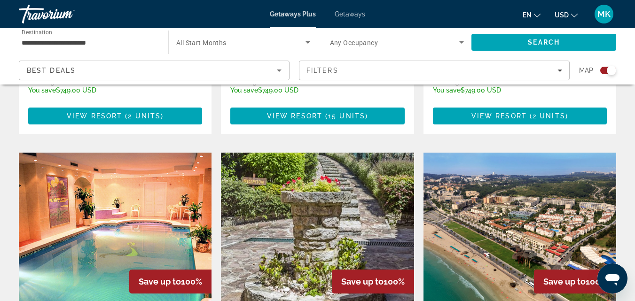
scroll to position [597, 0]
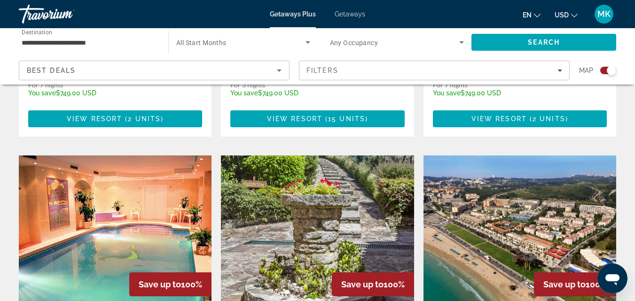
click at [123, 218] on img "Main content" at bounding box center [115, 231] width 193 height 150
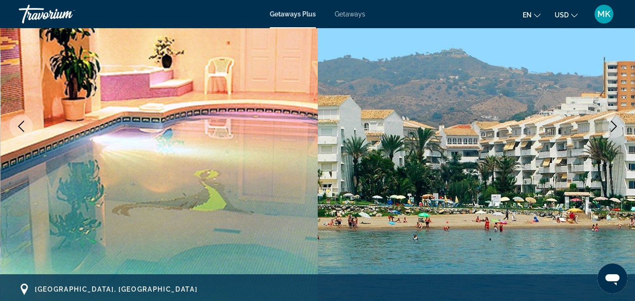
scroll to position [128, 0]
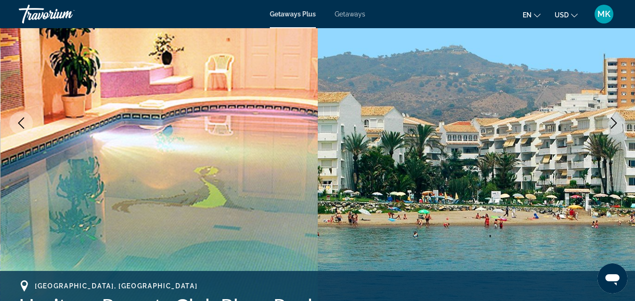
click at [610, 122] on icon "Next image" at bounding box center [613, 122] width 11 height 11
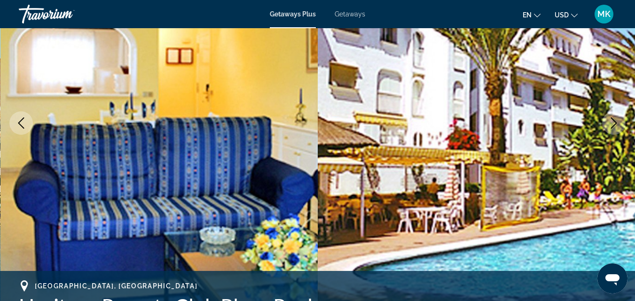
click at [610, 122] on icon "Next image" at bounding box center [613, 122] width 11 height 11
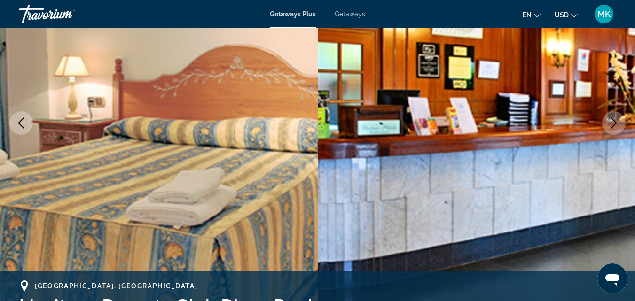
click at [610, 122] on icon "Next image" at bounding box center [613, 122] width 11 height 11
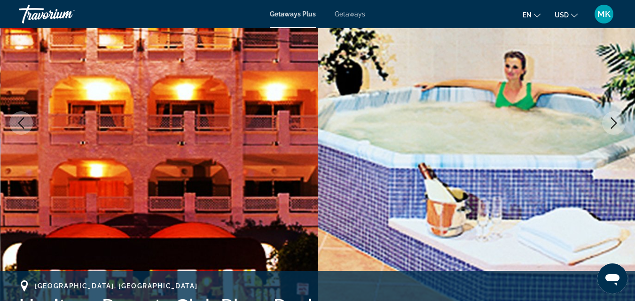
click at [610, 122] on icon "Next image" at bounding box center [613, 122] width 11 height 11
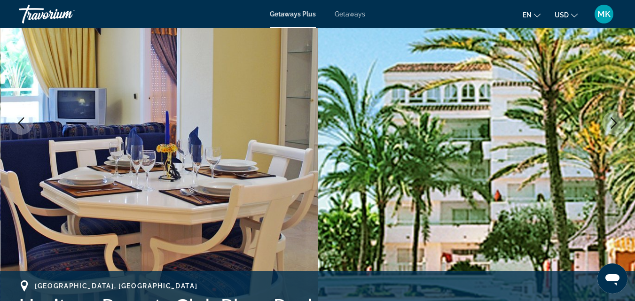
click at [610, 122] on icon "Next image" at bounding box center [613, 122] width 11 height 11
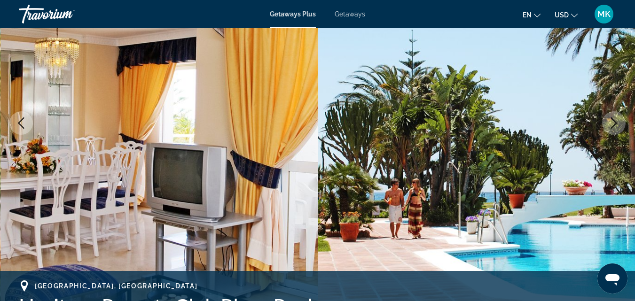
click at [610, 122] on icon "Next image" at bounding box center [613, 122] width 11 height 11
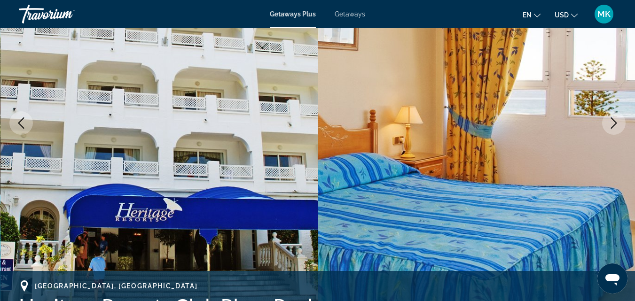
click at [610, 122] on icon "Next image" at bounding box center [613, 122] width 11 height 11
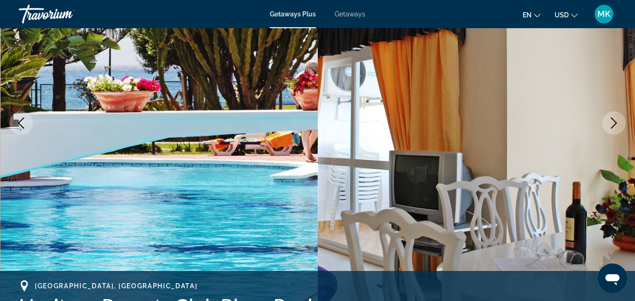
click at [610, 122] on icon "Next image" at bounding box center [613, 122] width 11 height 11
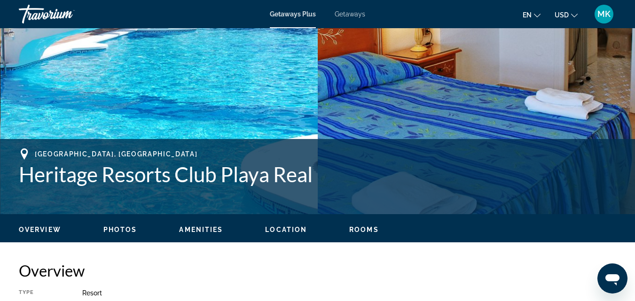
scroll to position [268, 0]
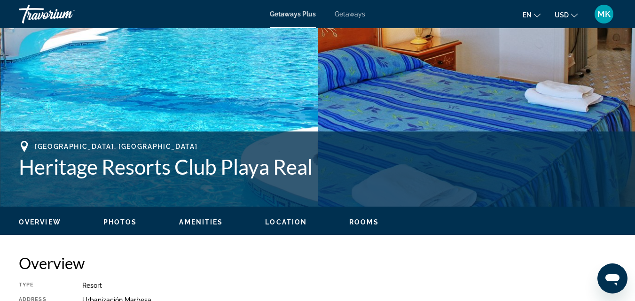
click at [292, 222] on span "Location" at bounding box center [286, 222] width 42 height 8
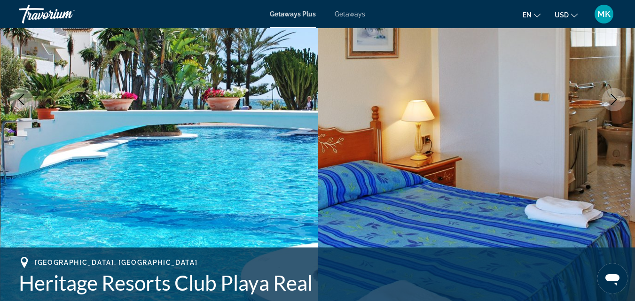
scroll to position [136, 0]
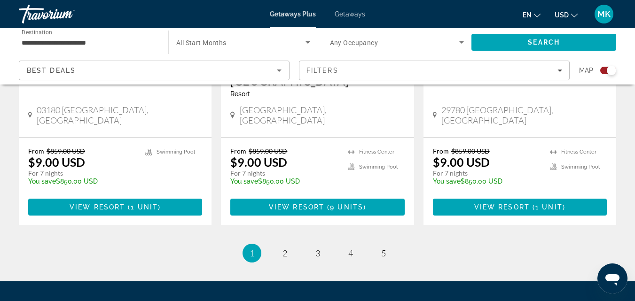
scroll to position [1518, 0]
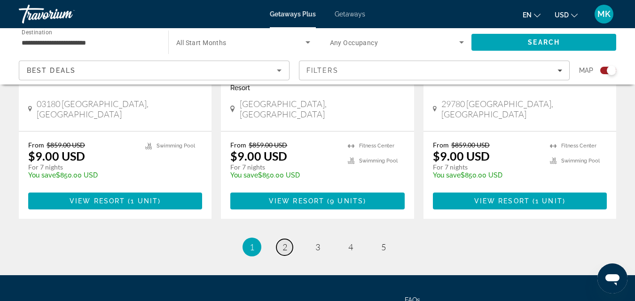
click at [284, 242] on span "2" at bounding box center [284, 247] width 5 height 10
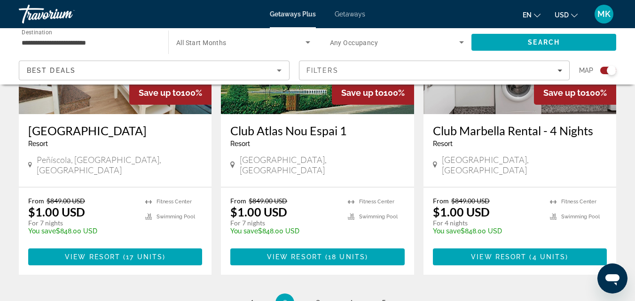
scroll to position [1476, 0]
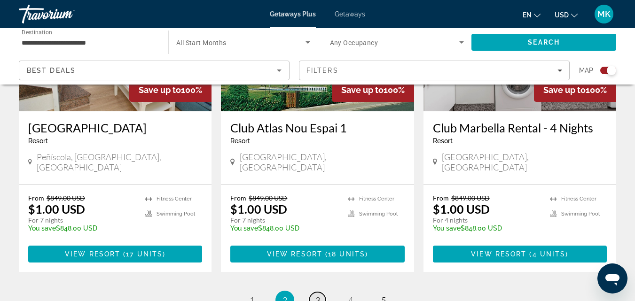
click at [317, 295] on span "3" at bounding box center [317, 300] width 5 height 10
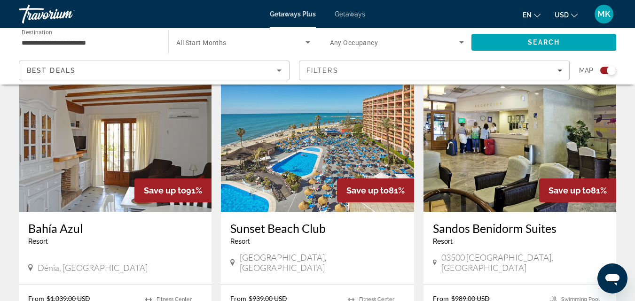
scroll to position [1041, 0]
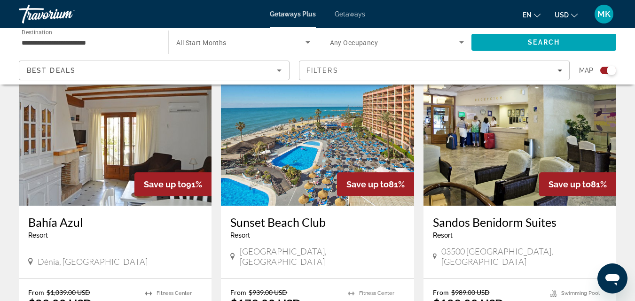
click at [305, 124] on img "Main content" at bounding box center [317, 130] width 193 height 150
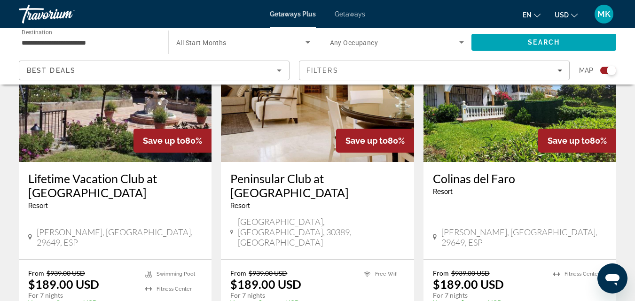
scroll to position [1552, 0]
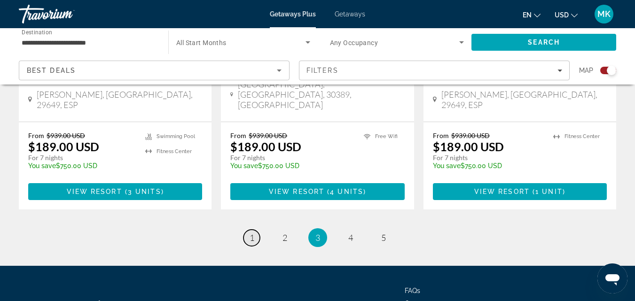
click at [249, 233] on span "1" at bounding box center [251, 238] width 5 height 10
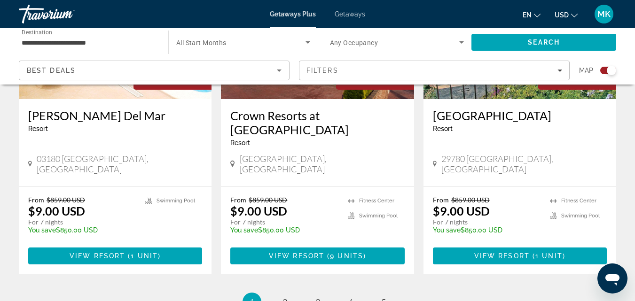
scroll to position [1467, 0]
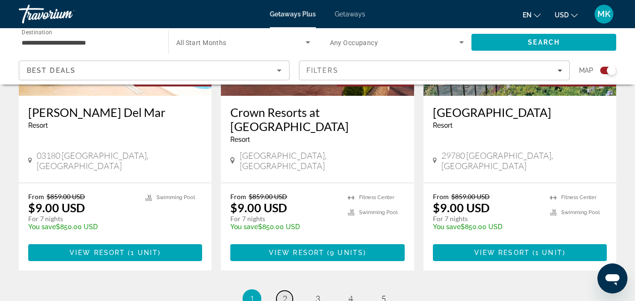
click at [284, 294] on span "2" at bounding box center [284, 299] width 5 height 10
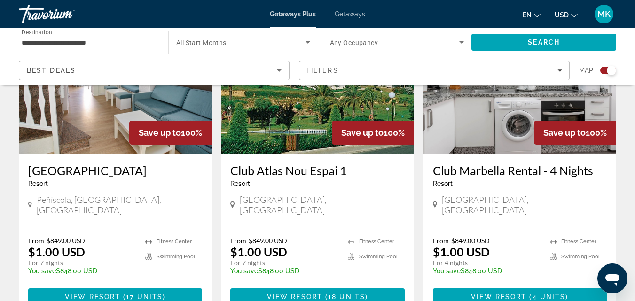
scroll to position [1424, 0]
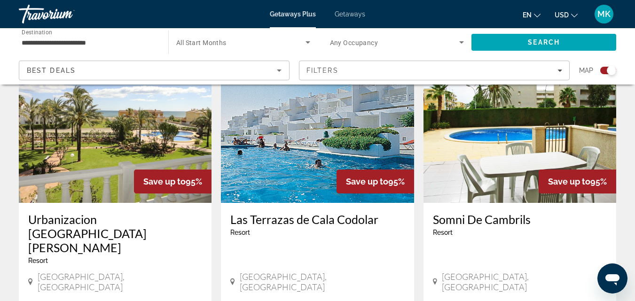
scroll to position [692, 0]
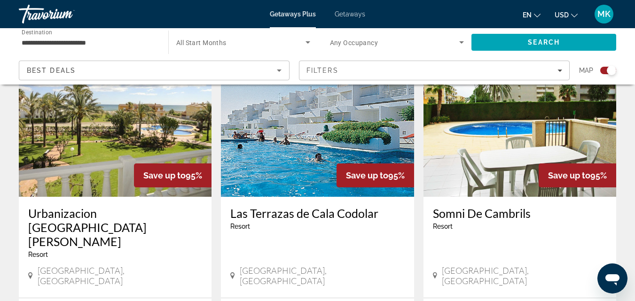
click at [144, 111] on img "Main content" at bounding box center [115, 122] width 193 height 150
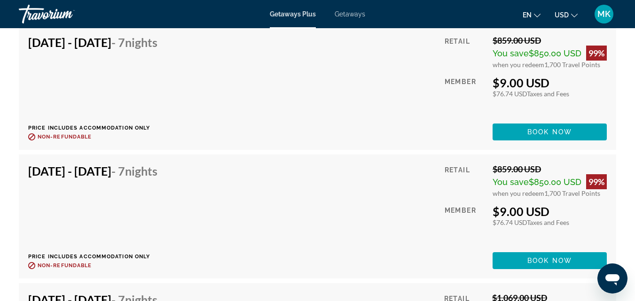
scroll to position [2089, 0]
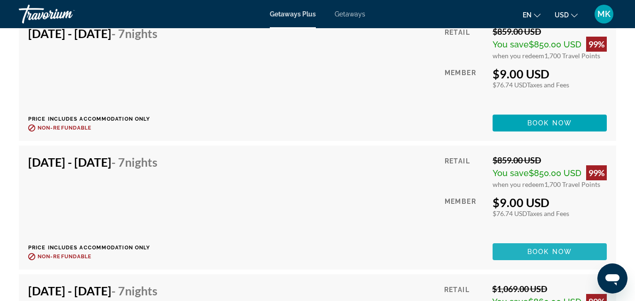
click at [561, 248] on span "Book now" at bounding box center [549, 252] width 45 height 8
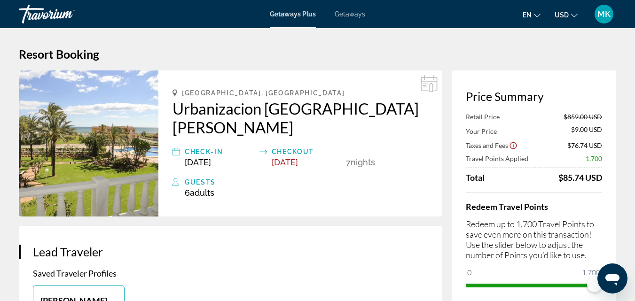
click at [85, 142] on img "Main content" at bounding box center [89, 143] width 140 height 146
click at [427, 83] on icon "Main content" at bounding box center [428, 83] width 17 height 17
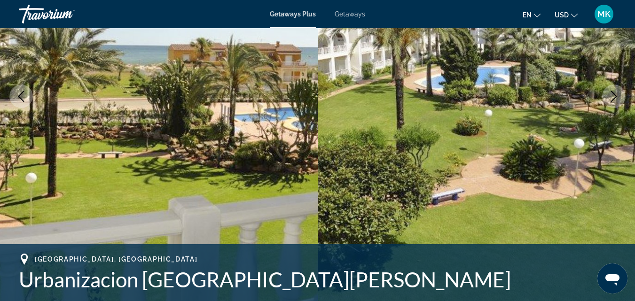
scroll to position [162, 0]
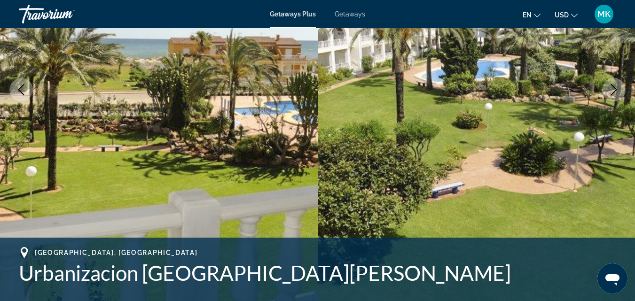
click at [615, 93] on icon "Next image" at bounding box center [613, 89] width 11 height 11
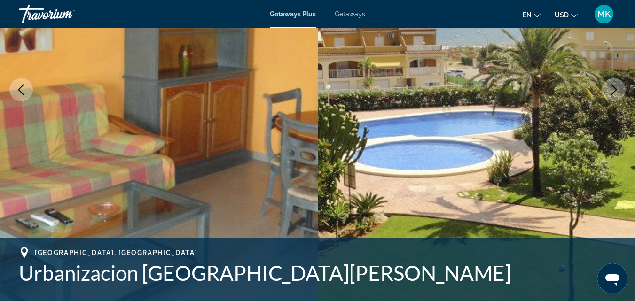
click at [615, 93] on icon "Next image" at bounding box center [613, 89] width 11 height 11
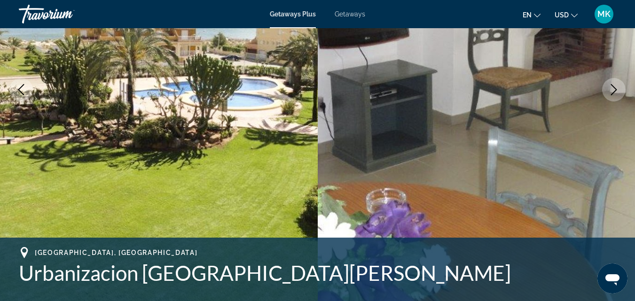
click at [615, 93] on icon "Next image" at bounding box center [613, 89] width 11 height 11
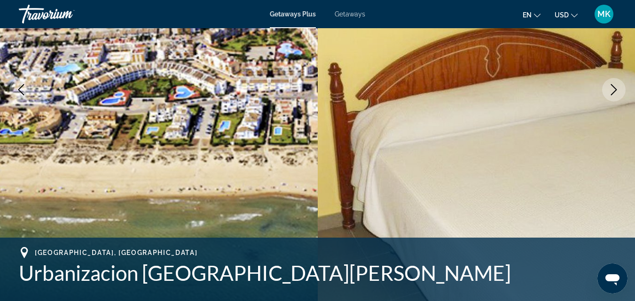
click at [615, 93] on icon "Next image" at bounding box center [613, 89] width 11 height 11
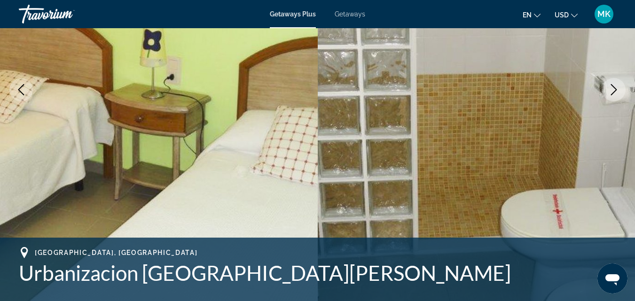
click at [615, 93] on icon "Next image" at bounding box center [613, 89] width 11 height 11
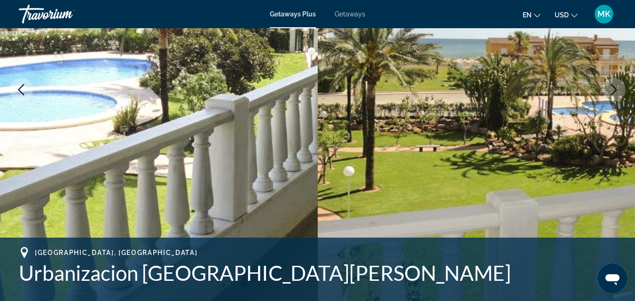
click at [615, 93] on icon "Next image" at bounding box center [613, 89] width 11 height 11
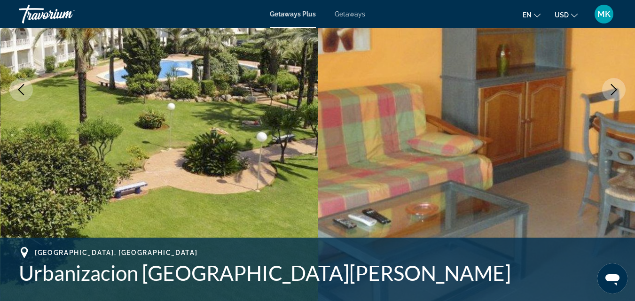
click at [615, 93] on icon "Next image" at bounding box center [613, 89] width 11 height 11
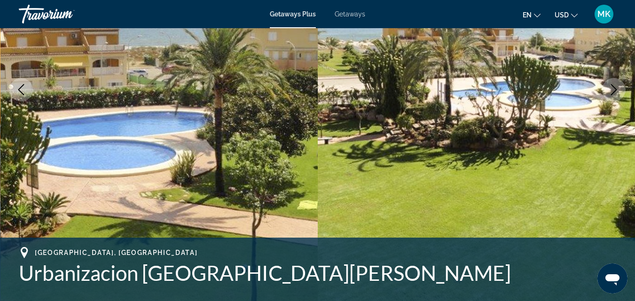
click at [615, 93] on icon "Next image" at bounding box center [613, 89] width 11 height 11
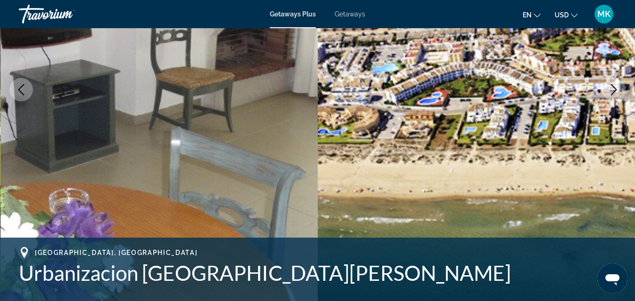
click at [615, 93] on icon "Next image" at bounding box center [613, 89] width 11 height 11
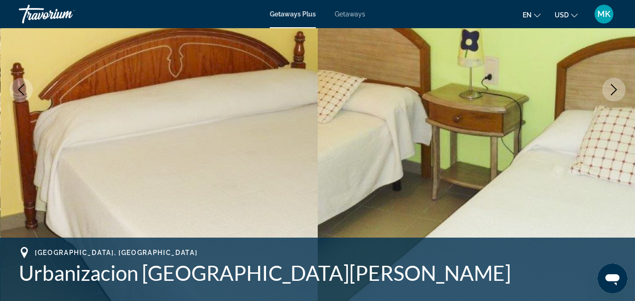
click at [615, 93] on icon "Next image" at bounding box center [613, 89] width 11 height 11
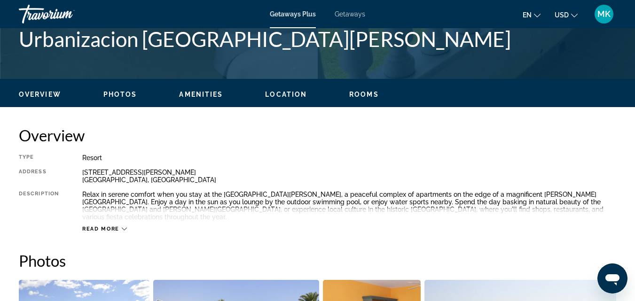
scroll to position [409, 0]
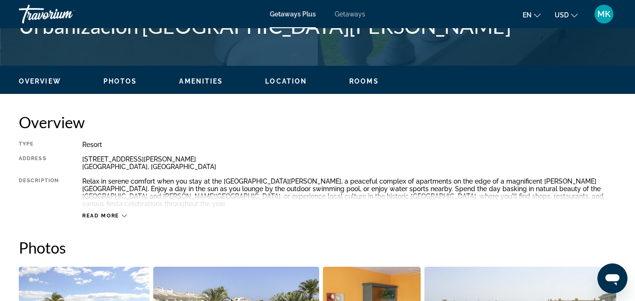
click at [99, 213] on span "Read more" at bounding box center [100, 216] width 37 height 6
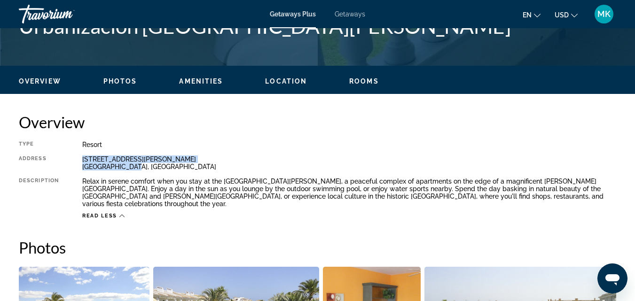
drag, startPoint x: 82, startPoint y: 156, endPoint x: 179, endPoint y: 167, distance: 97.8
click at [179, 167] on div "C/ Roderic D’Osona, nº 45 Valencia, Spain" at bounding box center [349, 163] width 534 height 15
copy div "C/ Roderic D’Osona, nº 45 Valencia, Spain"
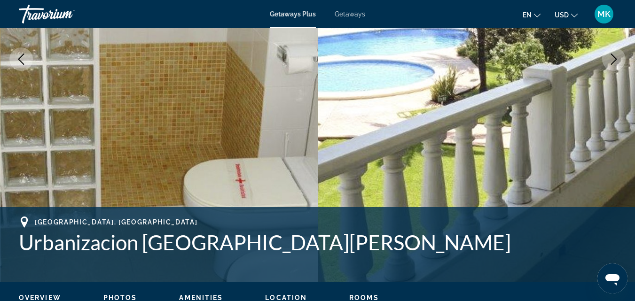
scroll to position [157, 0]
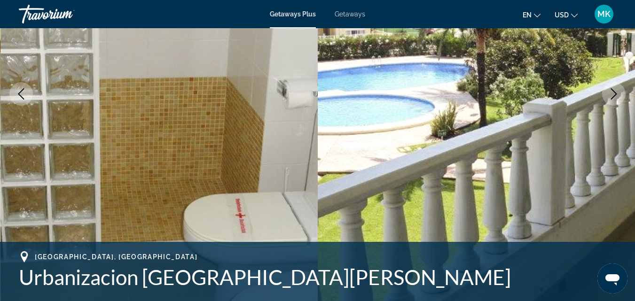
click at [612, 91] on icon "Next image" at bounding box center [613, 93] width 11 height 11
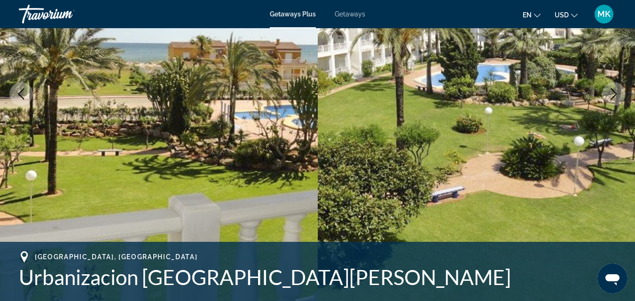
click at [612, 91] on icon "Next image" at bounding box center [613, 93] width 11 height 11
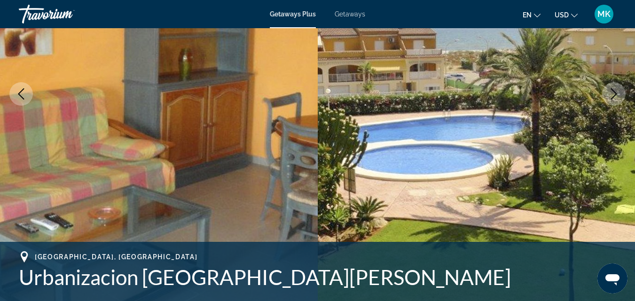
click at [612, 91] on icon "Next image" at bounding box center [613, 93] width 11 height 11
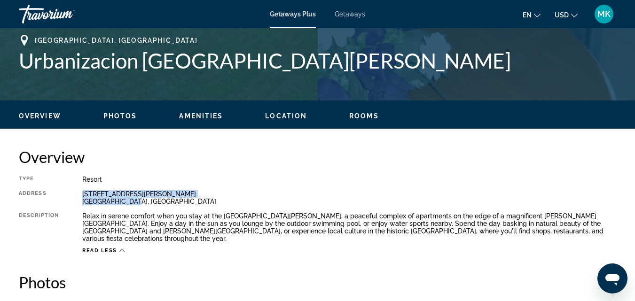
scroll to position [378, 0]
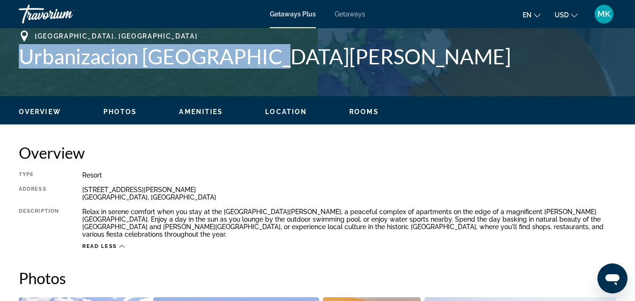
drag, startPoint x: 16, startPoint y: 54, endPoint x: 270, endPoint y: 70, distance: 254.6
click at [270, 70] on div "Valencia, Spain Urbanizacion San Fernando Address C/ Roderic D’Osona, nº 45 Val…" at bounding box center [317, 59] width 635 height 56
copy h1 "Urbanizacion San Fernando"
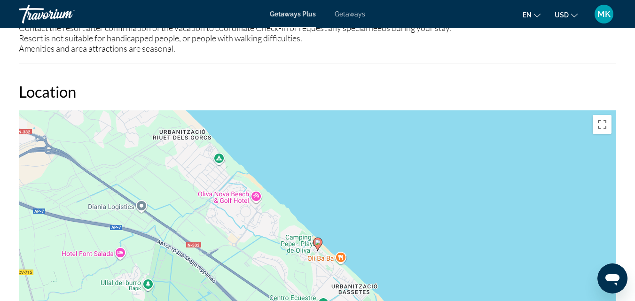
scroll to position [0, 0]
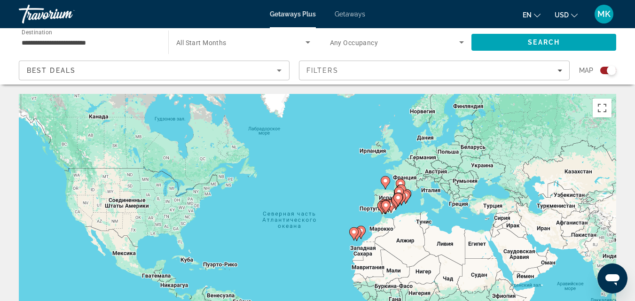
click at [536, 15] on icon "Change language" at bounding box center [537, 15] width 7 height 7
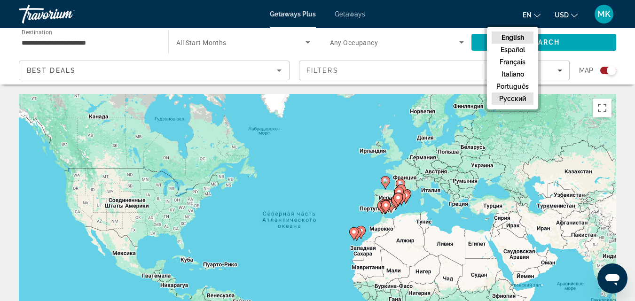
click at [510, 95] on button "русский" at bounding box center [512, 99] width 42 height 12
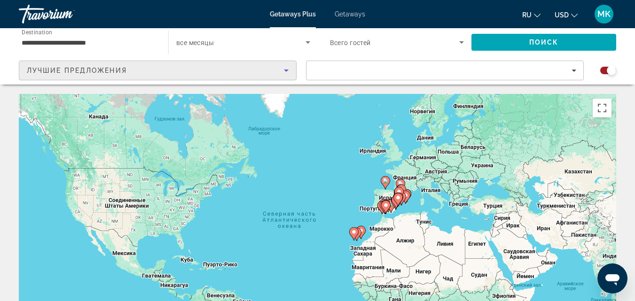
click at [288, 72] on icon "Sort by" at bounding box center [285, 70] width 11 height 11
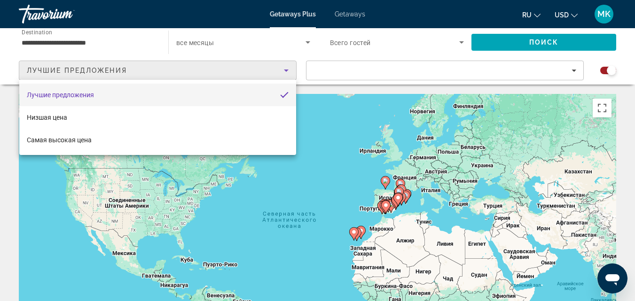
click at [288, 72] on div at bounding box center [317, 150] width 635 height 301
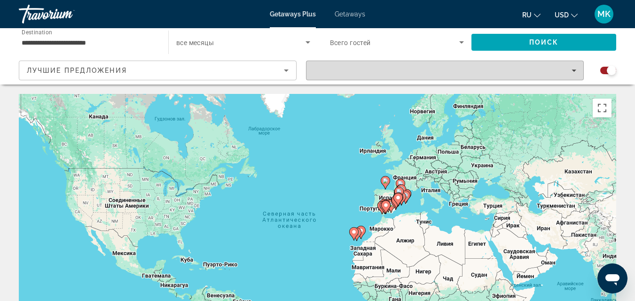
click at [353, 72] on div "Filters" at bounding box center [444, 70] width 263 height 5
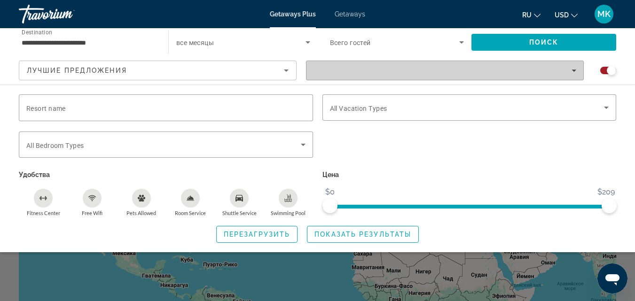
click at [353, 72] on div "Filters" at bounding box center [444, 70] width 263 height 5
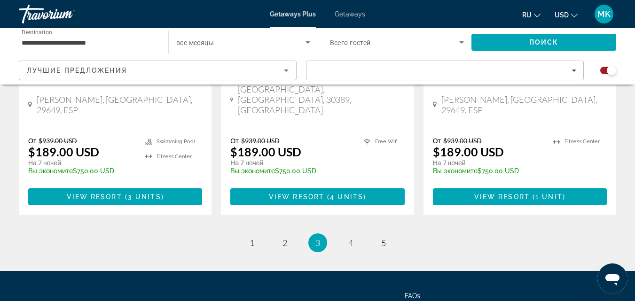
scroll to position [1552, 0]
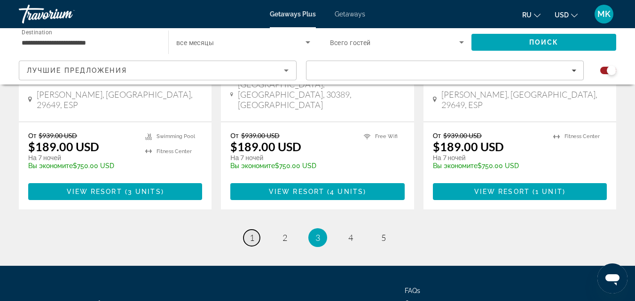
click at [249, 233] on span "1" at bounding box center [251, 238] width 5 height 10
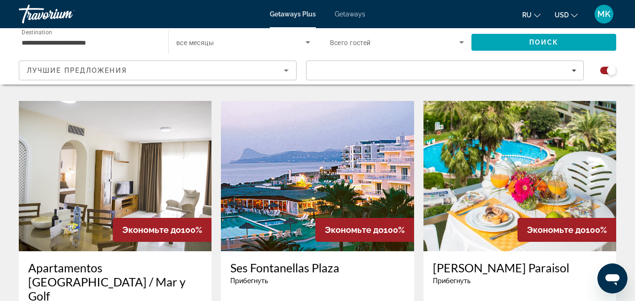
scroll to position [989, 0]
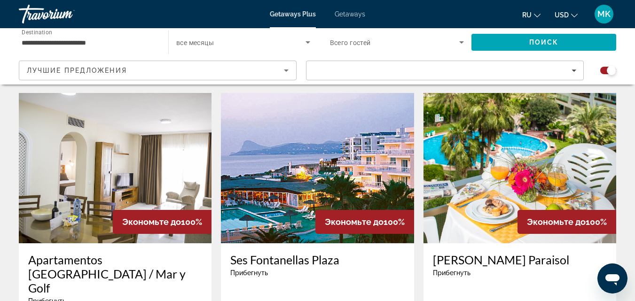
click at [554, 128] on img "Main content" at bounding box center [519, 168] width 193 height 150
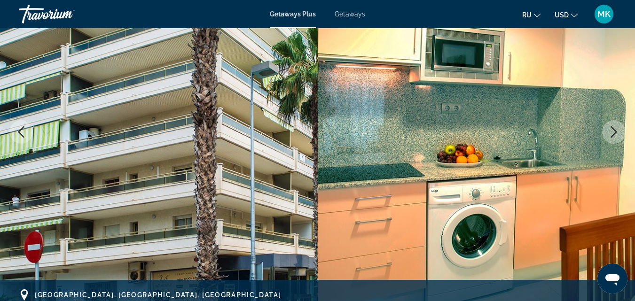
scroll to position [125, 0]
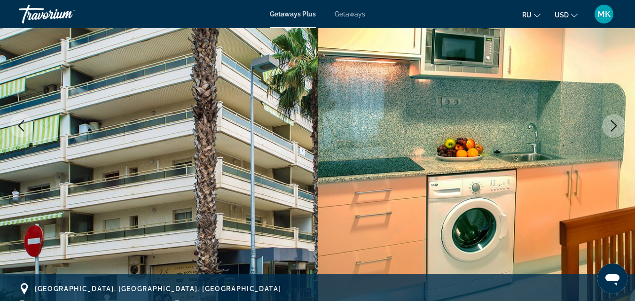
click at [613, 124] on icon "Next image" at bounding box center [613, 125] width 11 height 11
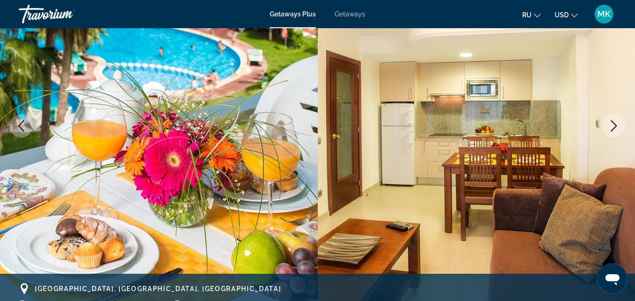
click at [613, 124] on icon "Next image" at bounding box center [613, 125] width 11 height 11
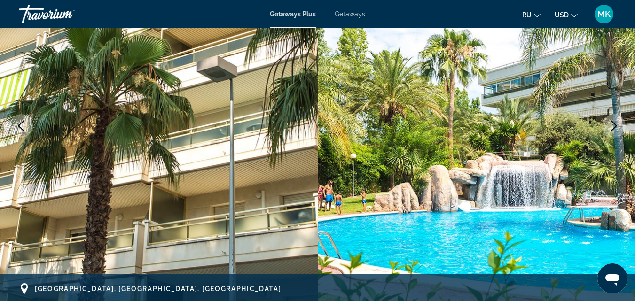
click at [609, 124] on icon "Next image" at bounding box center [613, 125] width 11 height 11
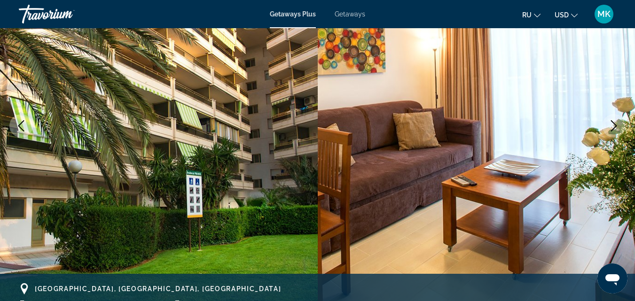
click at [609, 124] on icon "Next image" at bounding box center [613, 125] width 11 height 11
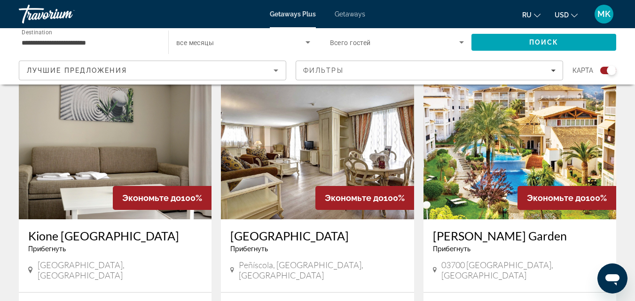
scroll to position [1453, 0]
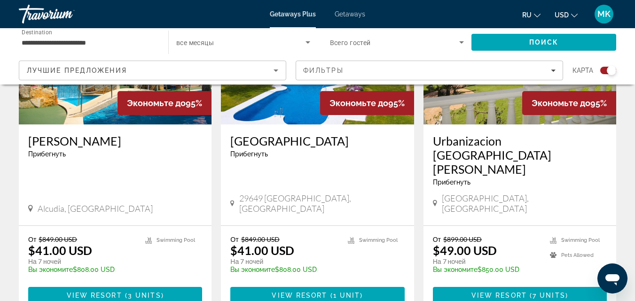
scroll to position [1478, 0]
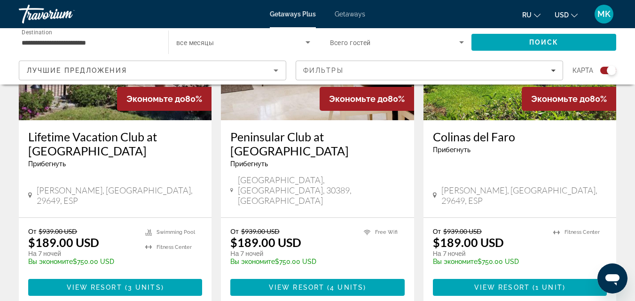
scroll to position [1453, 0]
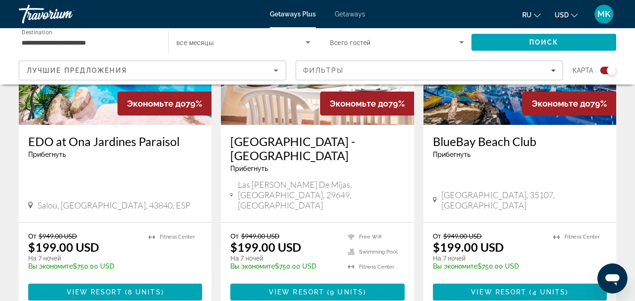
scroll to position [1516, 0]
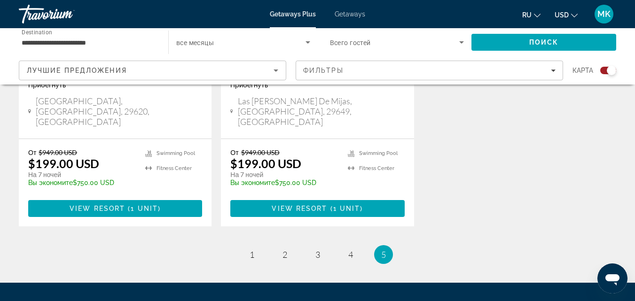
scroll to position [895, 0]
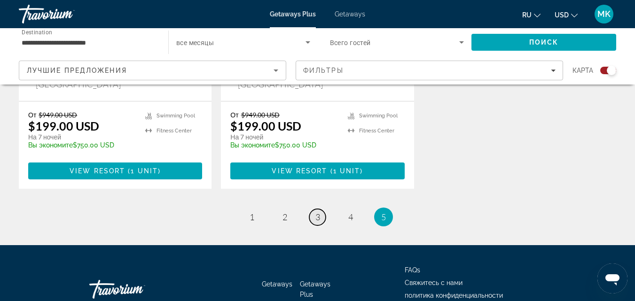
click at [315, 212] on span "3" at bounding box center [317, 217] width 5 height 10
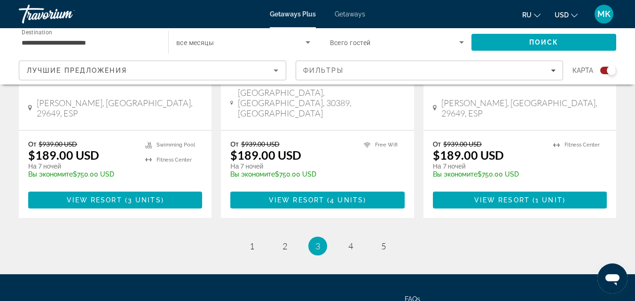
scroll to position [1552, 0]
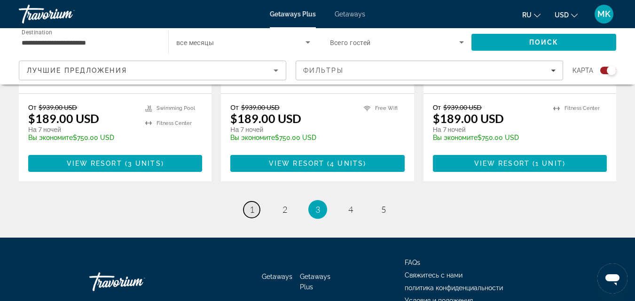
click at [249, 204] on span "1" at bounding box center [251, 209] width 5 height 10
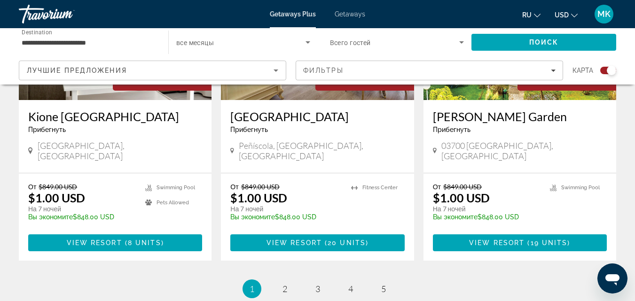
scroll to position [1510, 0]
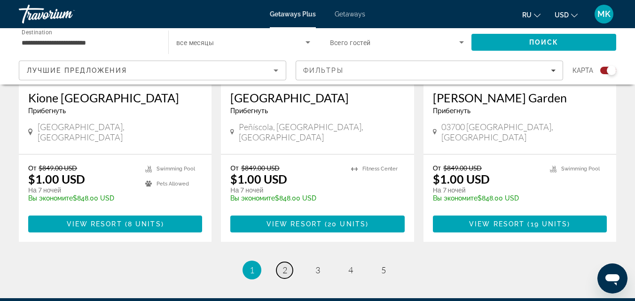
click at [287, 262] on link "page 2" at bounding box center [284, 270] width 16 height 16
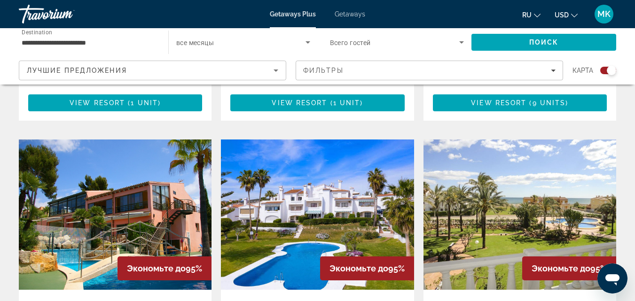
scroll to position [1290, 0]
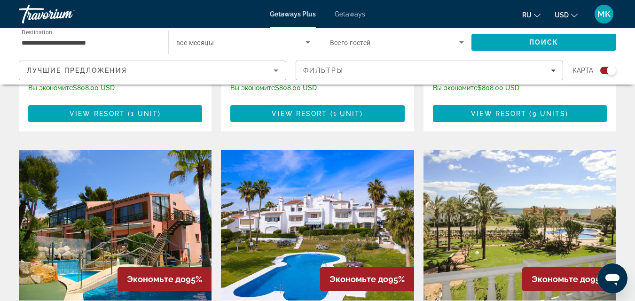
click at [495, 166] on img "Main content" at bounding box center [519, 225] width 193 height 150
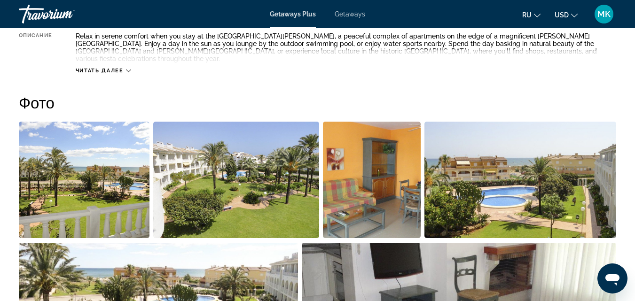
scroll to position [558, 0]
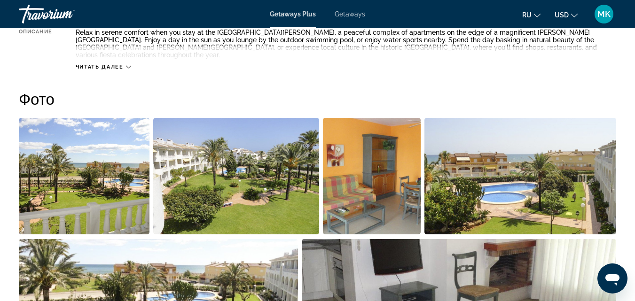
click at [93, 179] on img "Open full-screen image slider" at bounding box center [84, 176] width 131 height 117
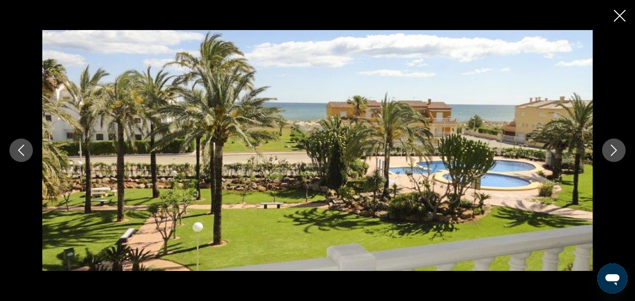
click at [609, 151] on icon "Next image" at bounding box center [613, 150] width 11 height 11
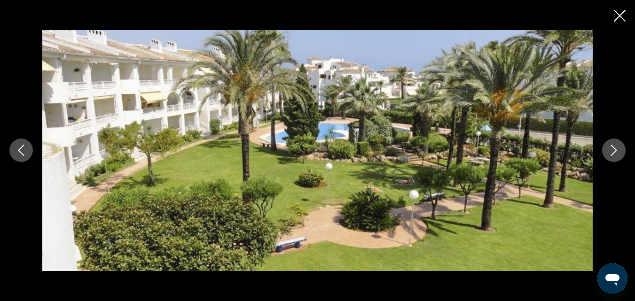
click at [609, 151] on icon "Next image" at bounding box center [613, 150] width 11 height 11
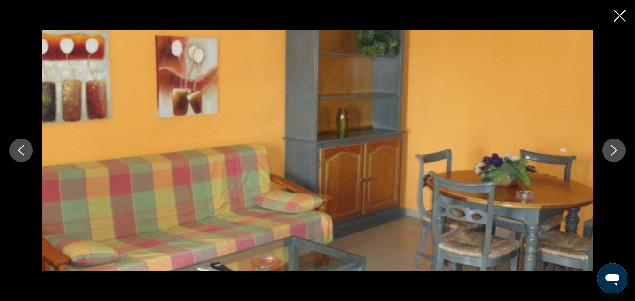
click at [609, 151] on icon "Next image" at bounding box center [613, 150] width 11 height 11
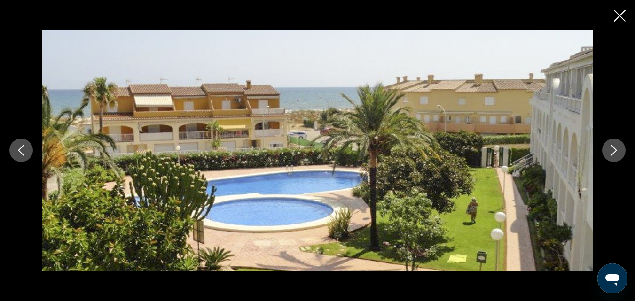
click at [609, 151] on icon "Next image" at bounding box center [613, 150] width 11 height 11
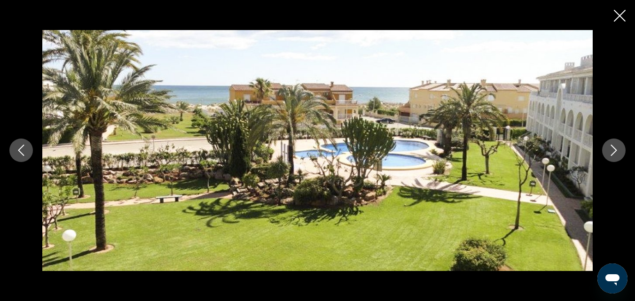
click at [609, 151] on icon "Next image" at bounding box center [613, 150] width 11 height 11
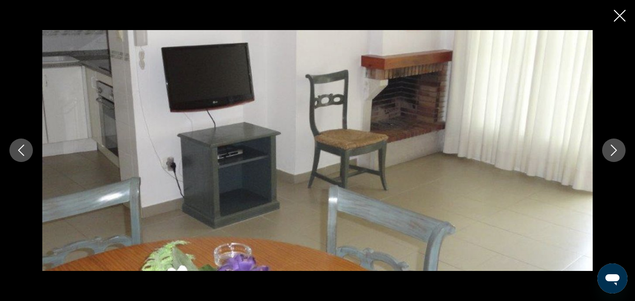
click at [609, 151] on icon "Next image" at bounding box center [613, 150] width 11 height 11
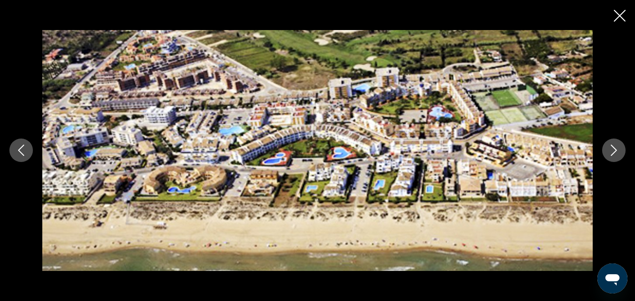
click at [609, 151] on icon "Next image" at bounding box center [613, 150] width 11 height 11
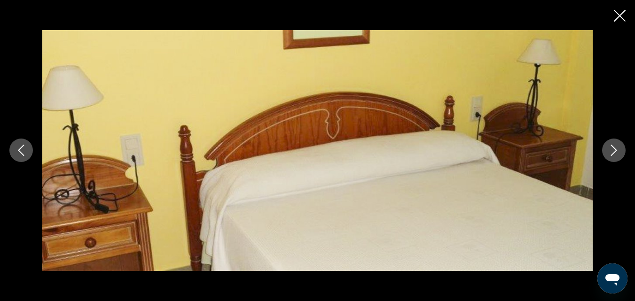
click at [609, 151] on icon "Next image" at bounding box center [613, 150] width 11 height 11
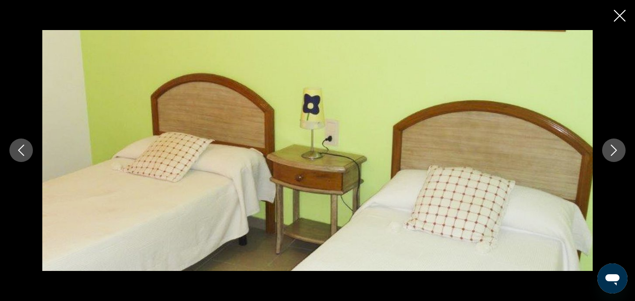
click at [609, 151] on icon "Next image" at bounding box center [613, 150] width 11 height 11
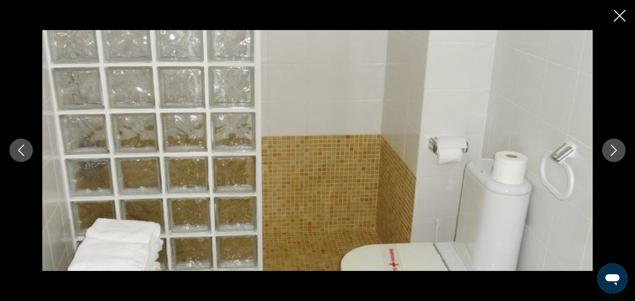
click at [609, 151] on icon "Next image" at bounding box center [613, 150] width 11 height 11
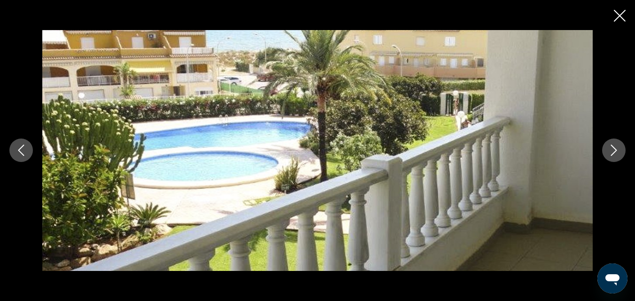
click at [609, 151] on icon "Next image" at bounding box center [613, 150] width 11 height 11
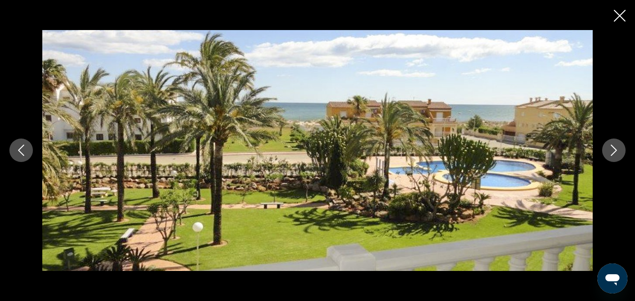
click at [609, 151] on icon "Next image" at bounding box center [613, 150] width 11 height 11
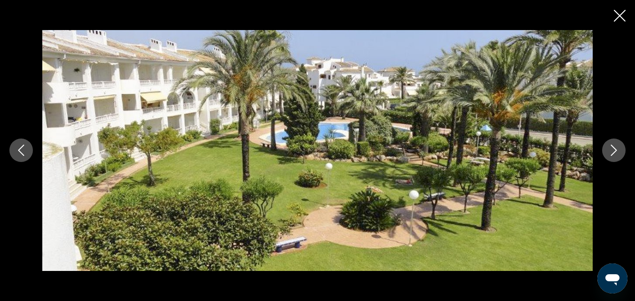
click at [609, 151] on icon "Next image" at bounding box center [613, 150] width 11 height 11
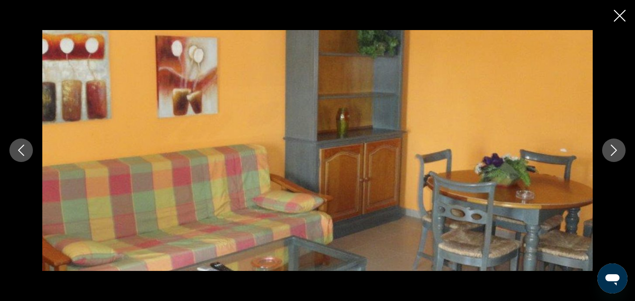
click at [619, 13] on icon "Close slideshow" at bounding box center [620, 16] width 12 height 12
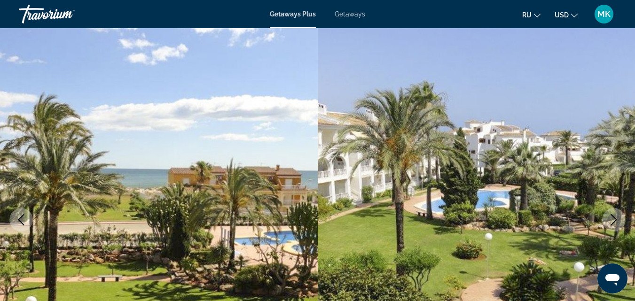
scroll to position [0, 0]
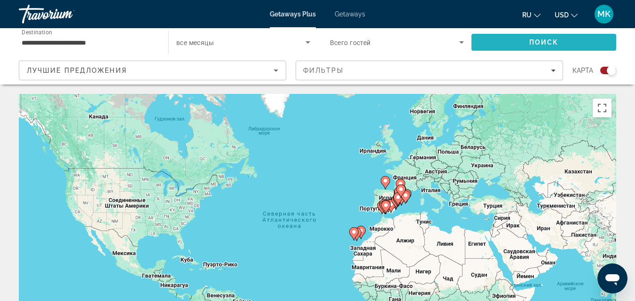
click at [506, 39] on span "Search" at bounding box center [543, 42] width 145 height 23
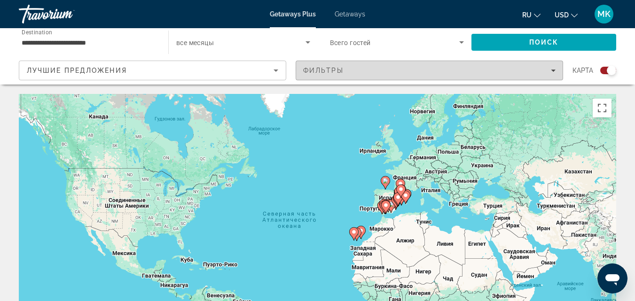
click at [553, 70] on icon "Filters" at bounding box center [553, 70] width 5 height 5
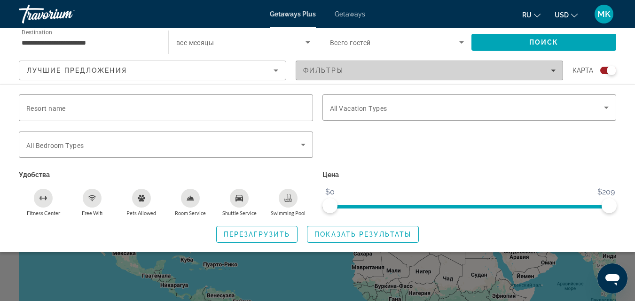
click at [553, 70] on icon "Filters" at bounding box center [553, 70] width 5 height 5
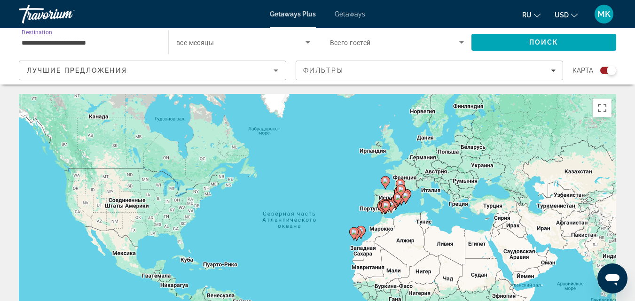
click at [110, 44] on input "**********" at bounding box center [89, 42] width 134 height 11
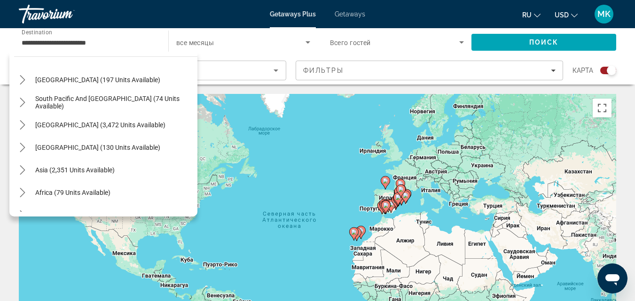
scroll to position [603, 0]
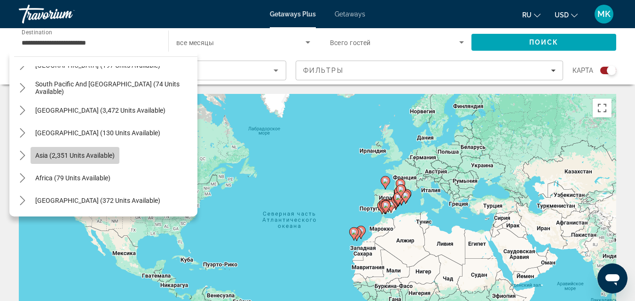
click at [101, 162] on span "Select destination: Asia (2,351 units available)" at bounding box center [75, 155] width 89 height 23
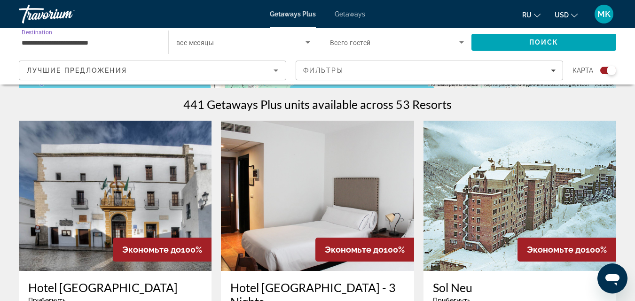
scroll to position [301, 0]
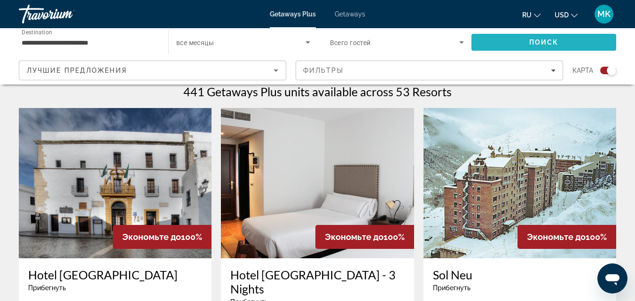
click at [526, 37] on span "Search" at bounding box center [543, 42] width 145 height 23
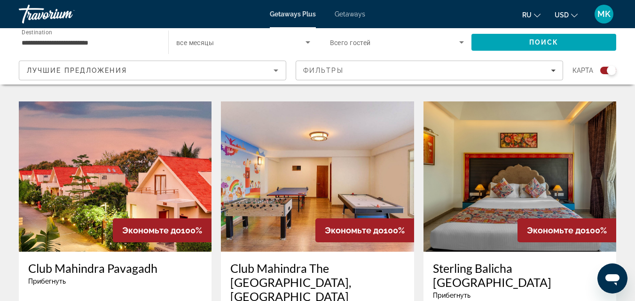
scroll to position [1390, 0]
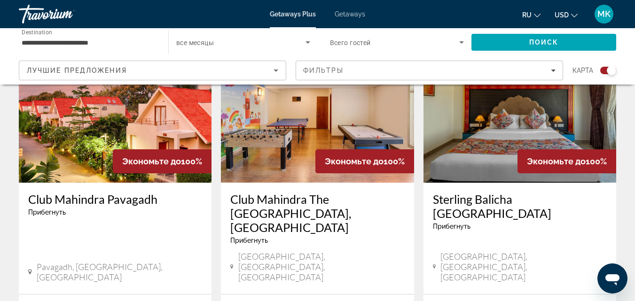
click at [81, 39] on input "**********" at bounding box center [89, 42] width 134 height 11
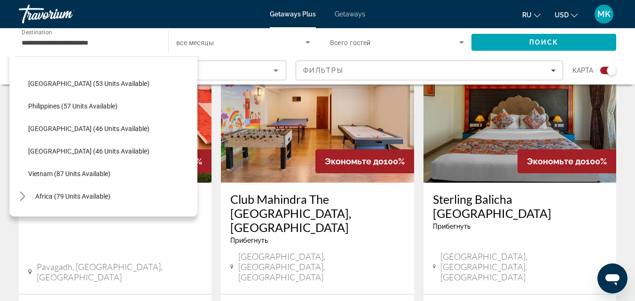
scroll to position [378, 0]
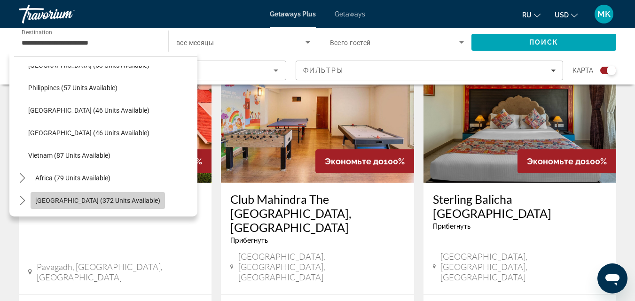
click at [119, 195] on span "Select destination: Middle East (372 units available)" at bounding box center [98, 200] width 134 height 23
type input "**********"
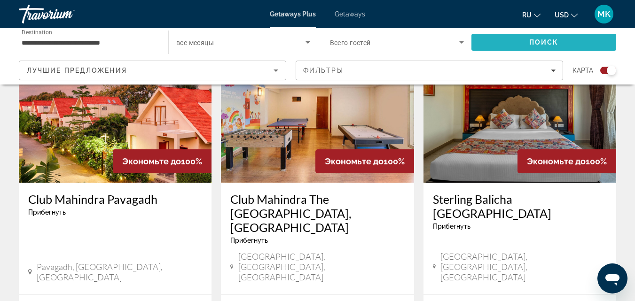
click at [549, 39] on span "Поиск" at bounding box center [544, 43] width 30 height 8
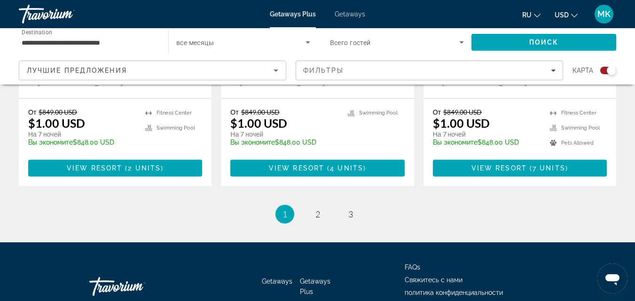
scroll to position [1552, 0]
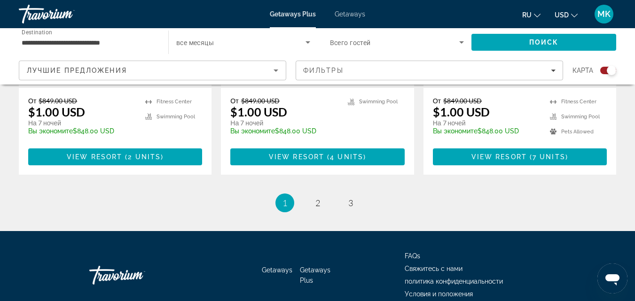
click at [283, 266] on span "Getaways" at bounding box center [277, 270] width 31 height 8
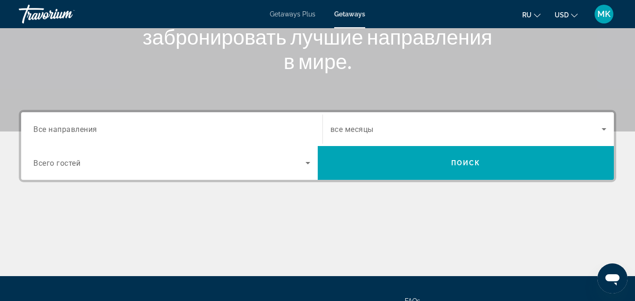
scroll to position [156, 0]
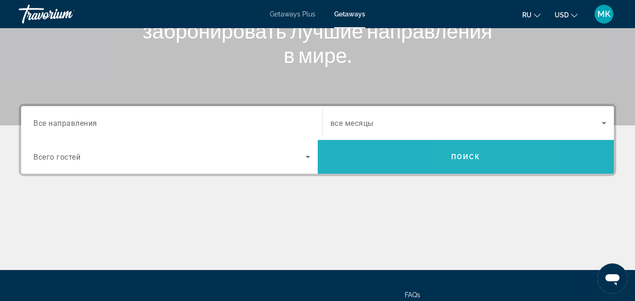
click at [478, 149] on span "Search" at bounding box center [466, 157] width 296 height 23
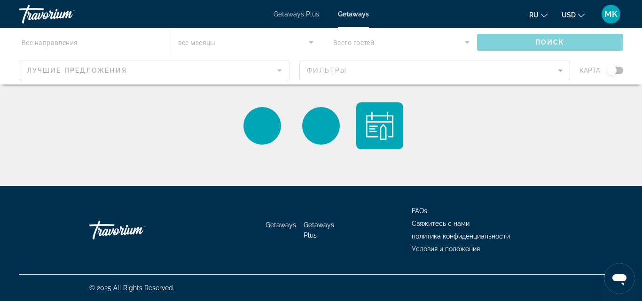
click at [281, 70] on div "Main content" at bounding box center [321, 56] width 642 height 56
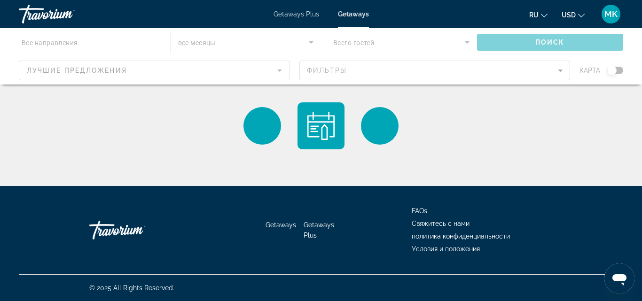
click at [281, 70] on div "Main content" at bounding box center [321, 56] width 642 height 56
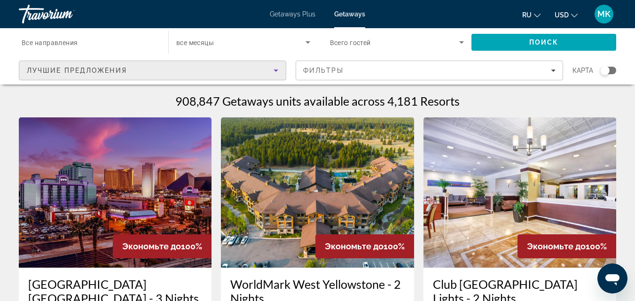
click at [272, 68] on icon "Sort by" at bounding box center [275, 70] width 11 height 11
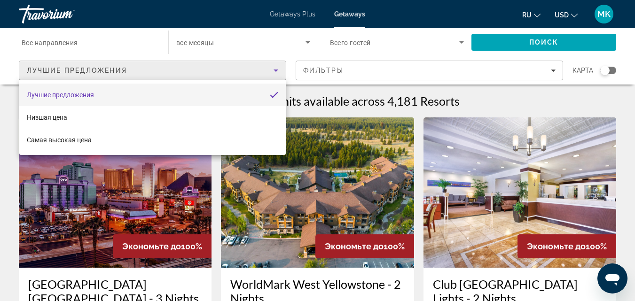
click at [272, 68] on div at bounding box center [317, 150] width 635 height 301
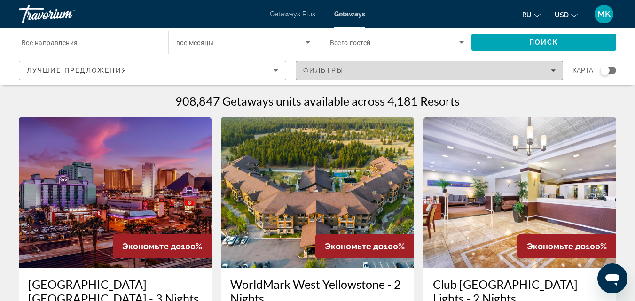
click at [548, 69] on div "Фильтры" at bounding box center [429, 71] width 252 height 8
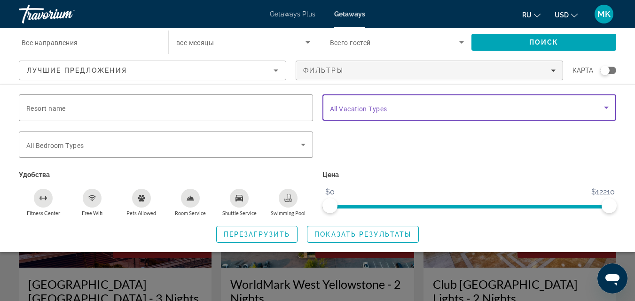
click at [598, 109] on span "Search widget" at bounding box center [467, 107] width 274 height 11
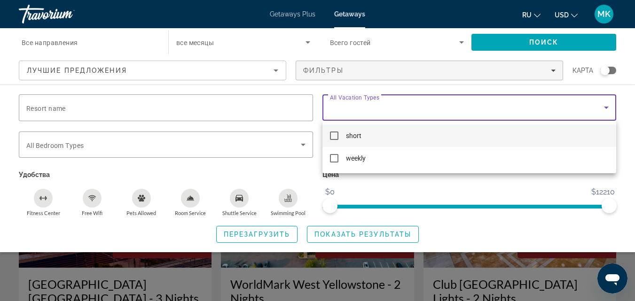
click at [598, 109] on div at bounding box center [317, 150] width 635 height 301
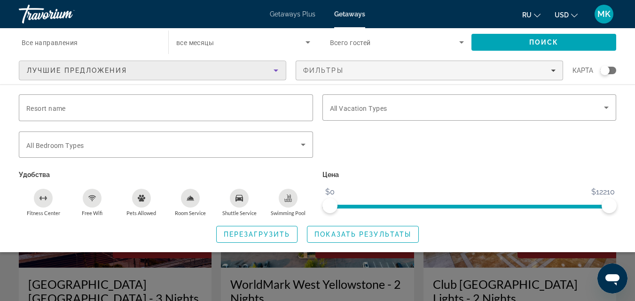
click at [276, 70] on icon "Sort by" at bounding box center [275, 71] width 5 height 2
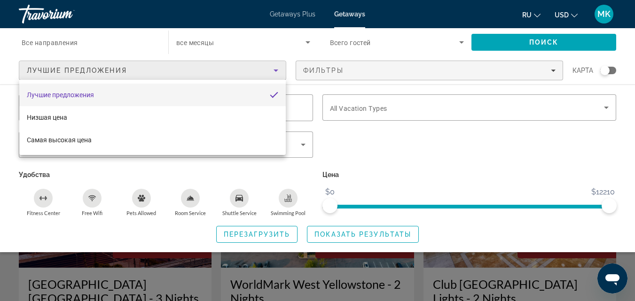
click at [276, 70] on div at bounding box center [317, 150] width 635 height 301
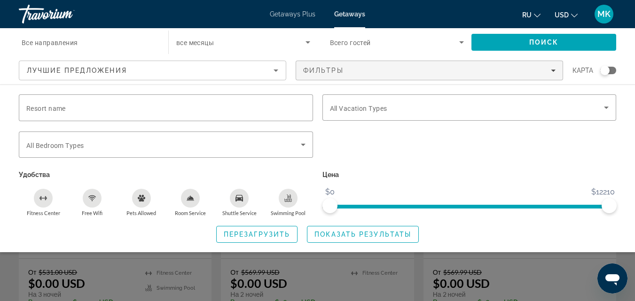
scroll to position [150, 0]
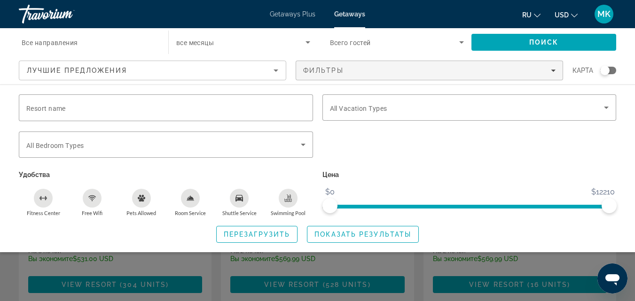
click at [302, 14] on span "Getaways Plus" at bounding box center [293, 14] width 46 height 8
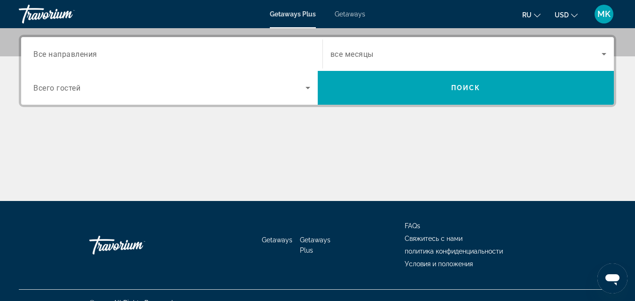
scroll to position [241, 0]
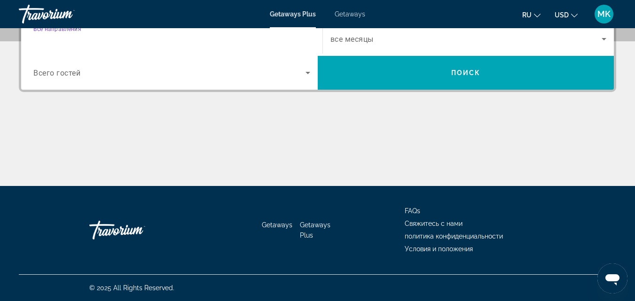
click at [181, 39] on input "Destination Все направления" at bounding box center [171, 39] width 277 height 11
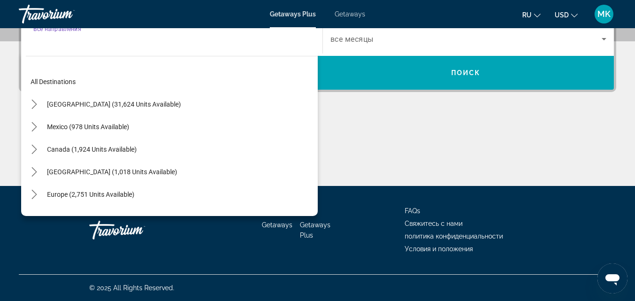
scroll to position [230, 0]
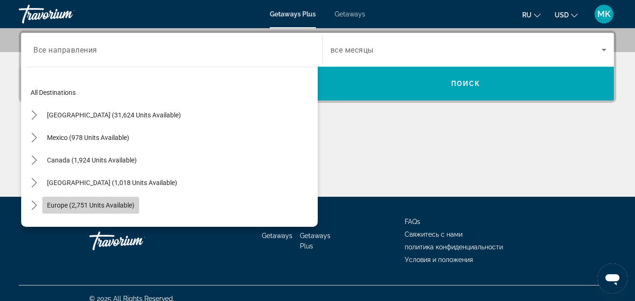
click at [92, 202] on span "Europe (2,751 units available)" at bounding box center [90, 206] width 87 height 8
type input "**********"
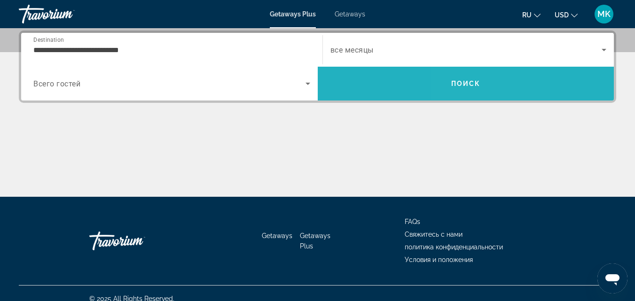
click at [463, 77] on span "Search" at bounding box center [466, 83] width 296 height 23
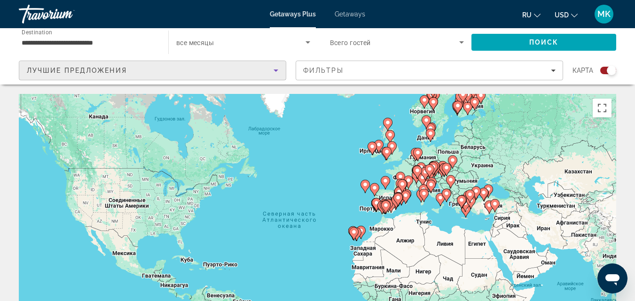
click at [279, 67] on icon "Sort by" at bounding box center [275, 70] width 11 height 11
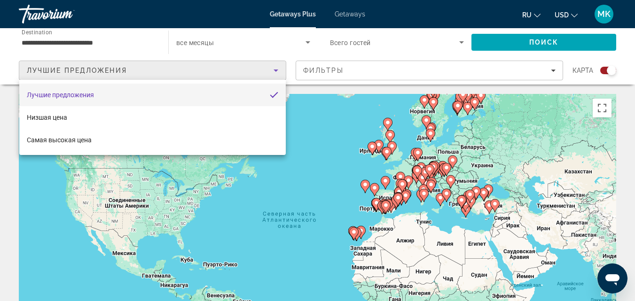
click at [279, 67] on div at bounding box center [317, 150] width 635 height 301
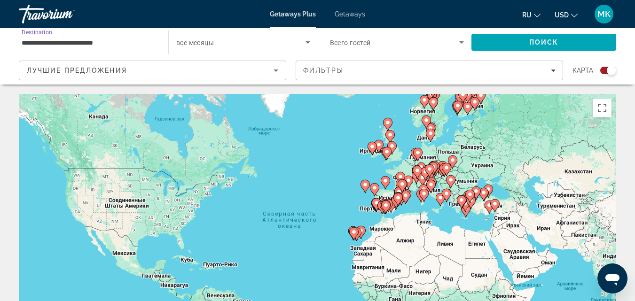
click at [57, 39] on input "**********" at bounding box center [89, 42] width 134 height 11
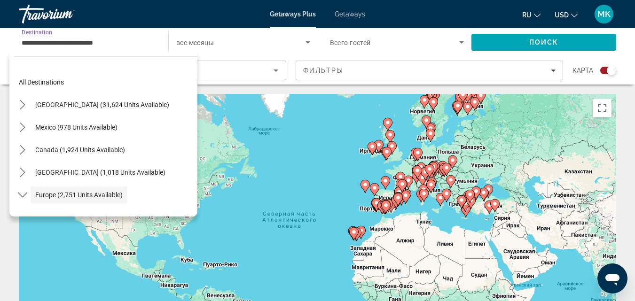
scroll to position [56, 0]
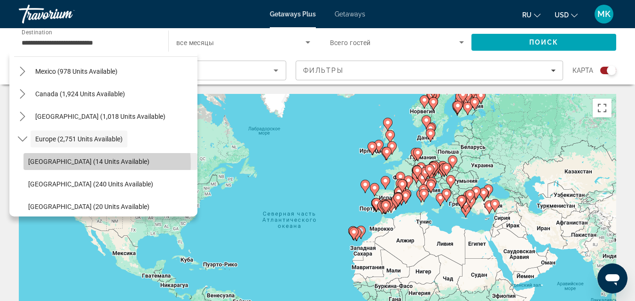
click at [94, 164] on span "Andorra (14 units available)" at bounding box center [88, 162] width 121 height 8
type input "**********"
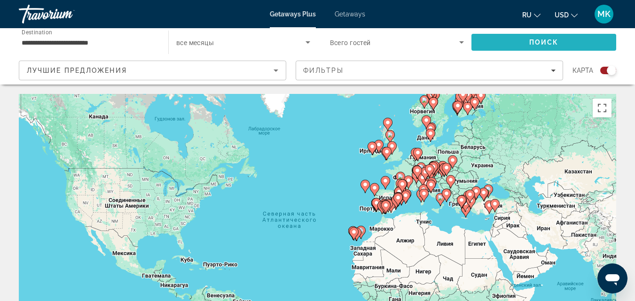
drag, startPoint x: 545, startPoint y: 43, endPoint x: 556, endPoint y: 41, distance: 10.5
click at [556, 41] on span "Поиск" at bounding box center [544, 43] width 30 height 8
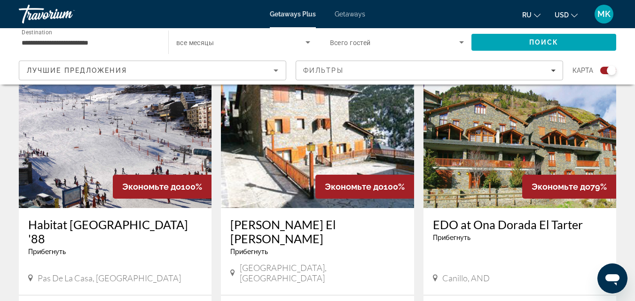
scroll to position [307, 0]
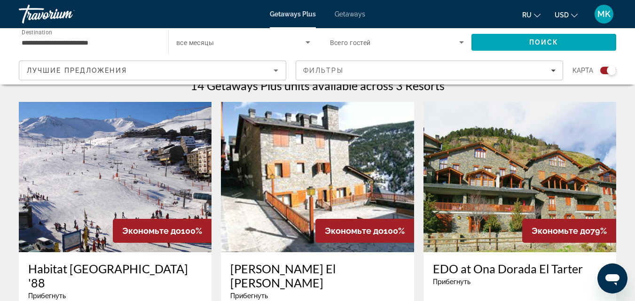
click at [493, 183] on img "Main content" at bounding box center [519, 177] width 193 height 150
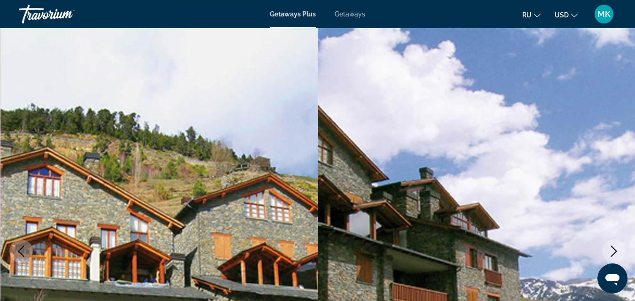
click at [614, 245] on button "Next image" at bounding box center [613, 251] width 23 height 23
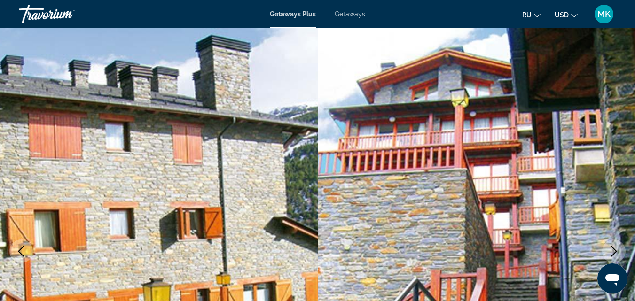
click at [614, 245] on button "Next image" at bounding box center [613, 251] width 23 height 23
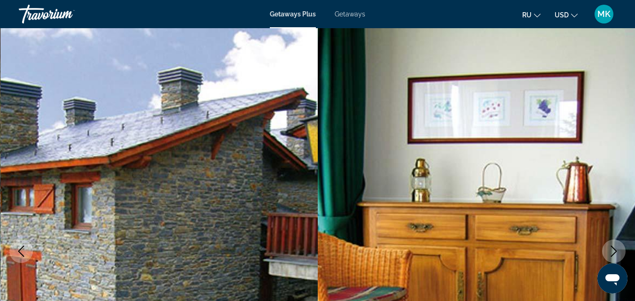
click at [614, 245] on button "Next image" at bounding box center [613, 251] width 23 height 23
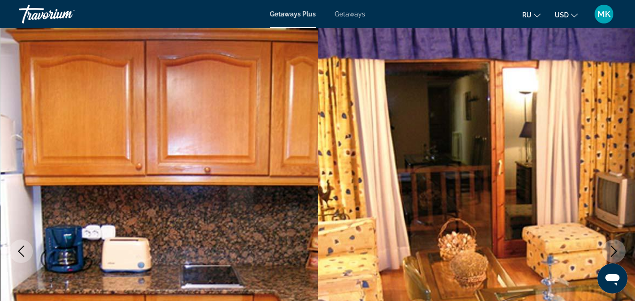
click at [614, 245] on button "Next image" at bounding box center [613, 251] width 23 height 23
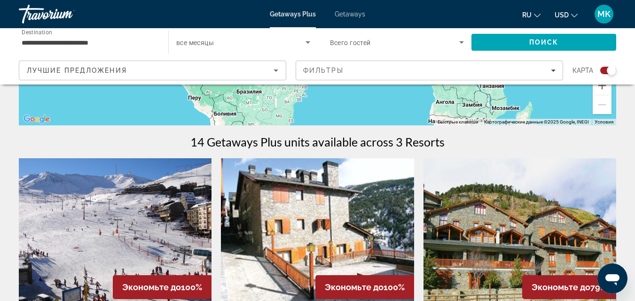
scroll to position [269, 0]
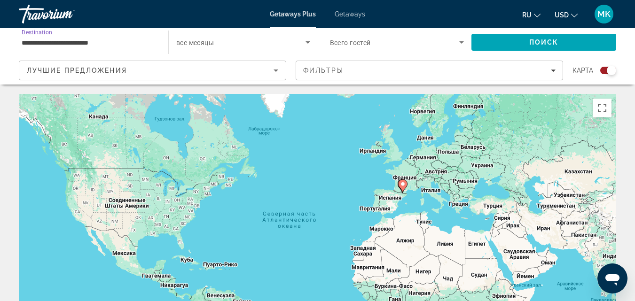
click at [152, 37] on input "**********" at bounding box center [89, 42] width 134 height 11
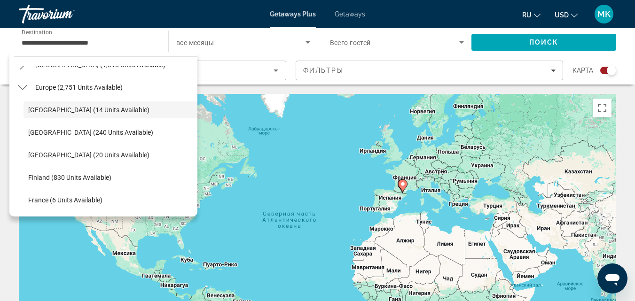
scroll to position [116, 0]
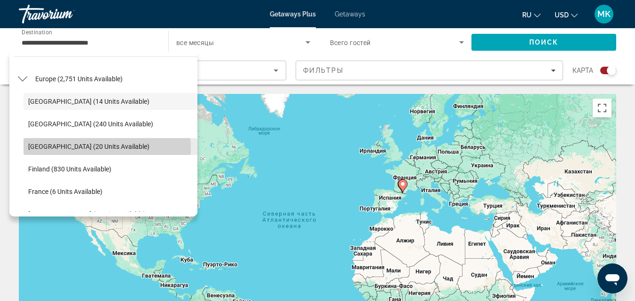
click at [103, 148] on span "Denmark (20 units available)" at bounding box center [88, 147] width 121 height 8
type input "**********"
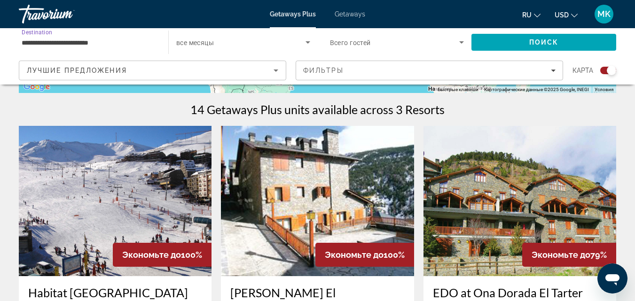
scroll to position [288, 0]
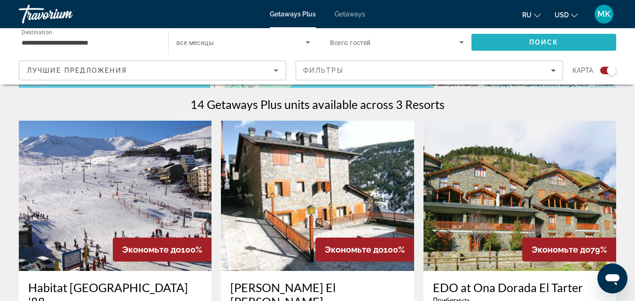
click at [534, 45] on span "Поиск" at bounding box center [544, 43] width 30 height 8
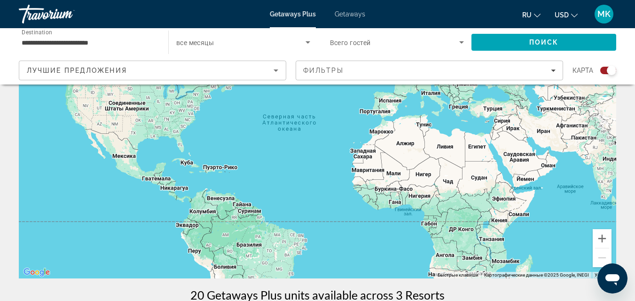
scroll to position [88, 0]
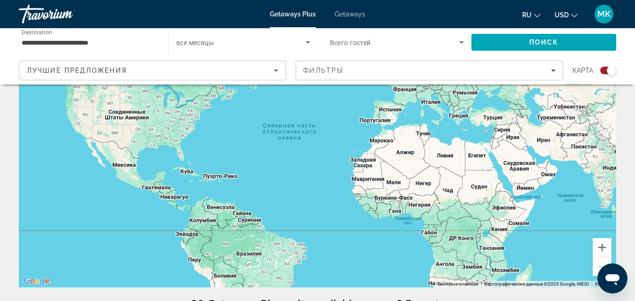
click at [351, 11] on span "Getaways" at bounding box center [350, 14] width 31 height 8
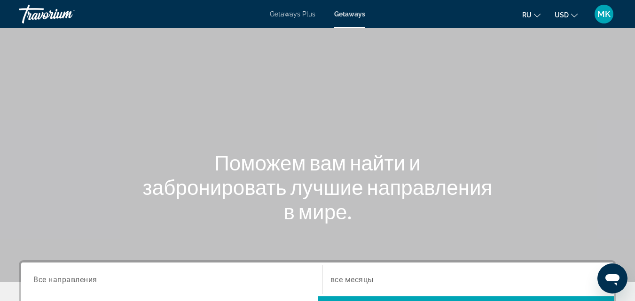
click at [351, 11] on span "Getaways" at bounding box center [349, 14] width 31 height 8
click at [93, 281] on span "Все направления" at bounding box center [65, 279] width 64 height 9
click at [93, 281] on input "Destination Все направления" at bounding box center [171, 279] width 277 height 11
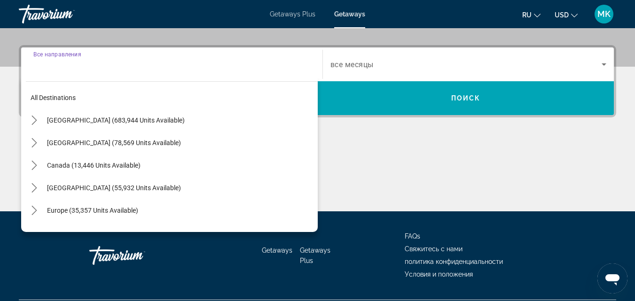
scroll to position [230, 0]
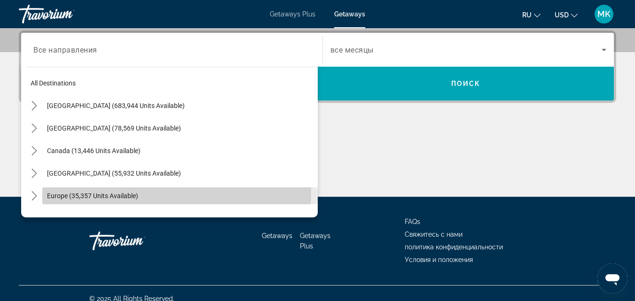
click at [149, 192] on span "Select destination: Europe (35,357 units available)" at bounding box center [179, 196] width 275 height 23
type input "**********"
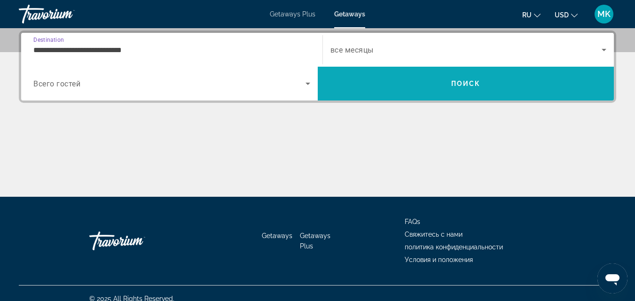
click at [518, 86] on span "Search" at bounding box center [466, 83] width 296 height 23
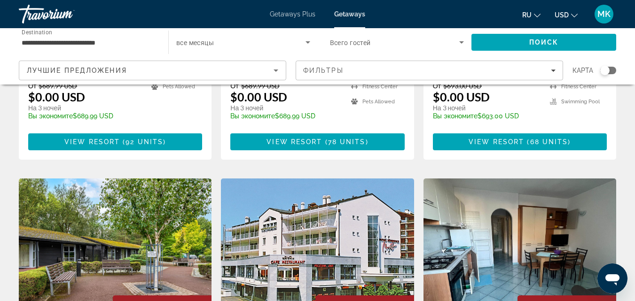
scroll to position [939, 0]
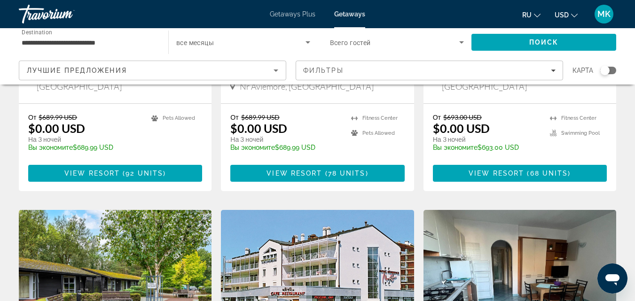
click at [516, 234] on img "Main content" at bounding box center [519, 285] width 193 height 150
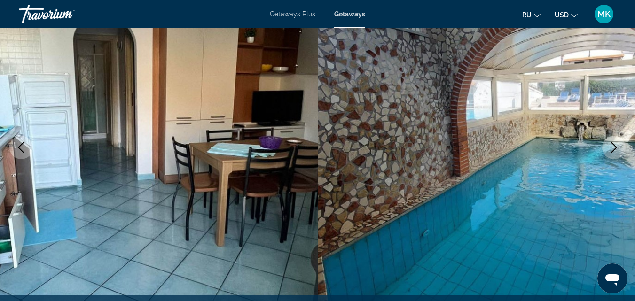
scroll to position [113, 0]
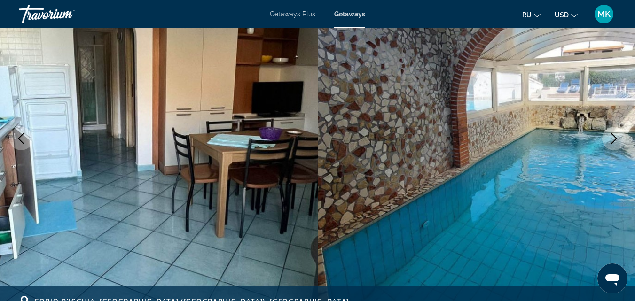
click at [613, 142] on icon "Next image" at bounding box center [614, 138] width 6 height 11
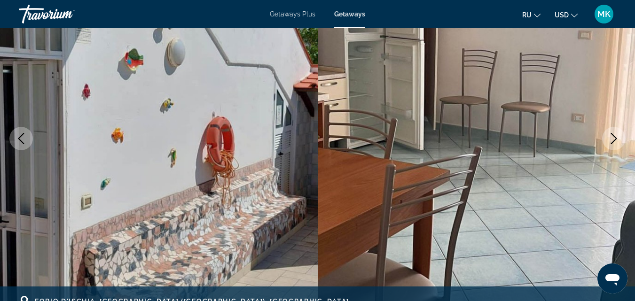
click at [613, 142] on icon "Next image" at bounding box center [614, 138] width 6 height 11
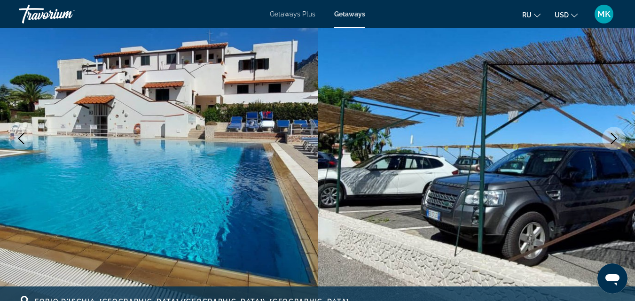
click at [613, 142] on icon "Next image" at bounding box center [614, 138] width 6 height 11
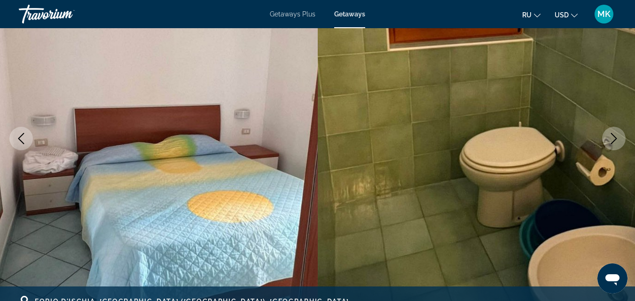
click at [613, 142] on icon "Next image" at bounding box center [614, 138] width 6 height 11
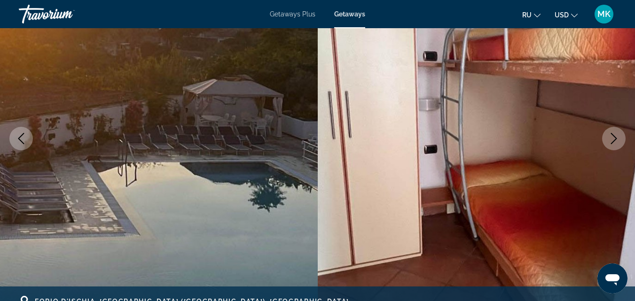
click at [613, 142] on icon "Next image" at bounding box center [614, 138] width 6 height 11
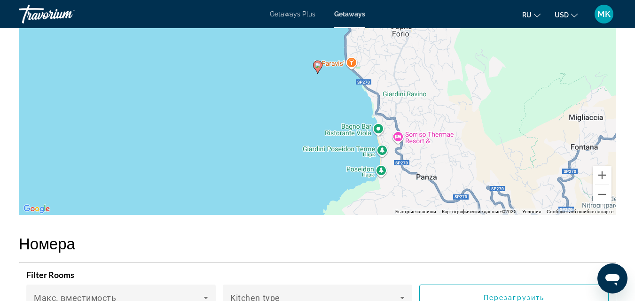
scroll to position [1665, 0]
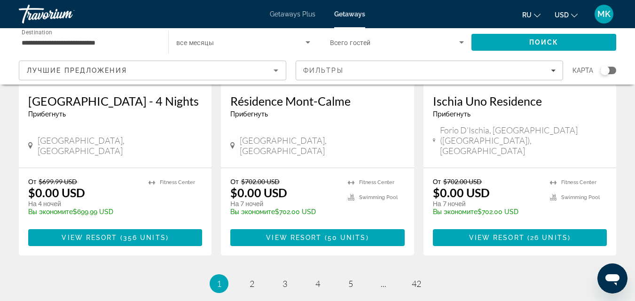
scroll to position [1246, 0]
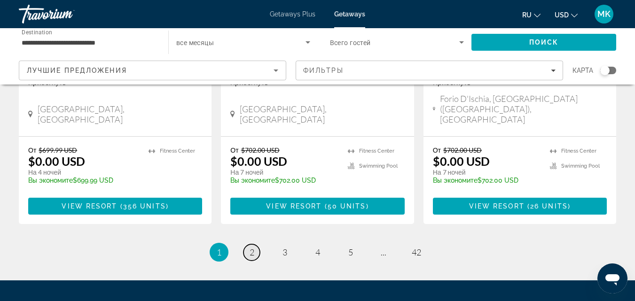
click at [250, 247] on span "2" at bounding box center [251, 252] width 5 height 10
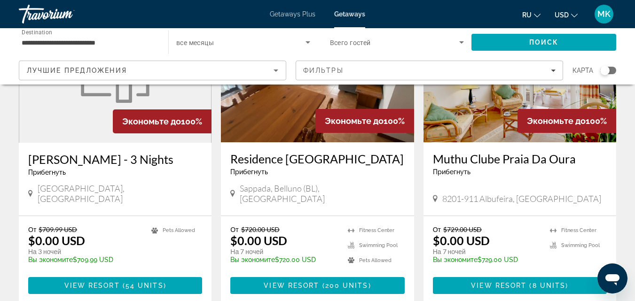
scroll to position [150, 0]
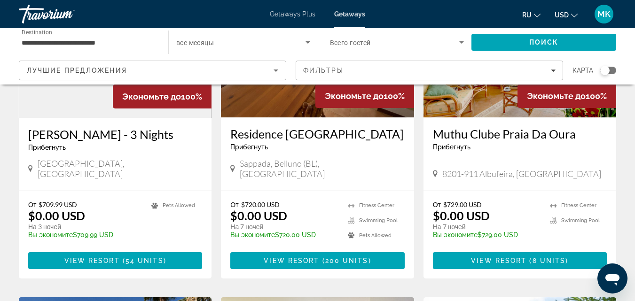
click at [485, 109] on img "Main content" at bounding box center [519, 42] width 193 height 150
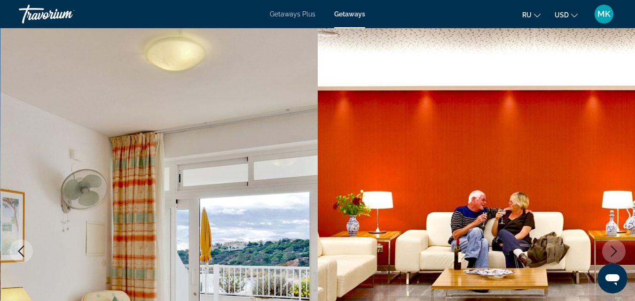
click at [609, 249] on icon "Next image" at bounding box center [613, 251] width 11 height 11
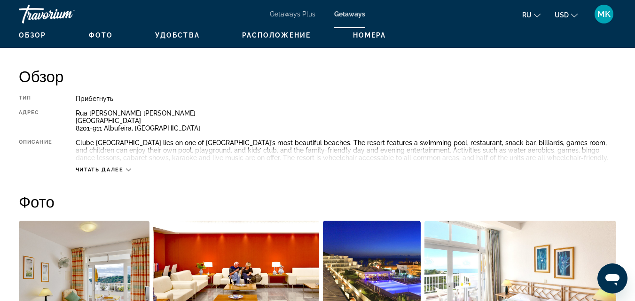
scroll to position [468, 0]
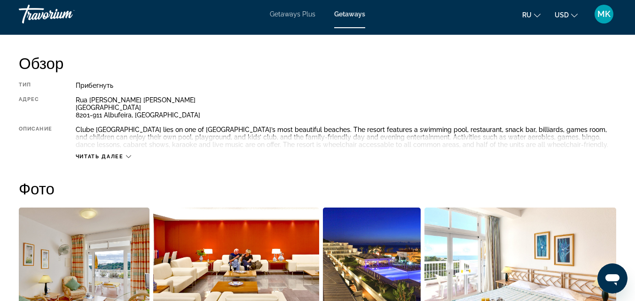
click at [106, 156] on span "Читать далее" at bounding box center [100, 157] width 48 height 6
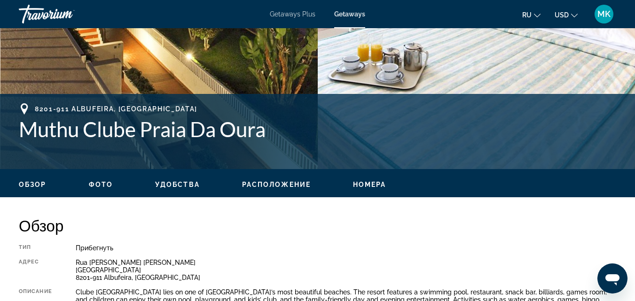
scroll to position [296, 0]
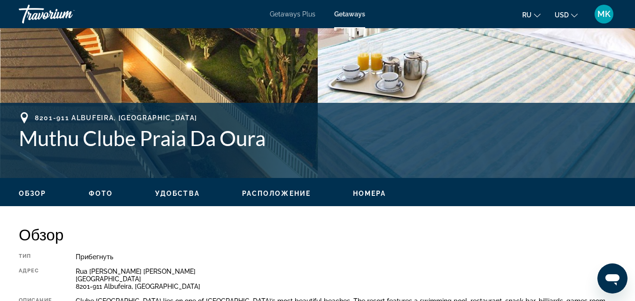
drag, startPoint x: 19, startPoint y: 115, endPoint x: 34, endPoint y: 115, distance: 15.0
click at [34, 115] on div "8201-911 Albufeira, [GEOGRAPHIC_DATA]" at bounding box center [317, 117] width 597 height 11
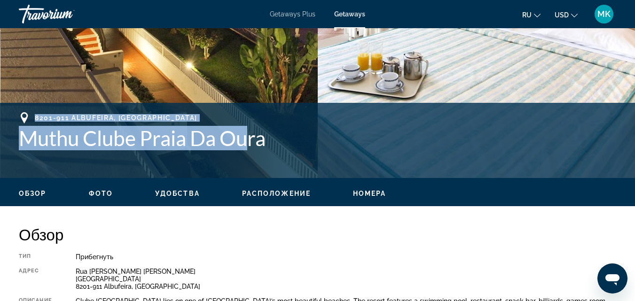
drag, startPoint x: 34, startPoint y: 115, endPoint x: 257, endPoint y: 144, distance: 225.0
click at [257, 144] on div "8201-911 Albufeira, Portugal Muthu Clube Praia Da Oura" at bounding box center [317, 131] width 597 height 38
click at [225, 118] on div "8201-911 Albufeira, [GEOGRAPHIC_DATA]" at bounding box center [317, 117] width 597 height 11
drag, startPoint x: 34, startPoint y: 115, endPoint x: 282, endPoint y: 124, distance: 247.8
click at [282, 124] on div "8201-911 Albufeira, Portugal Muthu Clube Praia Da Oura" at bounding box center [317, 131] width 597 height 38
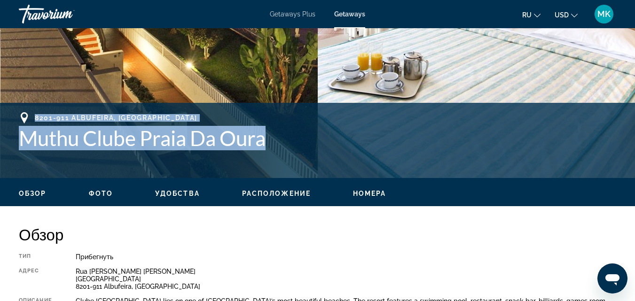
click at [280, 140] on h1 "Muthu Clube Praia Da Oura" at bounding box center [317, 138] width 597 height 24
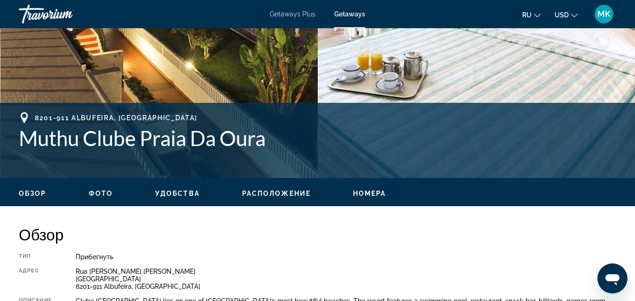
click at [280, 140] on h1 "Muthu Clube Praia Da Oura" at bounding box center [317, 138] width 597 height 24
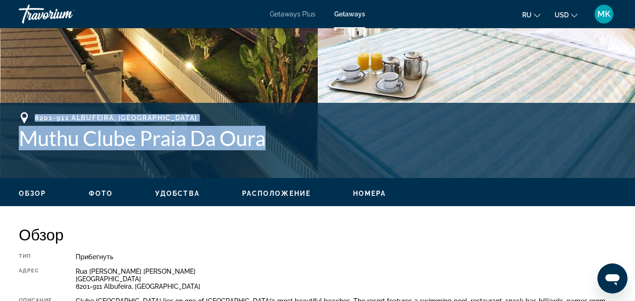
drag, startPoint x: 34, startPoint y: 115, endPoint x: 304, endPoint y: 149, distance: 272.7
click at [304, 149] on div "8201-911 Albufeira, Portugal Muthu Clube Praia Da Oura" at bounding box center [317, 131] width 597 height 38
copy div "8201-911 Albufeira, Portugal Muthu Clube Praia Da Oura"
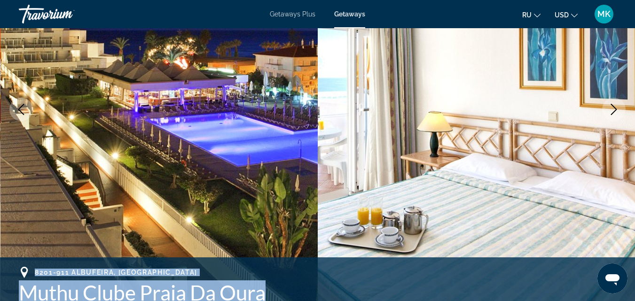
scroll to position [123, 0]
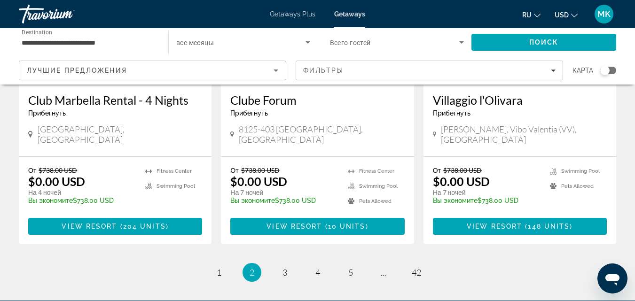
scroll to position [1209, 0]
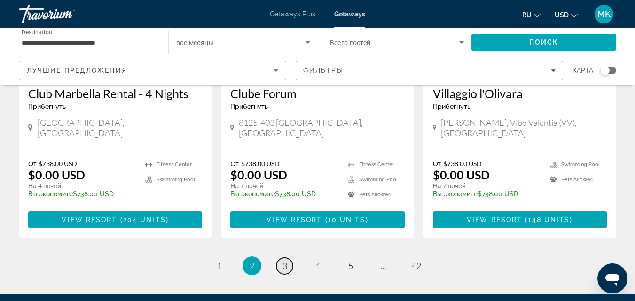
click at [287, 261] on span "3" at bounding box center [284, 266] width 5 height 10
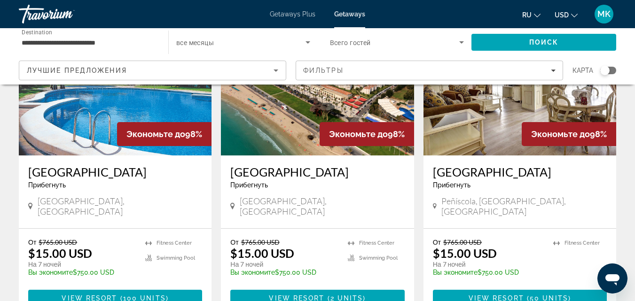
scroll to position [1152, 0]
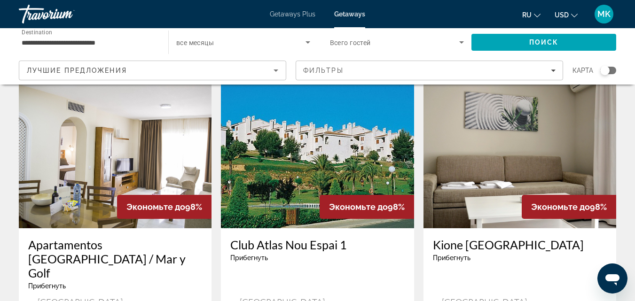
scroll to position [350, 0]
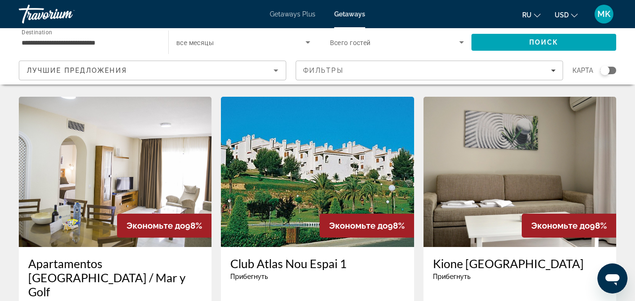
click at [492, 146] on img "Main content" at bounding box center [519, 172] width 193 height 150
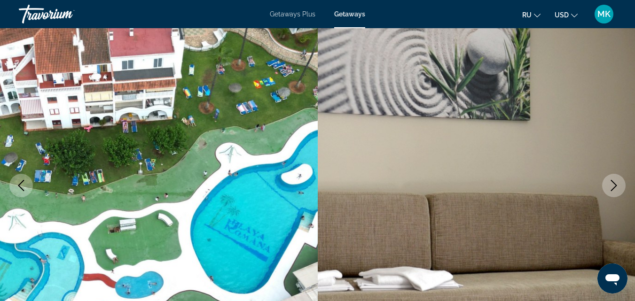
scroll to position [75, 0]
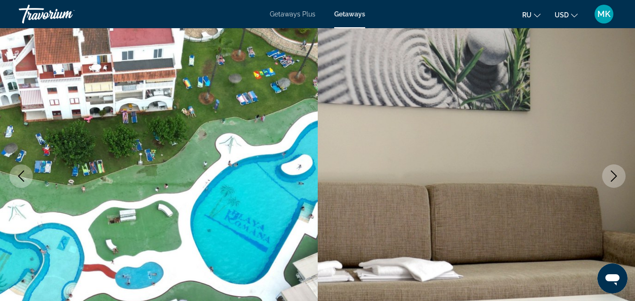
click at [613, 171] on icon "Next image" at bounding box center [613, 176] width 11 height 11
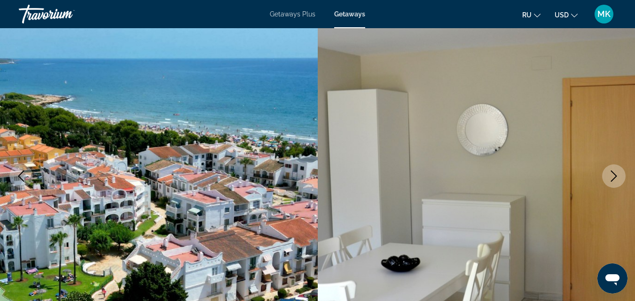
click at [613, 171] on icon "Next image" at bounding box center [613, 176] width 11 height 11
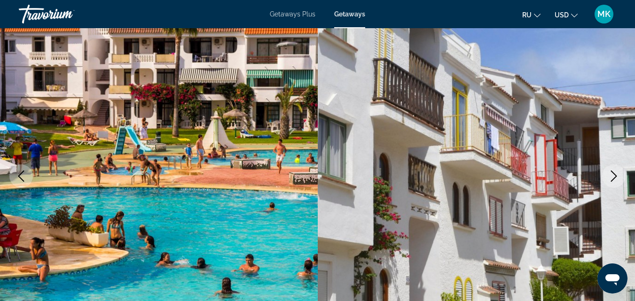
click at [613, 171] on icon "Next image" at bounding box center [613, 176] width 11 height 11
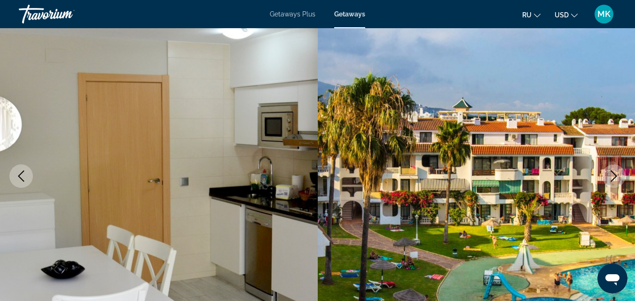
click at [613, 171] on icon "Next image" at bounding box center [613, 176] width 11 height 11
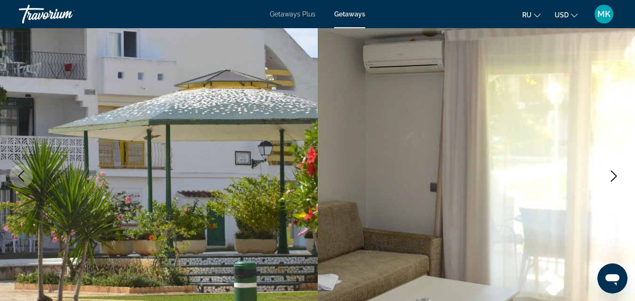
click at [613, 171] on icon "Next image" at bounding box center [613, 176] width 11 height 11
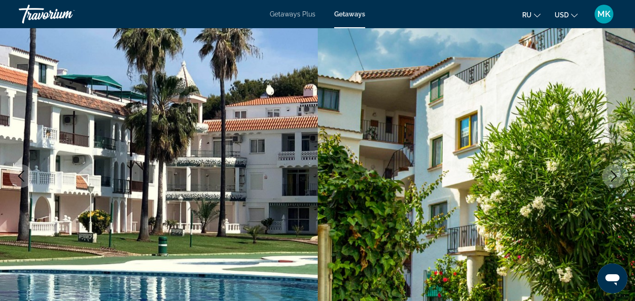
click at [613, 171] on icon "Next image" at bounding box center [613, 176] width 11 height 11
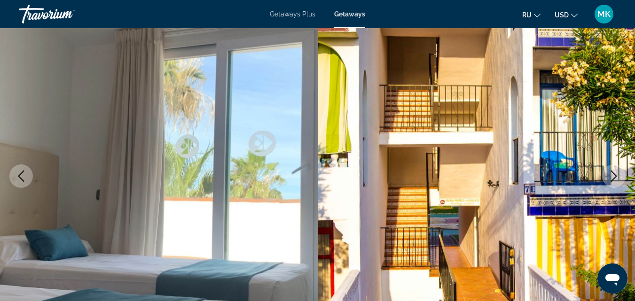
click at [613, 171] on icon "Next image" at bounding box center [613, 176] width 11 height 11
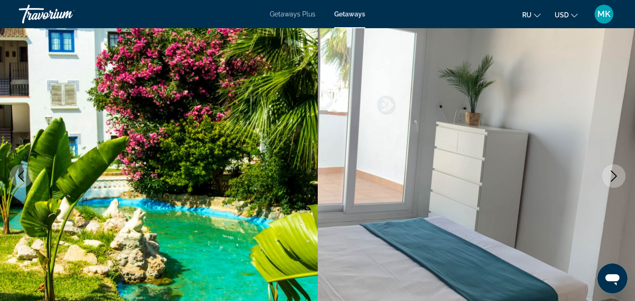
click at [613, 171] on icon "Next image" at bounding box center [613, 176] width 11 height 11
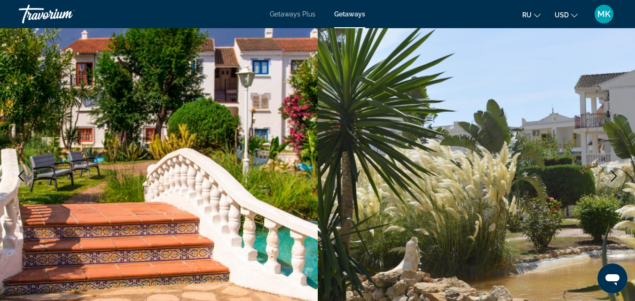
click at [613, 171] on icon "Next image" at bounding box center [613, 176] width 11 height 11
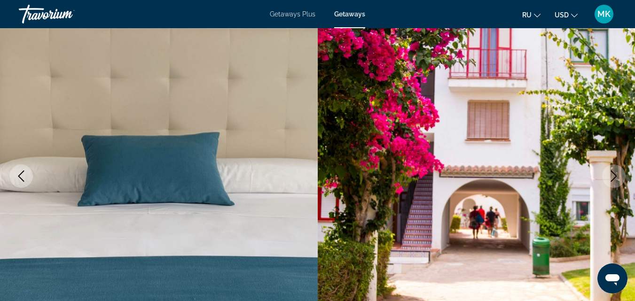
click at [615, 174] on icon "Next image" at bounding box center [613, 176] width 11 height 11
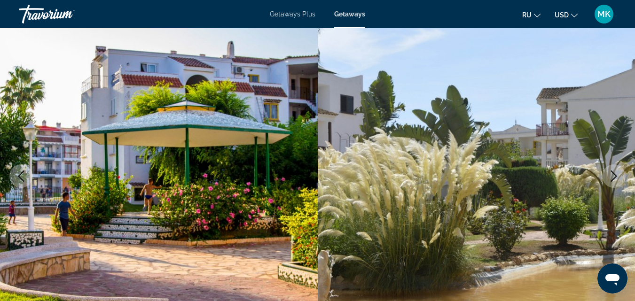
click at [615, 174] on icon "Next image" at bounding box center [613, 176] width 11 height 11
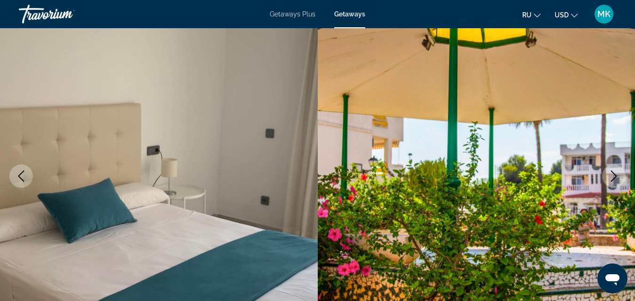
click at [615, 174] on icon "Next image" at bounding box center [613, 176] width 11 height 11
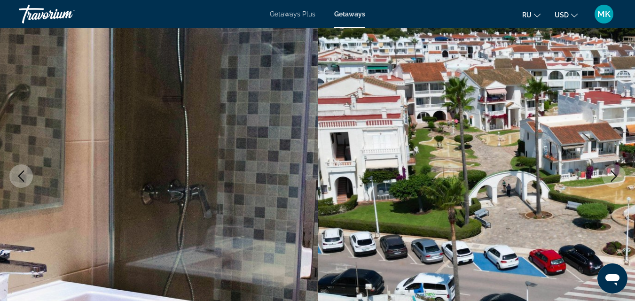
click at [615, 174] on icon "Next image" at bounding box center [613, 176] width 11 height 11
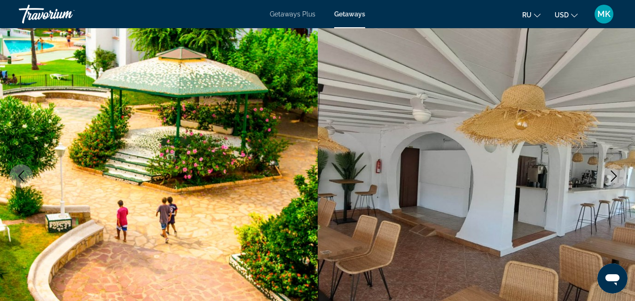
click at [615, 174] on icon "Next image" at bounding box center [613, 176] width 11 height 11
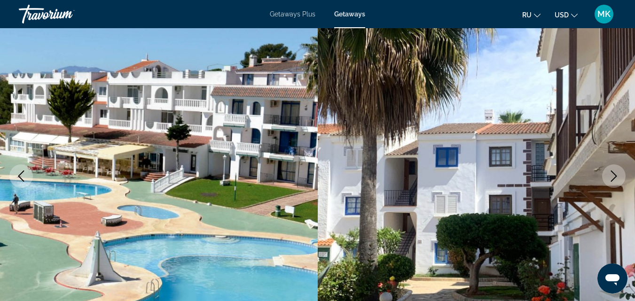
click at [615, 174] on icon "Next image" at bounding box center [613, 176] width 11 height 11
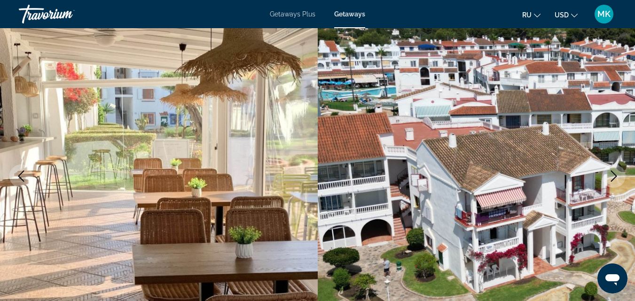
click at [615, 174] on icon "Next image" at bounding box center [613, 176] width 11 height 11
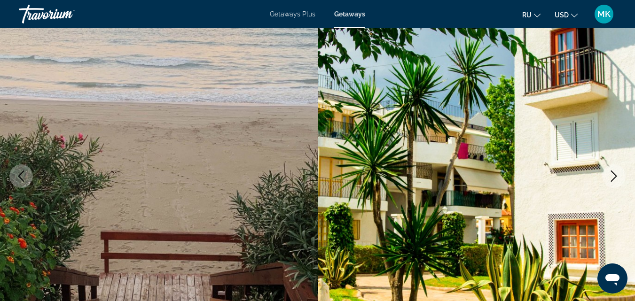
click at [615, 174] on icon "Next image" at bounding box center [613, 176] width 11 height 11
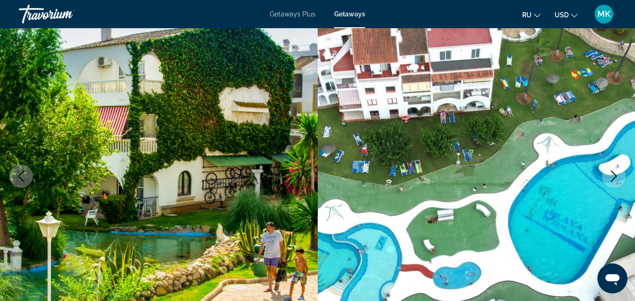
click at [615, 174] on icon "Next image" at bounding box center [613, 176] width 11 height 11
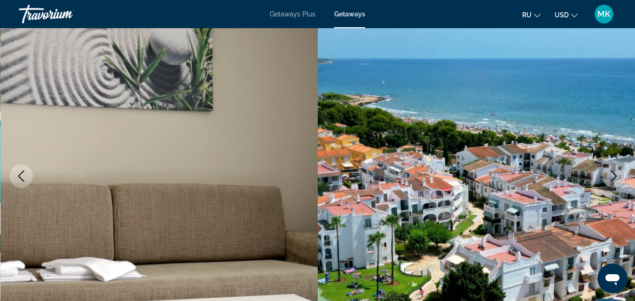
click at [615, 174] on icon "Next image" at bounding box center [613, 176] width 11 height 11
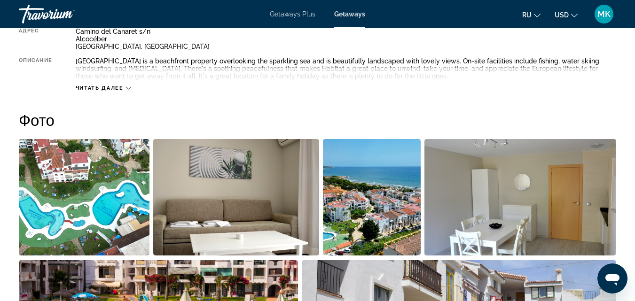
scroll to position [547, 0]
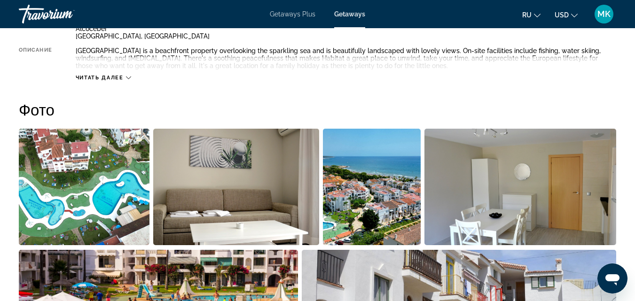
click at [110, 80] on span "Читать далее" at bounding box center [100, 78] width 48 height 6
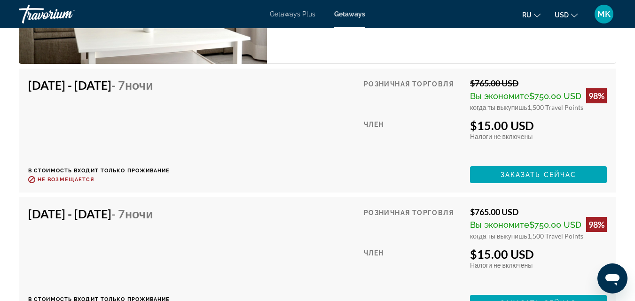
scroll to position [2147, 0]
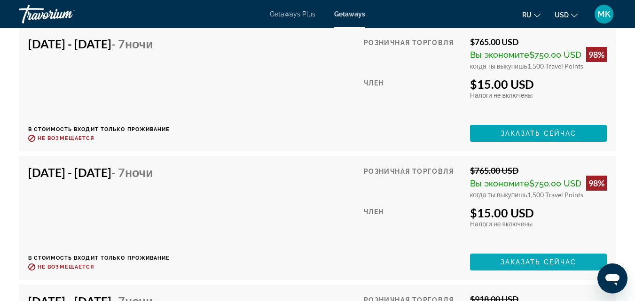
click at [579, 261] on span "Main content" at bounding box center [538, 262] width 137 height 23
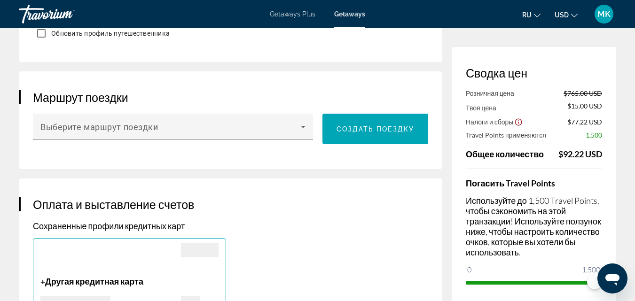
scroll to position [483, 0]
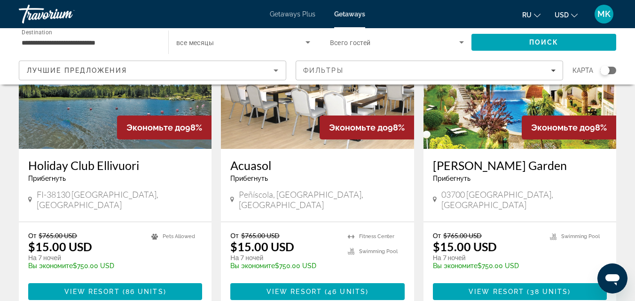
scroll to position [100, 0]
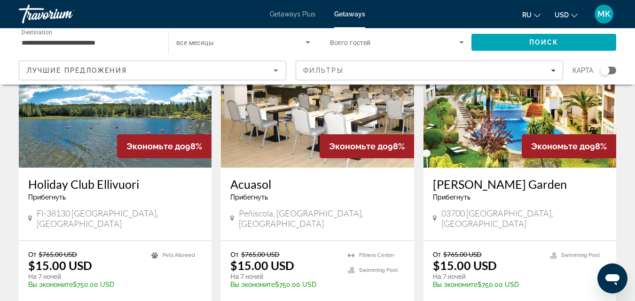
click at [288, 139] on img "Main content" at bounding box center [317, 92] width 193 height 150
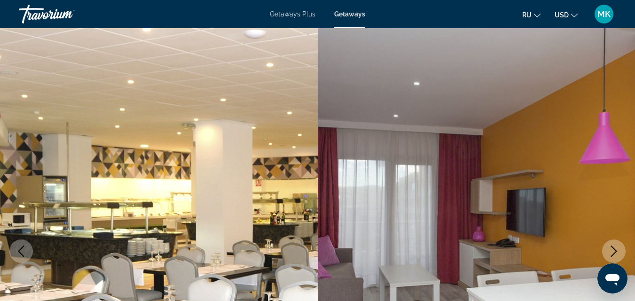
click at [604, 252] on button "Next image" at bounding box center [613, 251] width 23 height 23
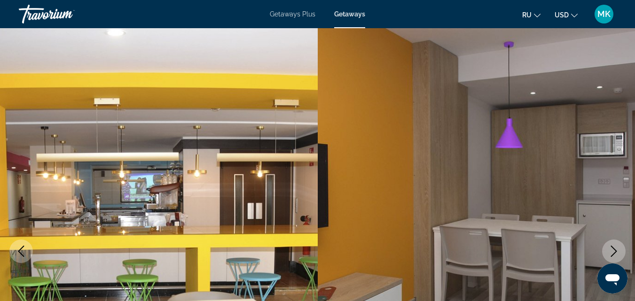
click at [604, 252] on button "Next image" at bounding box center [613, 251] width 23 height 23
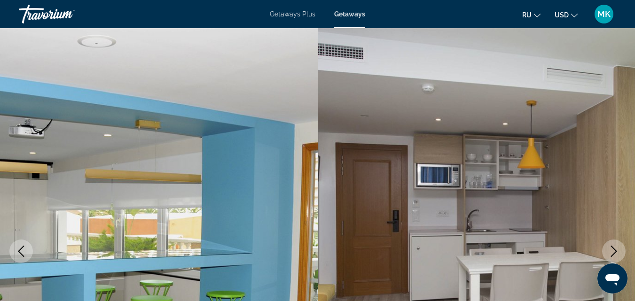
click at [604, 252] on button "Next image" at bounding box center [613, 251] width 23 height 23
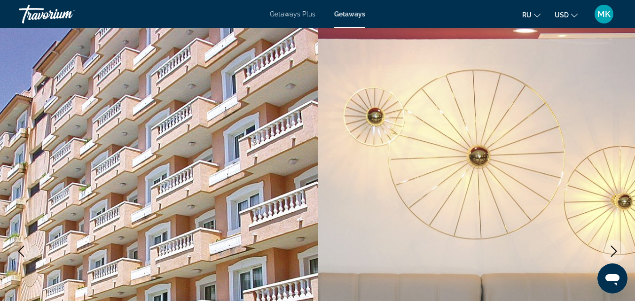
click at [604, 252] on button "Next image" at bounding box center [613, 251] width 23 height 23
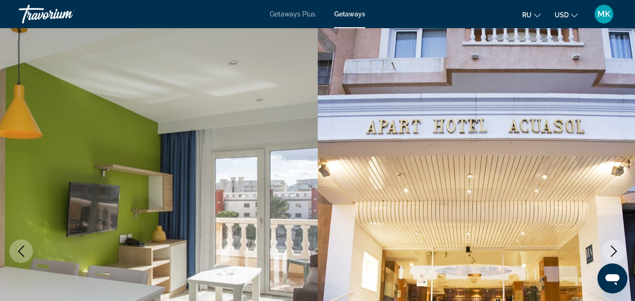
click at [604, 252] on button "Next image" at bounding box center [613, 251] width 23 height 23
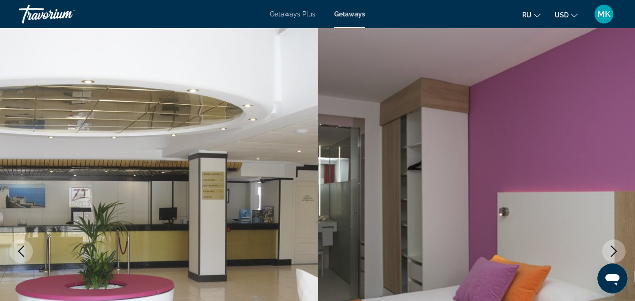
click at [604, 252] on button "Next image" at bounding box center [613, 251] width 23 height 23
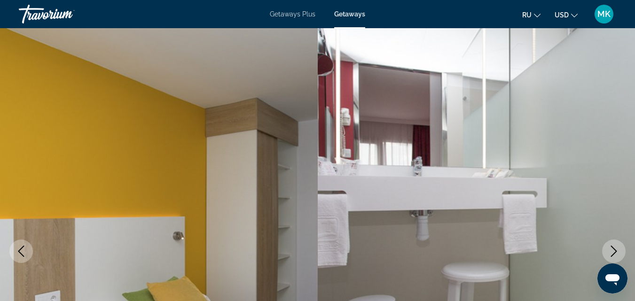
click at [604, 252] on button "Next image" at bounding box center [613, 251] width 23 height 23
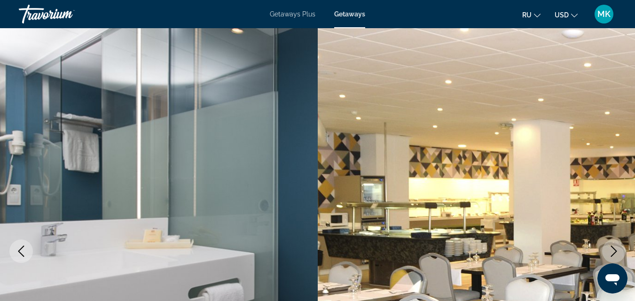
click at [604, 252] on button "Next image" at bounding box center [613, 251] width 23 height 23
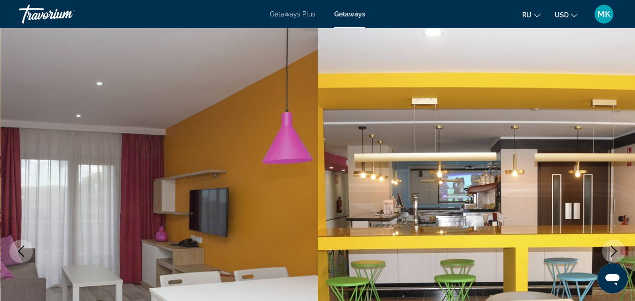
click at [604, 252] on button "Next image" at bounding box center [613, 251] width 23 height 23
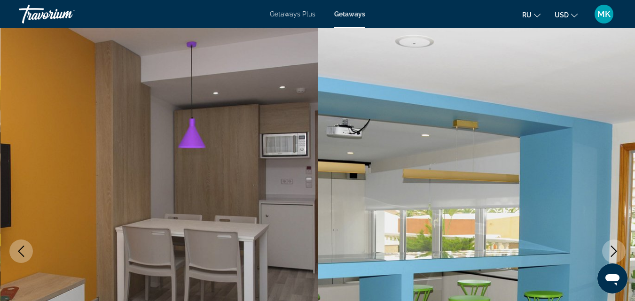
click at [604, 252] on button "Next image" at bounding box center [613, 251] width 23 height 23
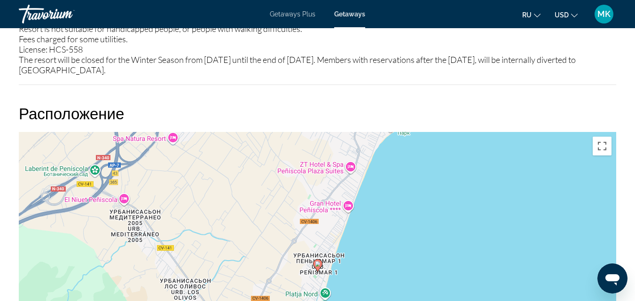
scroll to position [1384, 0]
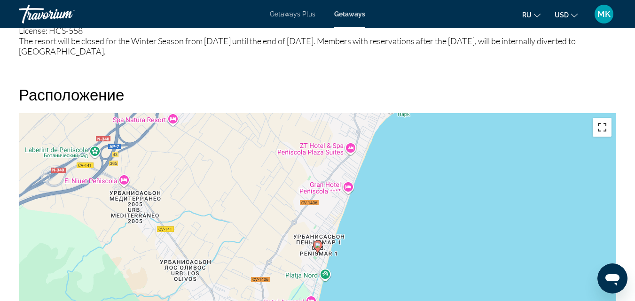
click at [603, 130] on button "Включить полноэкранный режим" at bounding box center [601, 127] width 19 height 19
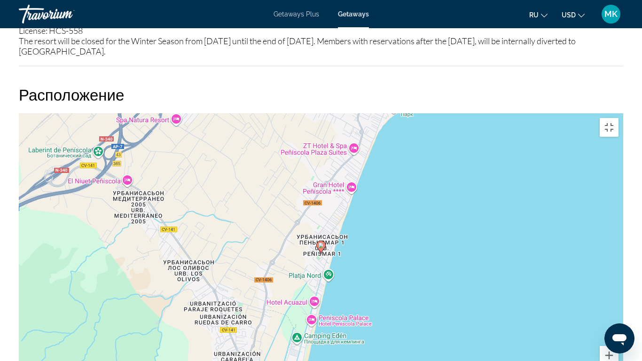
click at [222, 180] on div "Чтобы активировать перетаскивание с помощью клавиатуры, нажмите Alt + Ввод. Пос…" at bounding box center [321, 254] width 604 height 282
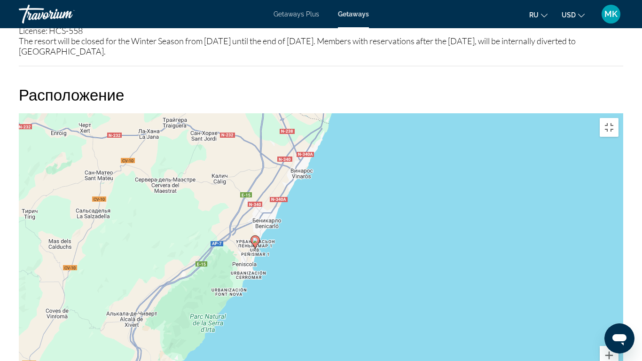
click at [257, 187] on div "Чтобы активировать перетаскивание с помощью клавиатуры, нажмите Alt + Ввод. Пос…" at bounding box center [321, 254] width 604 height 282
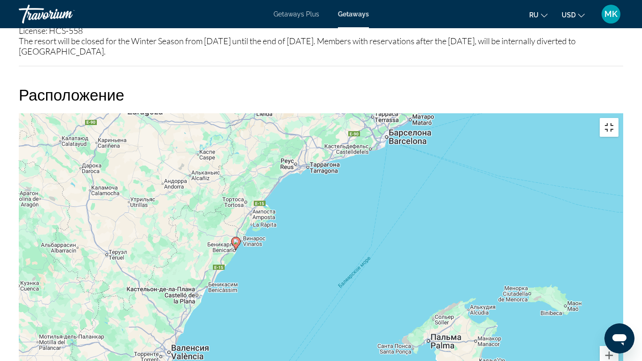
click at [618, 118] on button "Включить полноэкранный режим" at bounding box center [608, 127] width 19 height 19
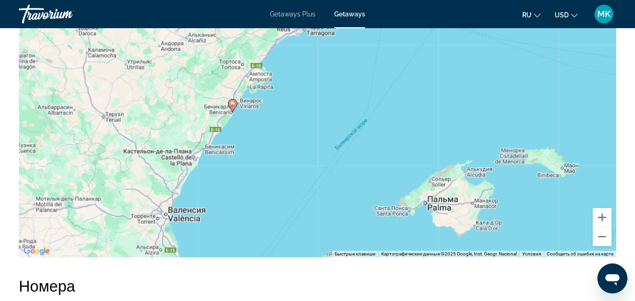
scroll to position [1553, 0]
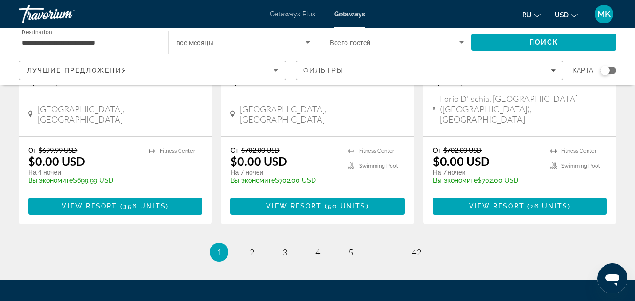
scroll to position [1261, 0]
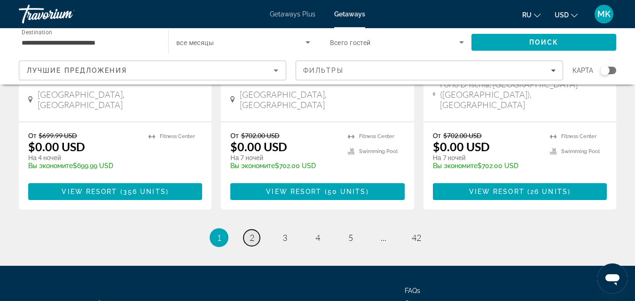
click at [248, 230] on link "page 2" at bounding box center [251, 238] width 16 height 16
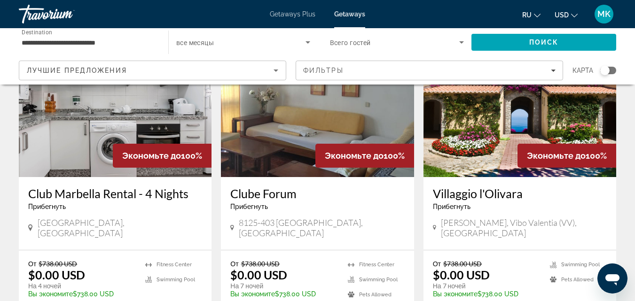
scroll to position [1190, 0]
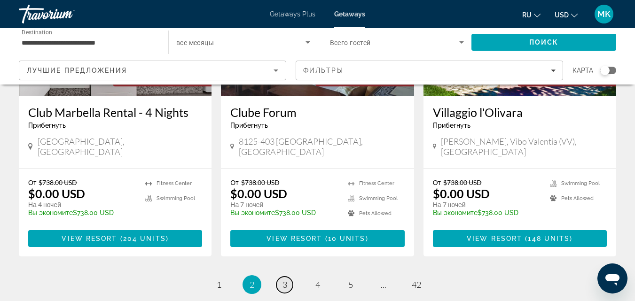
click at [290, 277] on link "page 3" at bounding box center [284, 285] width 16 height 16
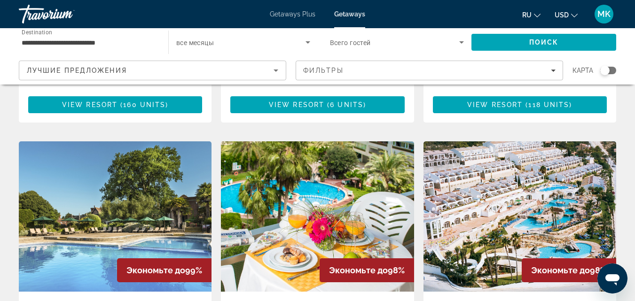
scroll to position [645, 0]
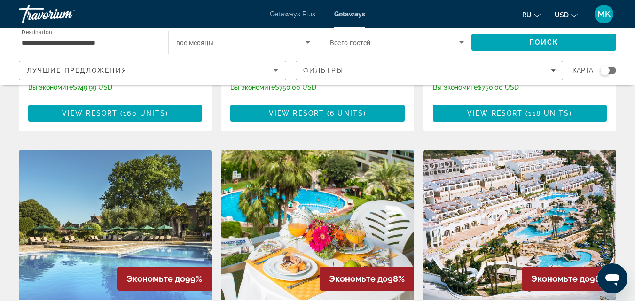
click at [322, 228] on img "Main content" at bounding box center [317, 225] width 193 height 150
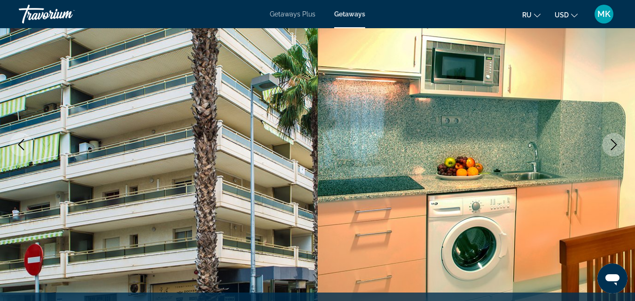
scroll to position [132, 0]
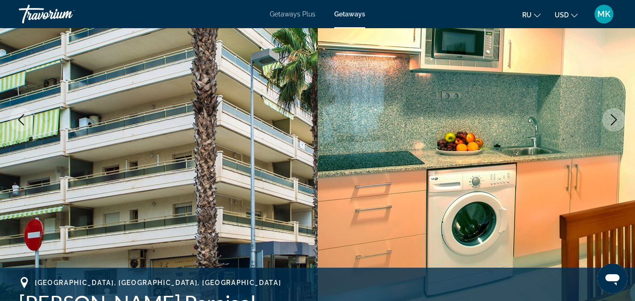
click at [609, 111] on button "Next image" at bounding box center [613, 119] width 23 height 23
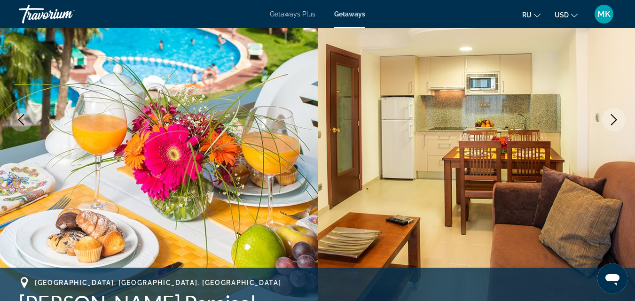
click at [609, 111] on button "Next image" at bounding box center [613, 119] width 23 height 23
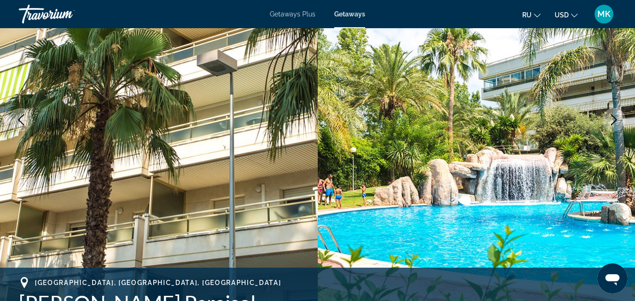
click at [609, 111] on button "Next image" at bounding box center [613, 119] width 23 height 23
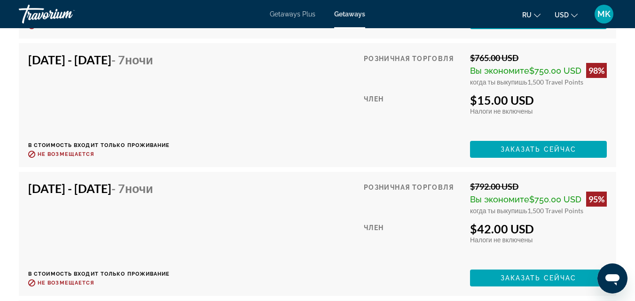
scroll to position [2267, 0]
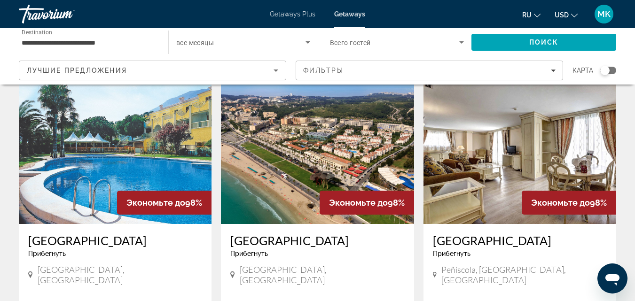
scroll to position [1027, 0]
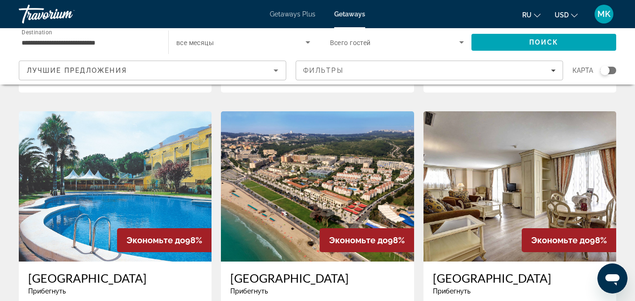
click at [542, 149] on img "Main content" at bounding box center [519, 186] width 193 height 150
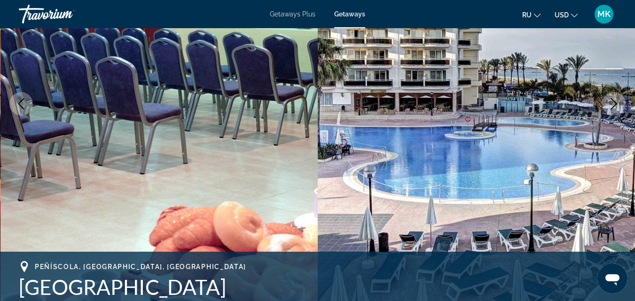
scroll to position [156, 0]
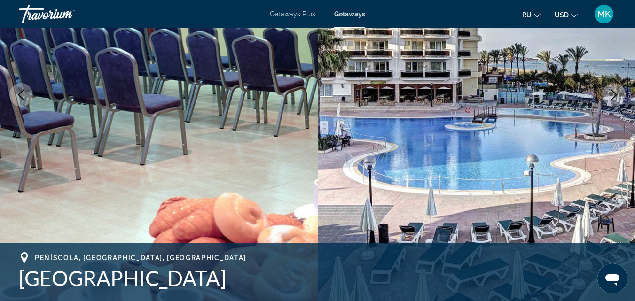
click at [625, 145] on img "Main content" at bounding box center [477, 95] width 318 height 446
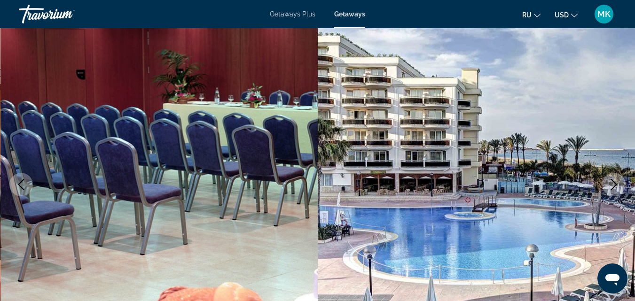
scroll to position [62, 0]
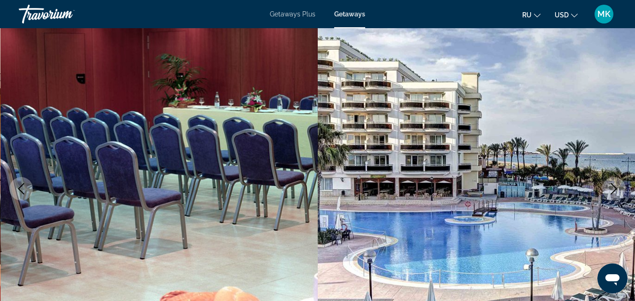
click at [609, 191] on icon "Next image" at bounding box center [613, 188] width 11 height 11
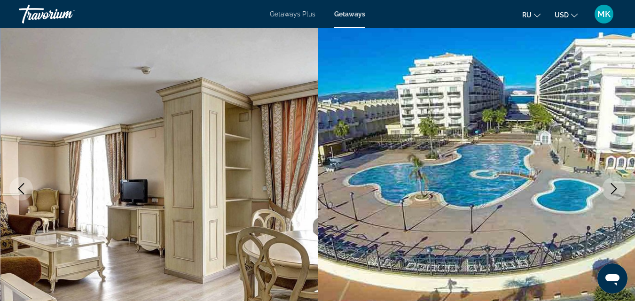
click at [609, 191] on icon "Next image" at bounding box center [613, 188] width 11 height 11
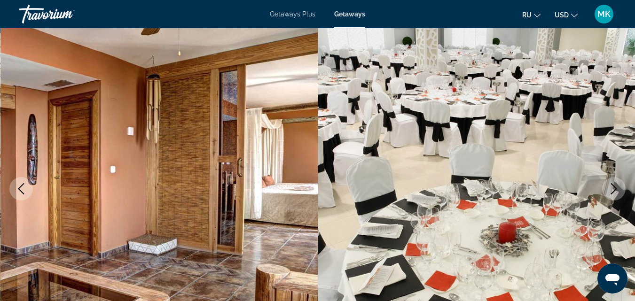
click at [609, 191] on icon "Next image" at bounding box center [613, 188] width 11 height 11
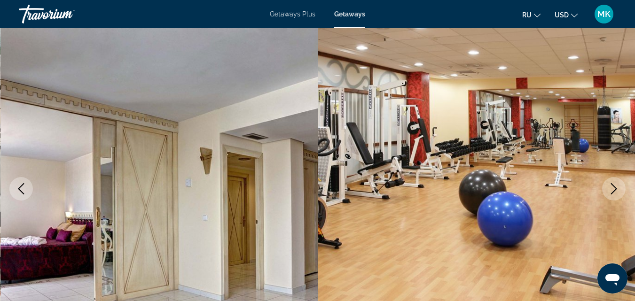
click at [609, 191] on icon "Next image" at bounding box center [613, 188] width 11 height 11
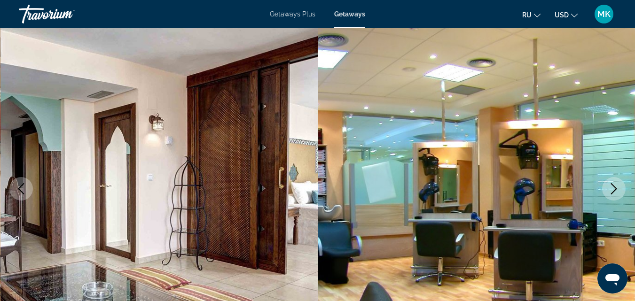
click at [609, 191] on icon "Next image" at bounding box center [613, 188] width 11 height 11
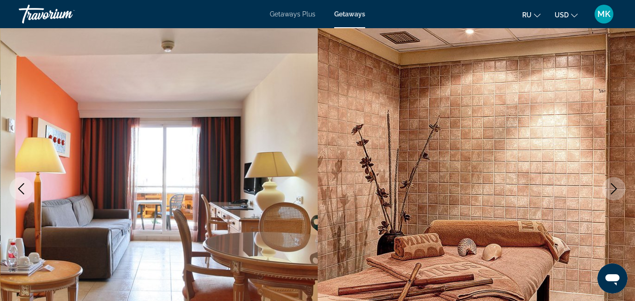
click at [609, 191] on icon "Next image" at bounding box center [613, 188] width 11 height 11
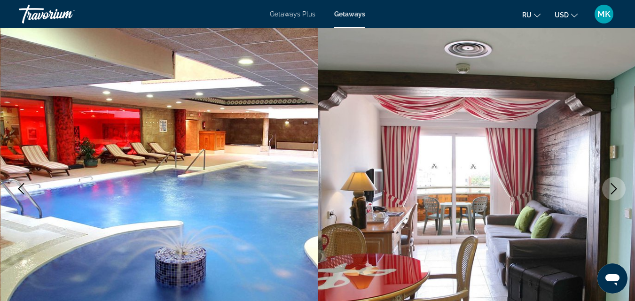
click at [609, 191] on icon "Next image" at bounding box center [613, 188] width 11 height 11
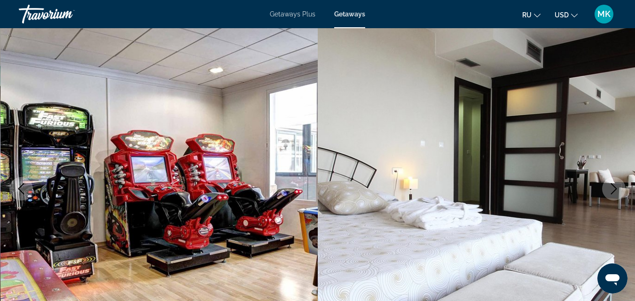
click at [609, 191] on icon "Next image" at bounding box center [613, 188] width 11 height 11
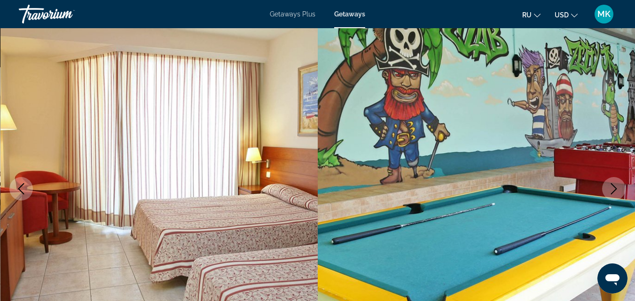
click at [609, 191] on icon "Next image" at bounding box center [613, 188] width 11 height 11
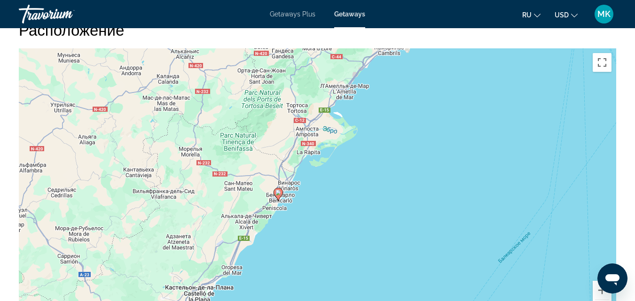
scroll to position [1432, 0]
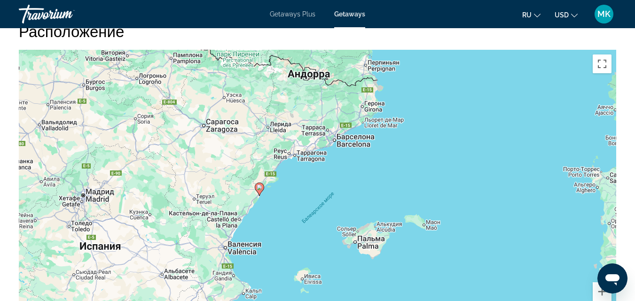
click at [258, 191] on icon "Main content" at bounding box center [259, 189] width 8 height 12
click at [257, 179] on div "Чтобы активировать перетаскивание с помощью клавиатуры, нажмите Alt + Ввод. Пос…" at bounding box center [317, 191] width 597 height 282
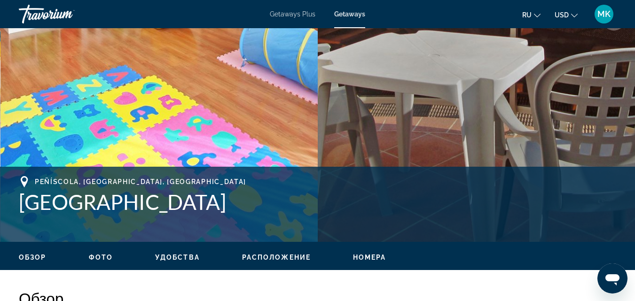
scroll to position [246, 0]
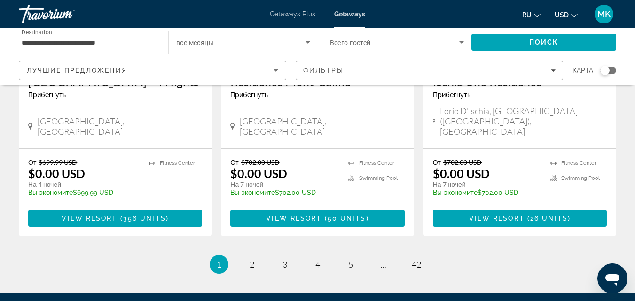
scroll to position [1261, 0]
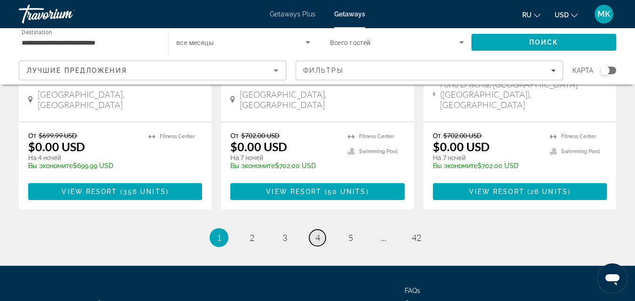
click at [315, 233] on span "4" at bounding box center [317, 238] width 5 height 10
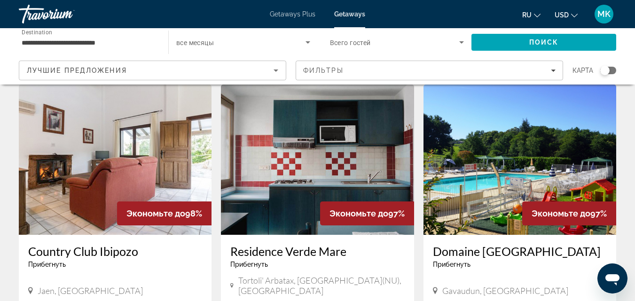
scroll to position [1246, 0]
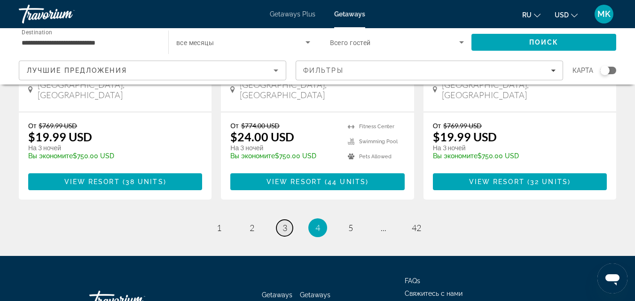
click at [281, 220] on link "page 3" at bounding box center [284, 228] width 16 height 16
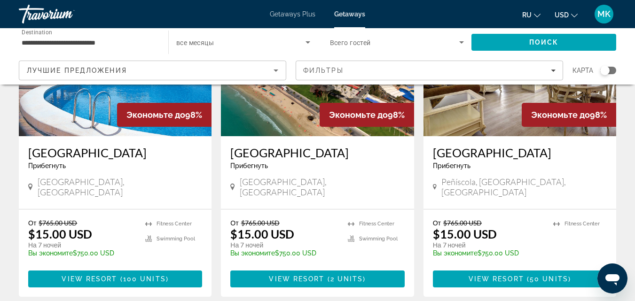
scroll to position [1165, 0]
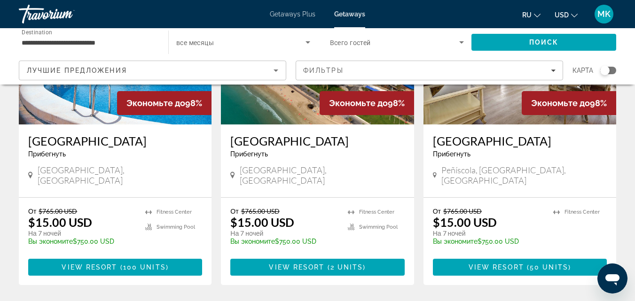
click at [272, 134] on h3 "[GEOGRAPHIC_DATA]" at bounding box center [317, 141] width 174 height 14
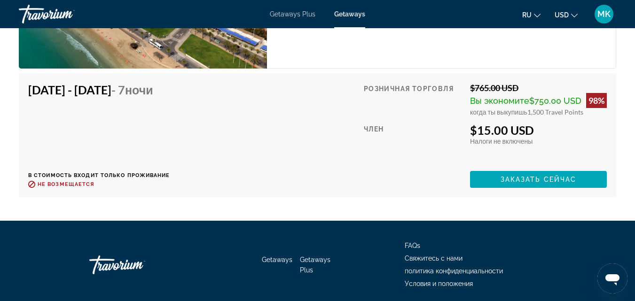
scroll to position [1898, 0]
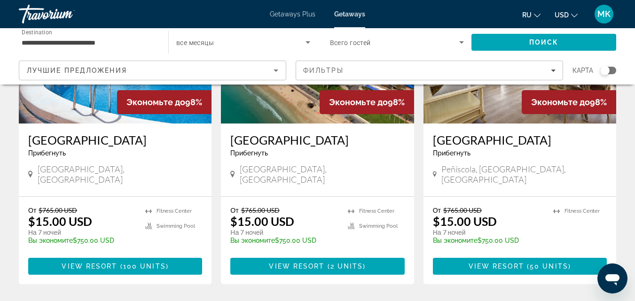
scroll to position [1171, 0]
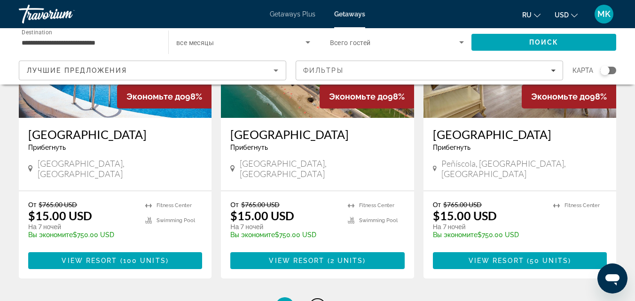
click at [316, 301] on span "4" at bounding box center [317, 307] width 5 height 10
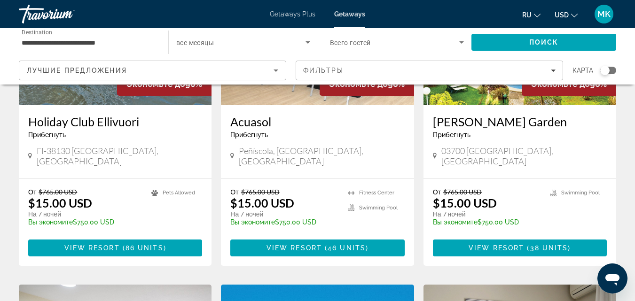
scroll to position [181, 0]
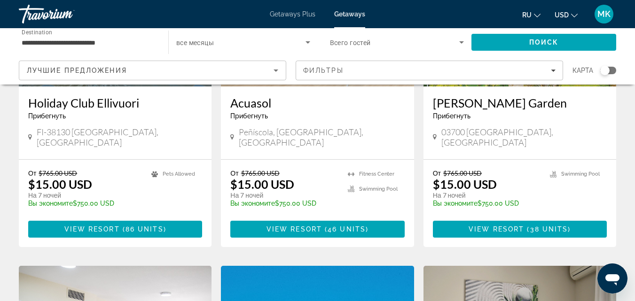
click at [256, 107] on h3 "Acuasol" at bounding box center [317, 103] width 174 height 14
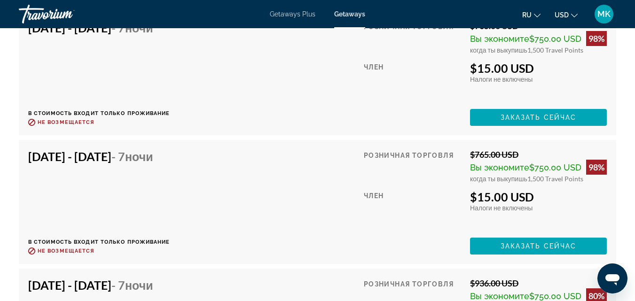
scroll to position [2812, 0]
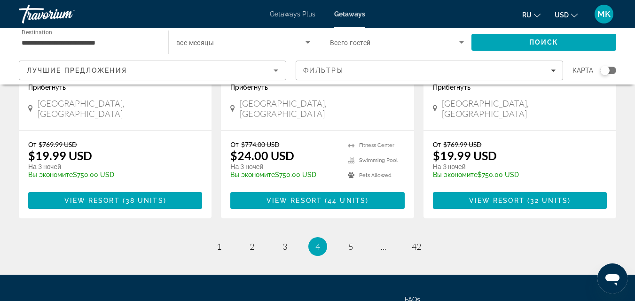
scroll to position [1240, 0]
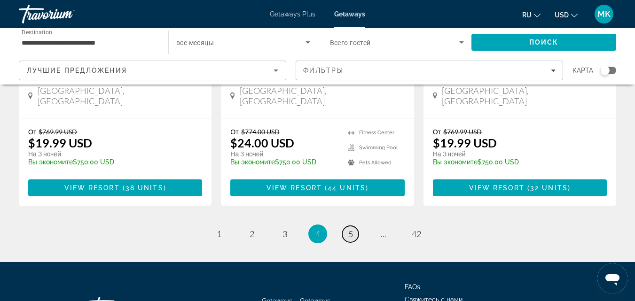
click at [346, 226] on link "page 5" at bounding box center [350, 234] width 16 height 16
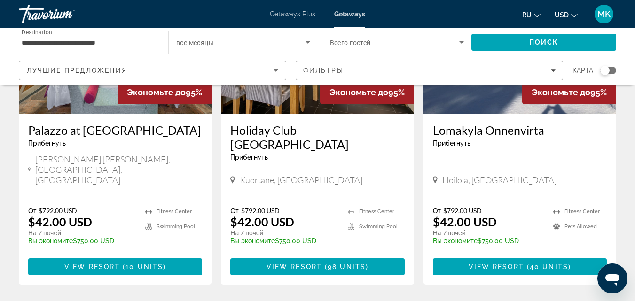
scroll to position [1165, 0]
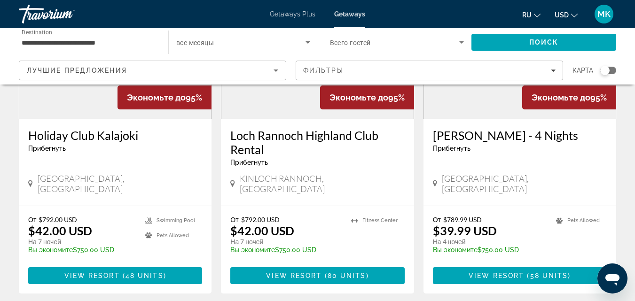
scroll to position [1197, 0]
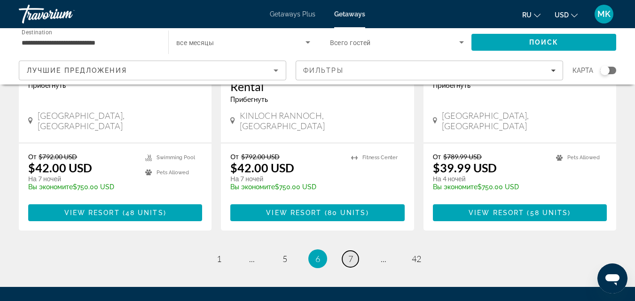
click at [347, 251] on link "page 7" at bounding box center [350, 259] width 16 height 16
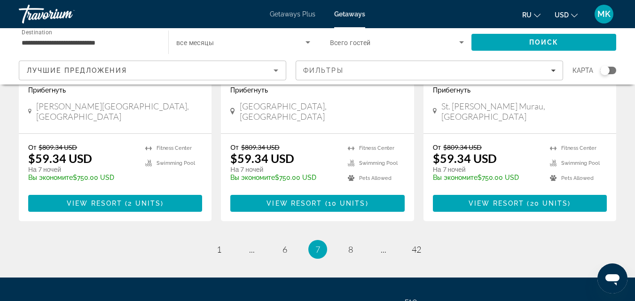
scroll to position [1215, 0]
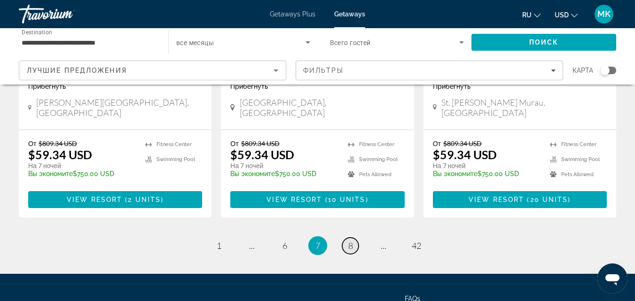
click at [346, 238] on link "page 8" at bounding box center [350, 246] width 16 height 16
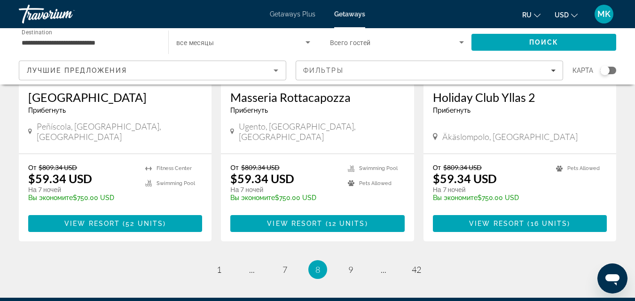
scroll to position [1209, 0]
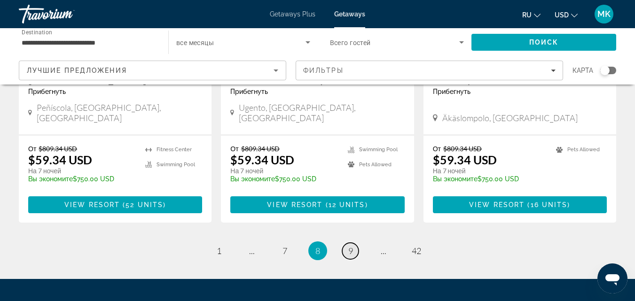
click at [347, 243] on link "page 9" at bounding box center [350, 251] width 16 height 16
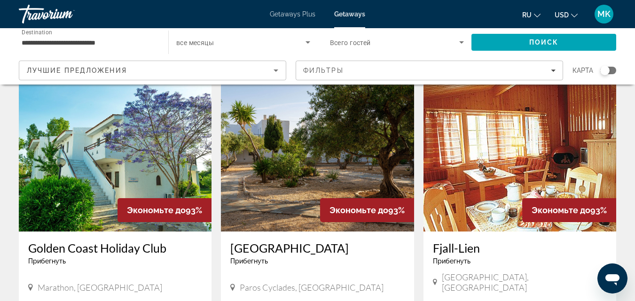
scroll to position [1247, 0]
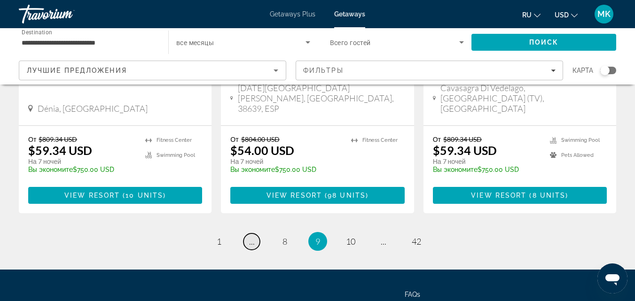
click at [254, 236] on span "..." at bounding box center [252, 241] width 6 height 10
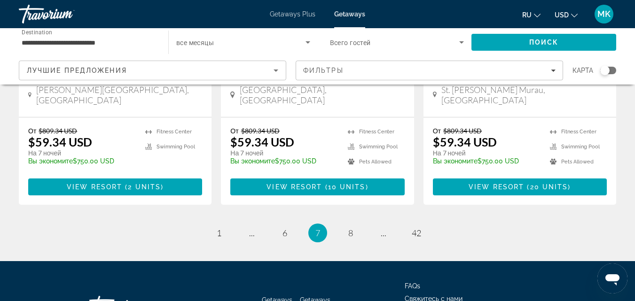
scroll to position [1261, 0]
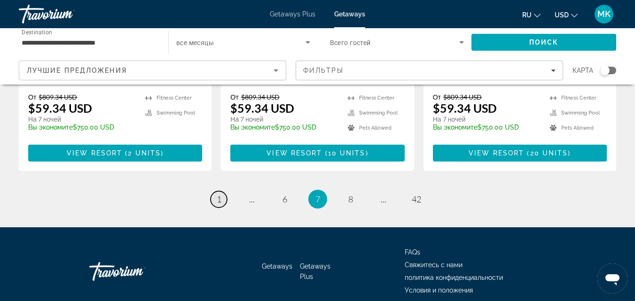
click at [221, 194] on span "1" at bounding box center [219, 199] width 5 height 10
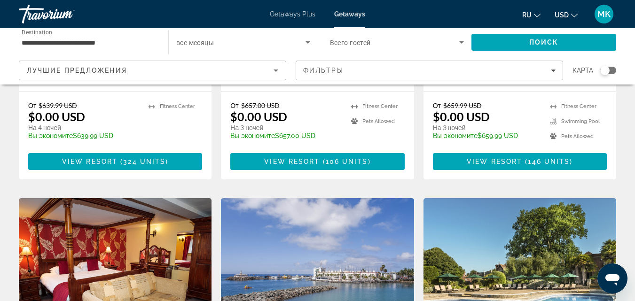
scroll to position [1261, 0]
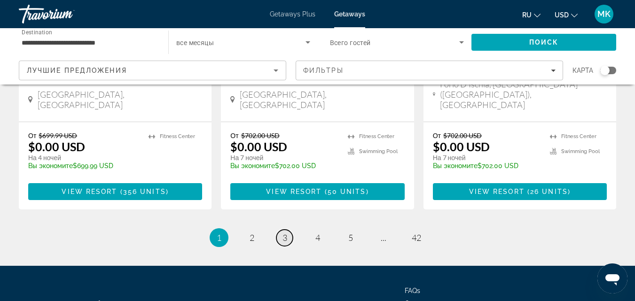
click at [286, 233] on span "3" at bounding box center [284, 238] width 5 height 10
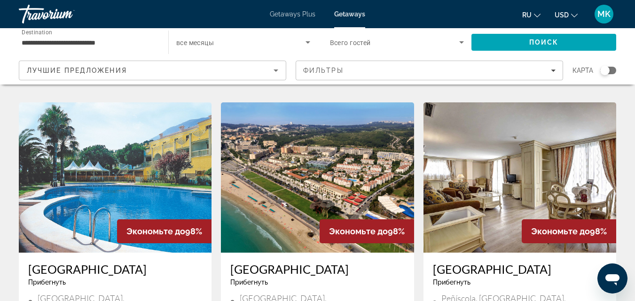
scroll to position [1040, 0]
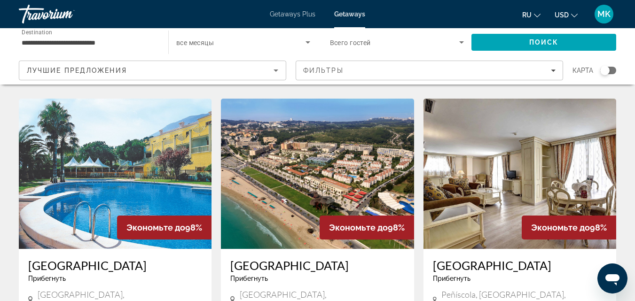
click at [470, 258] on h3 "[GEOGRAPHIC_DATA]" at bounding box center [520, 265] width 174 height 14
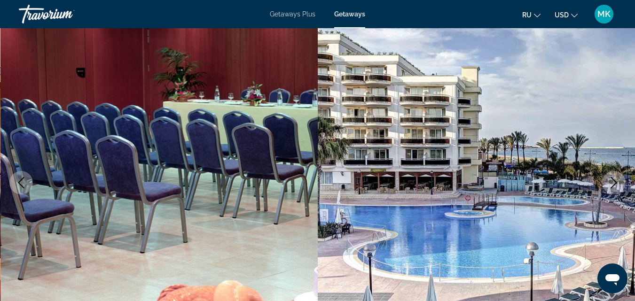
scroll to position [75, 0]
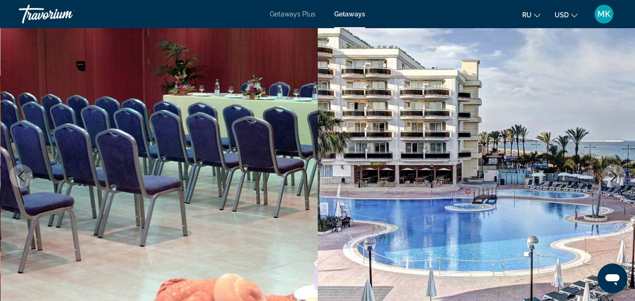
click at [615, 174] on icon "Next image" at bounding box center [614, 176] width 6 height 11
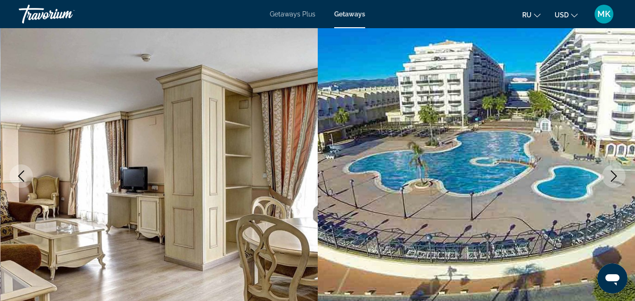
click at [615, 174] on icon "Next image" at bounding box center [614, 176] width 6 height 11
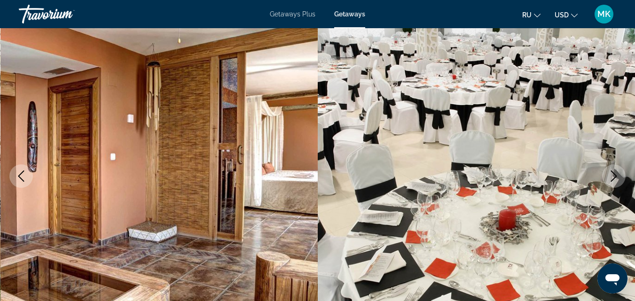
click at [615, 174] on icon "Next image" at bounding box center [614, 176] width 6 height 11
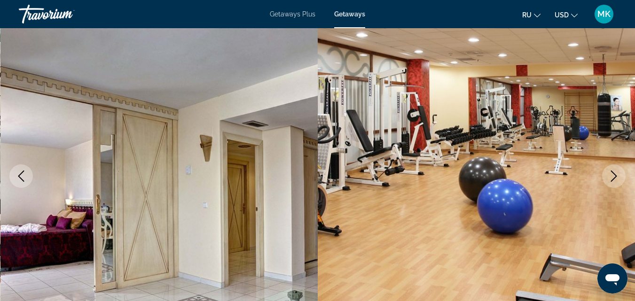
click at [615, 174] on icon "Next image" at bounding box center [614, 176] width 6 height 11
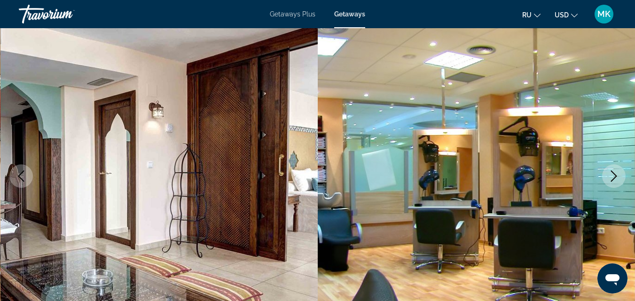
click at [615, 174] on icon "Next image" at bounding box center [614, 176] width 6 height 11
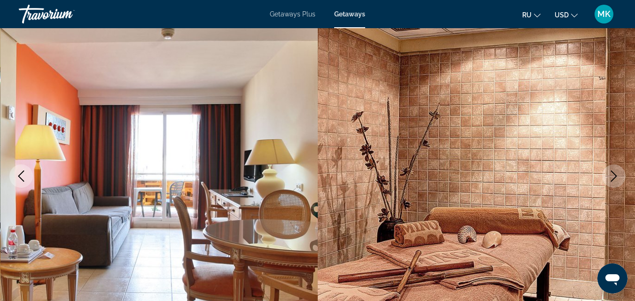
click at [615, 174] on icon "Next image" at bounding box center [614, 176] width 6 height 11
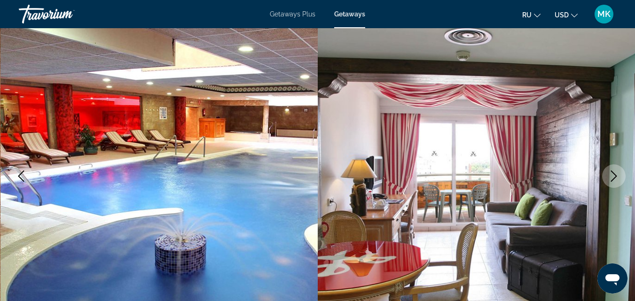
click at [615, 174] on icon "Next image" at bounding box center [614, 176] width 6 height 11
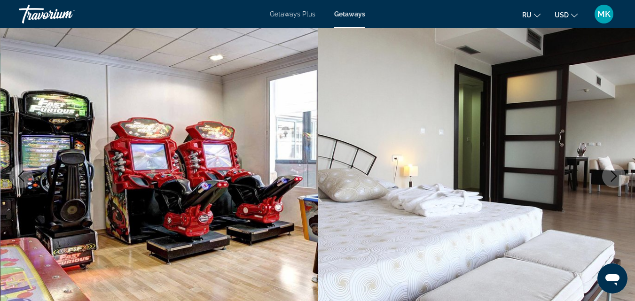
click at [615, 174] on icon "Next image" at bounding box center [614, 176] width 6 height 11
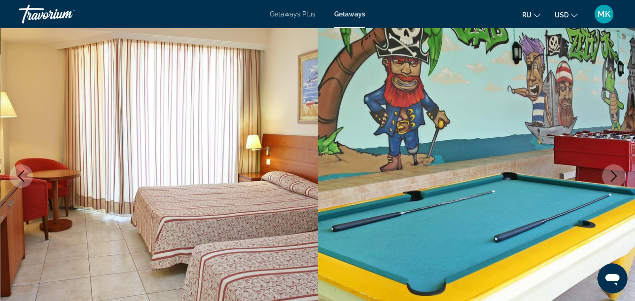
click at [615, 174] on icon "Next image" at bounding box center [614, 176] width 6 height 11
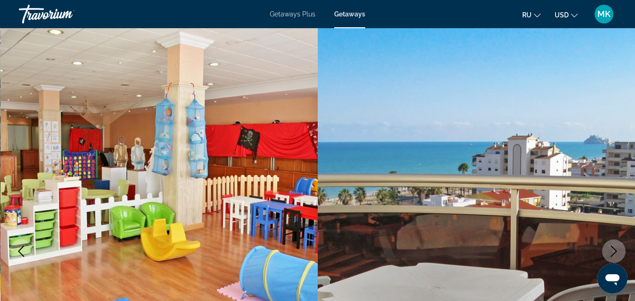
scroll to position [263, 0]
